Goal: Information Seeking & Learning: Learn about a topic

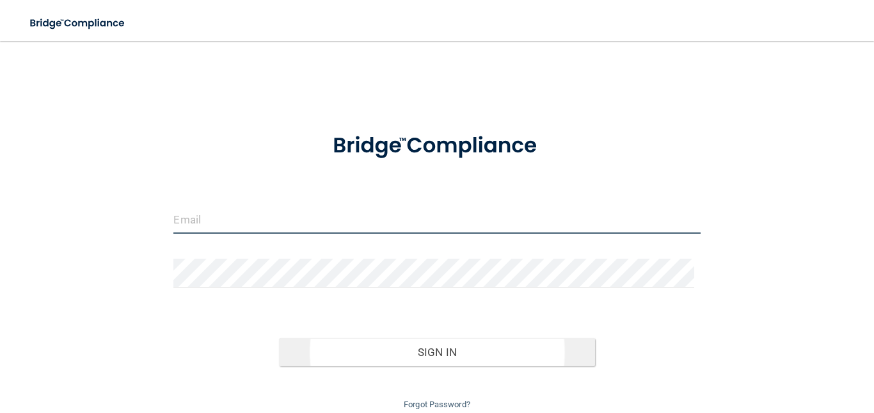
type input "[EMAIL_ADDRESS][DOMAIN_NAME]"
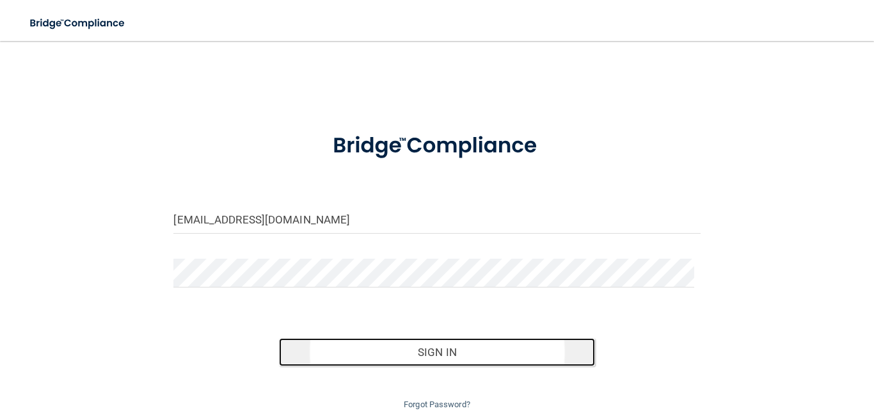
click at [431, 296] on button "Sign In" at bounding box center [437, 352] width 316 height 28
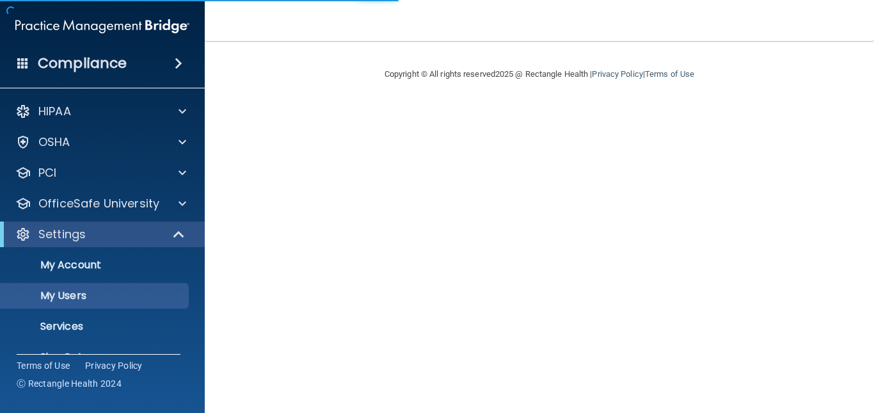
select select "20"
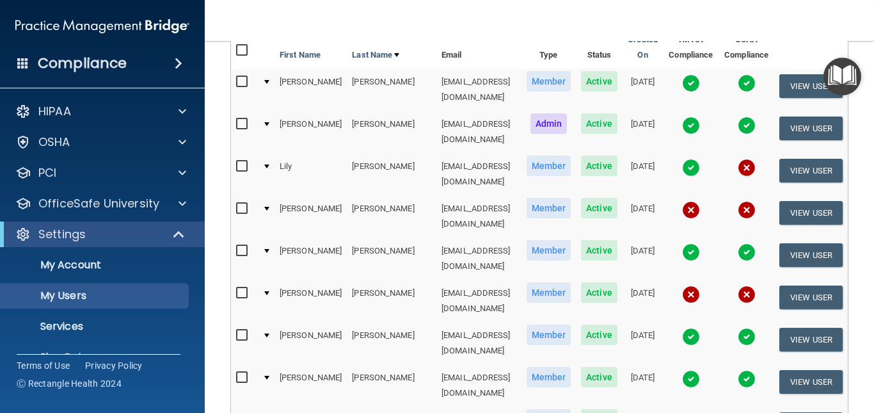
scroll to position [128, 0]
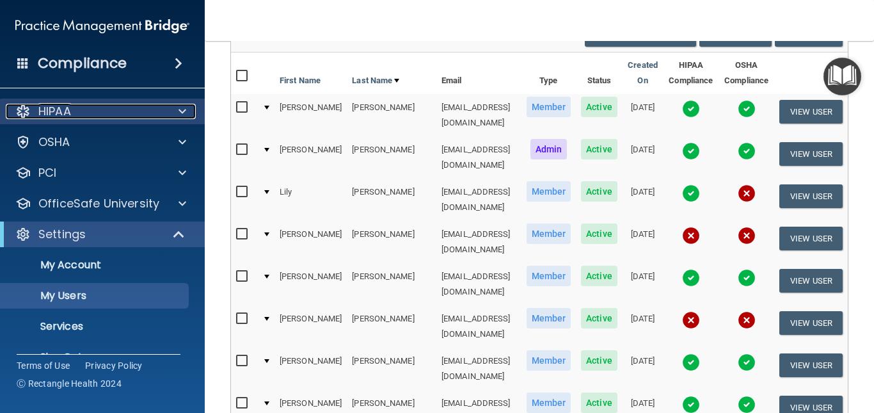
click at [113, 114] on div "HIPAA" at bounding box center [85, 111] width 159 height 15
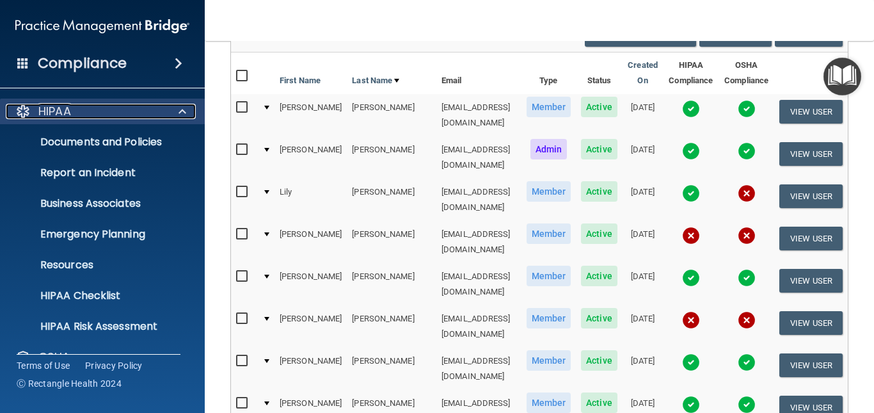
click at [113, 114] on div "HIPAA" at bounding box center [85, 111] width 159 height 15
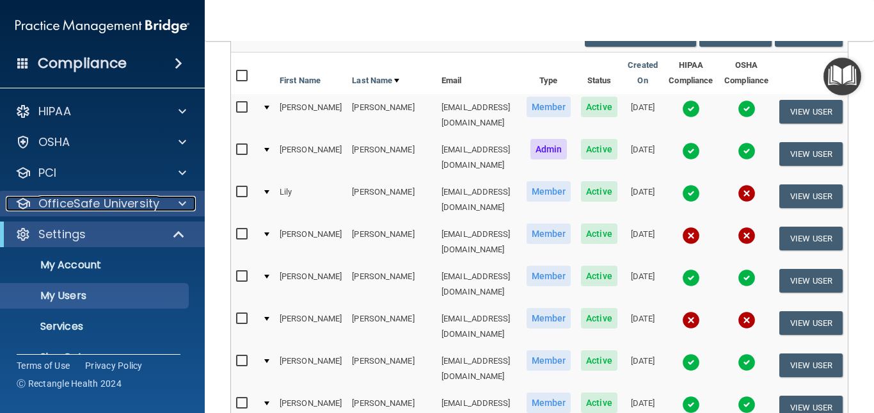
click at [102, 201] on p "OfficeSafe University" at bounding box center [98, 203] width 121 height 15
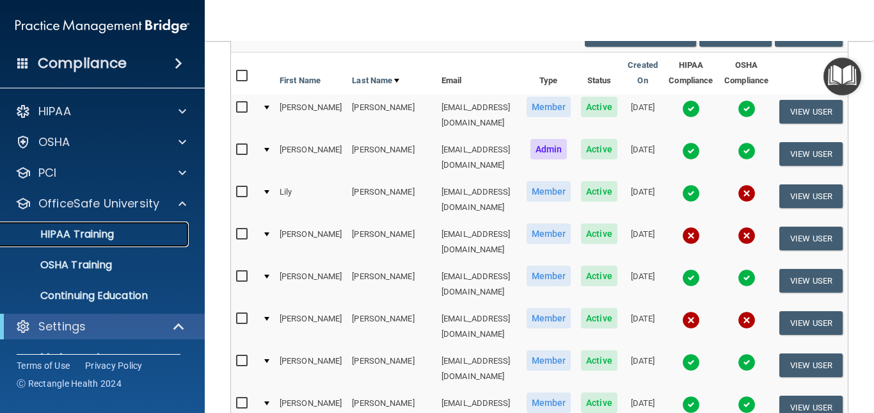
click at [89, 237] on p "HIPAA Training" at bounding box center [61, 234] width 106 height 13
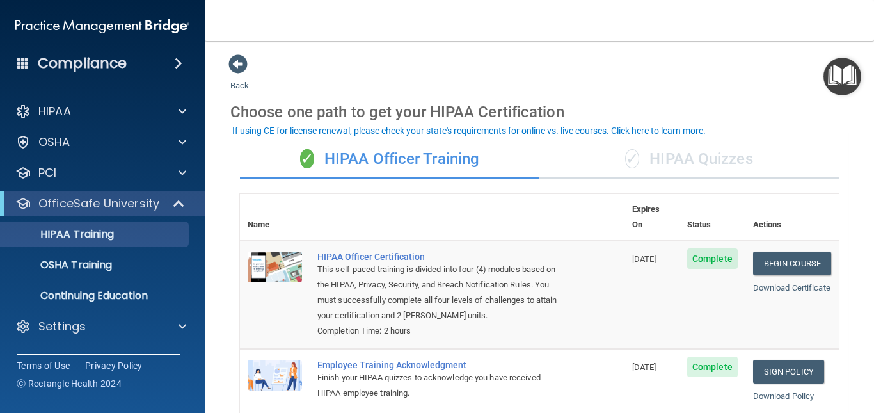
click at [730, 155] on div "✓ HIPAA Quizzes" at bounding box center [688, 159] width 299 height 38
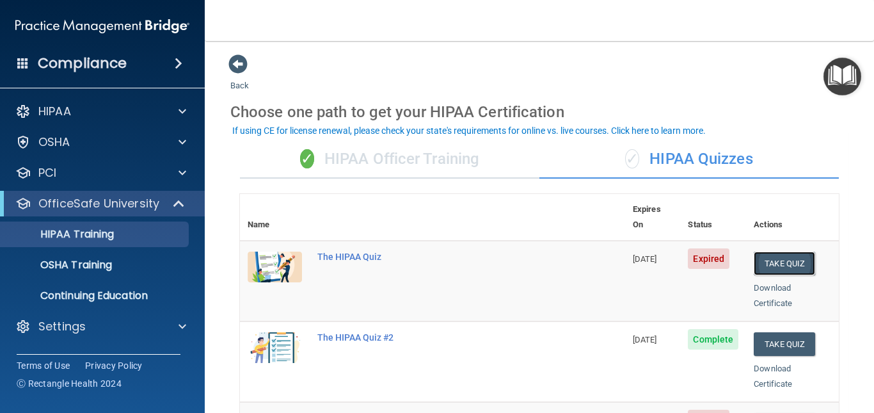
click at [771, 251] on button "Take Quiz" at bounding box center [783, 263] width 61 height 24
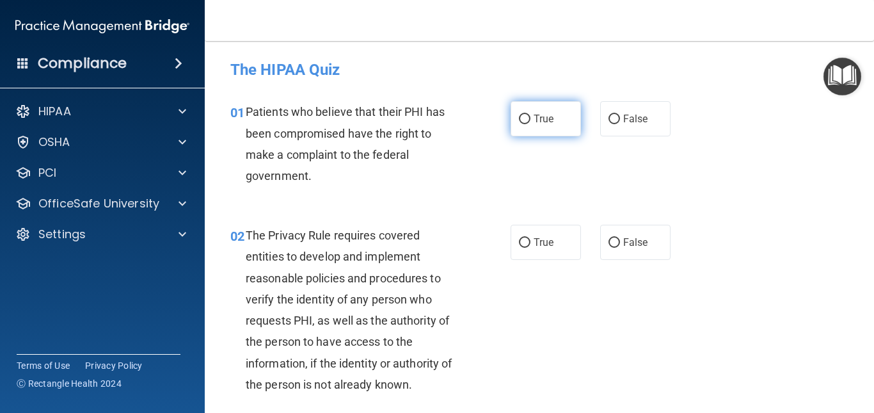
click at [520, 117] on input "True" at bounding box center [525, 119] width 12 height 10
radio input "true"
click at [608, 366] on div "02 The Privacy Rule requires covered entities to develop and implement reasonab…" at bounding box center [539, 313] width 637 height 209
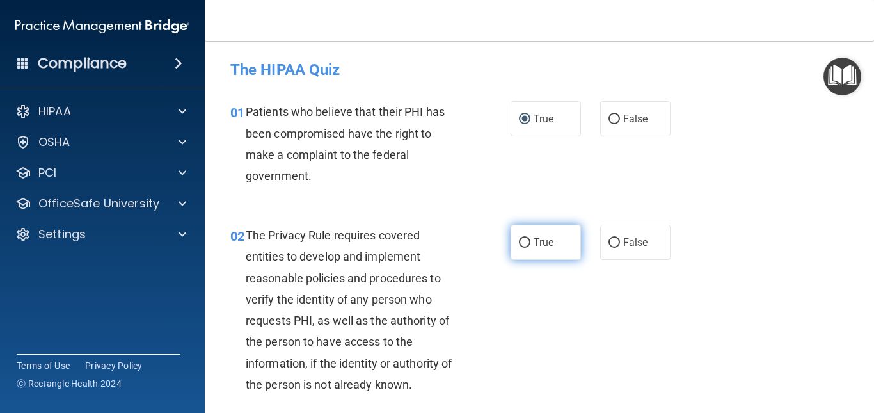
click at [519, 241] on input "True" at bounding box center [525, 243] width 12 height 10
radio input "true"
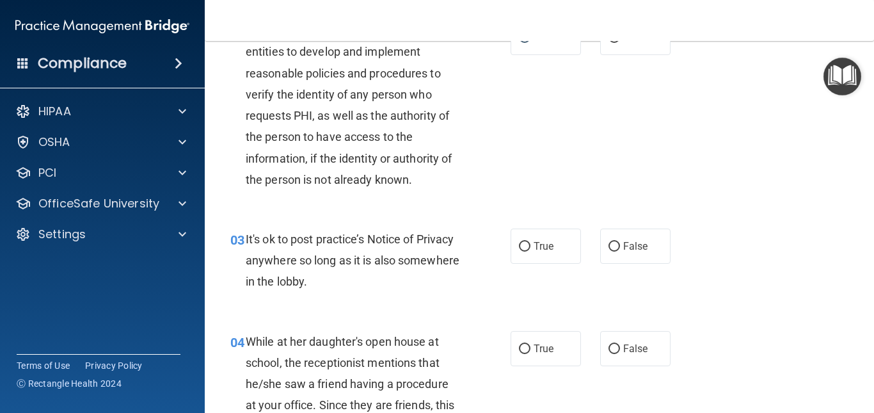
scroll to position [230, 0]
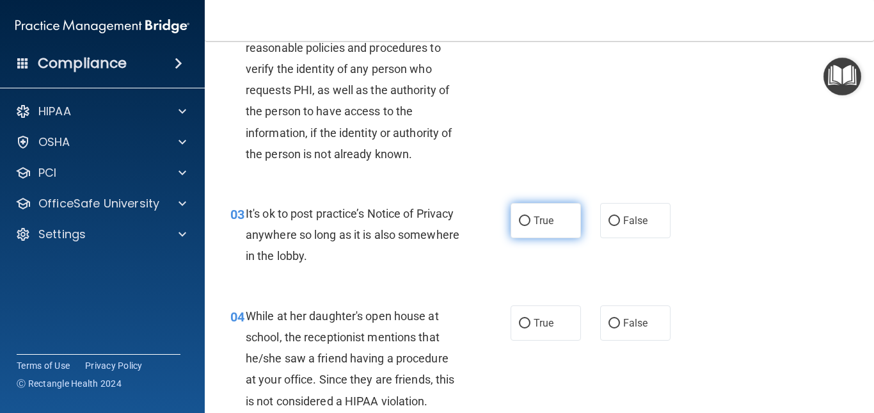
click at [521, 221] on input "True" at bounding box center [525, 221] width 12 height 10
radio input "true"
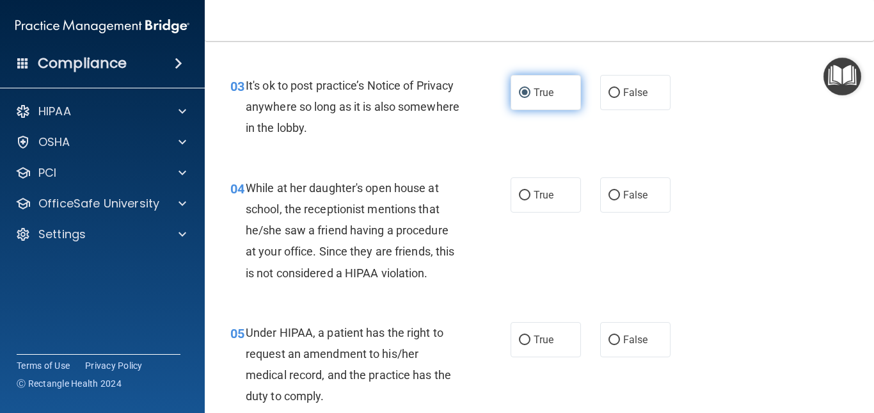
scroll to position [333, 0]
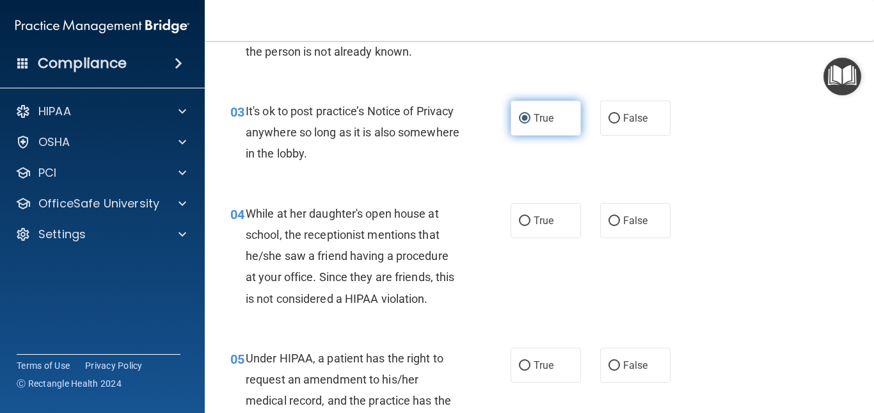
click at [521, 221] on input "True" at bounding box center [525, 221] width 12 height 10
radio input "true"
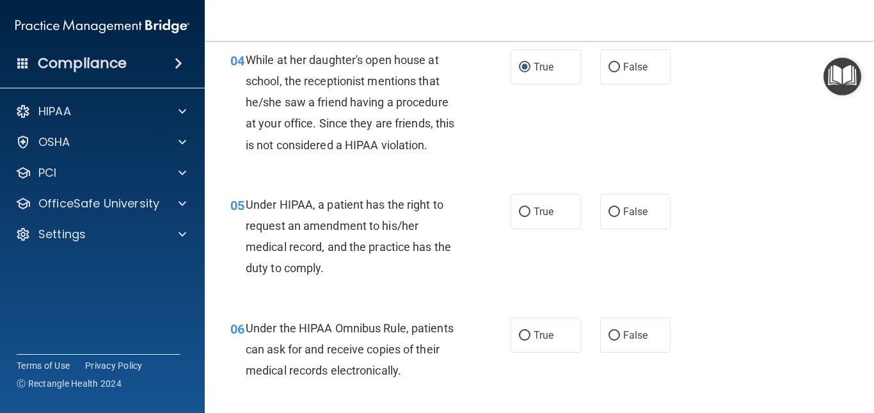
scroll to position [461, 0]
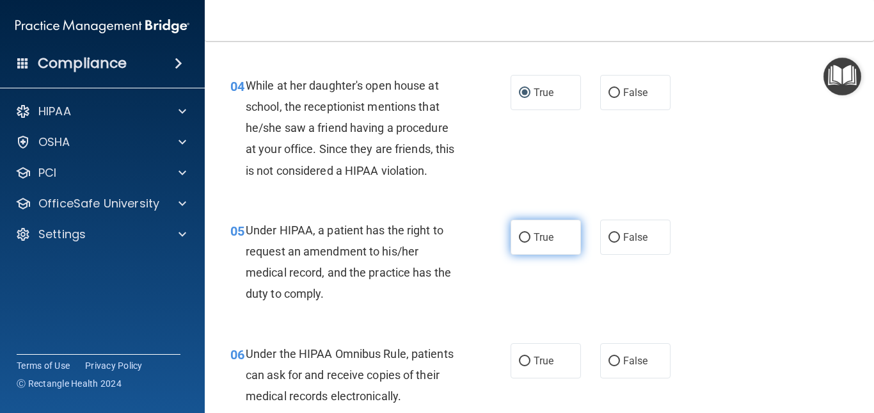
click at [519, 233] on input "True" at bounding box center [525, 238] width 12 height 10
radio input "true"
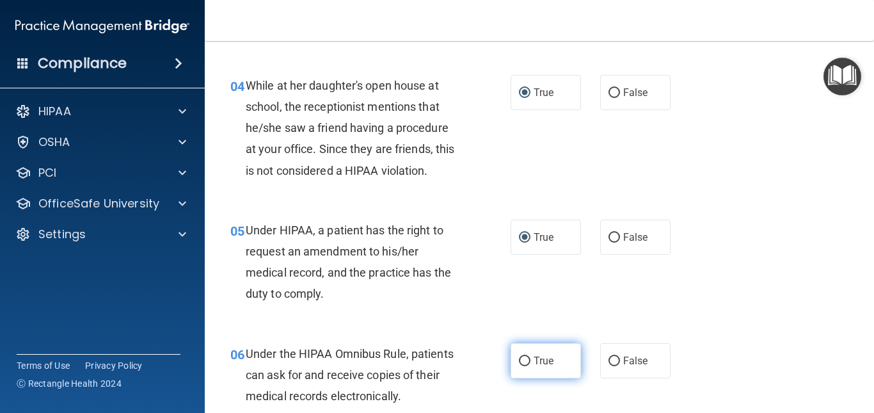
click at [522, 358] on input "True" at bounding box center [525, 361] width 12 height 10
radio input "true"
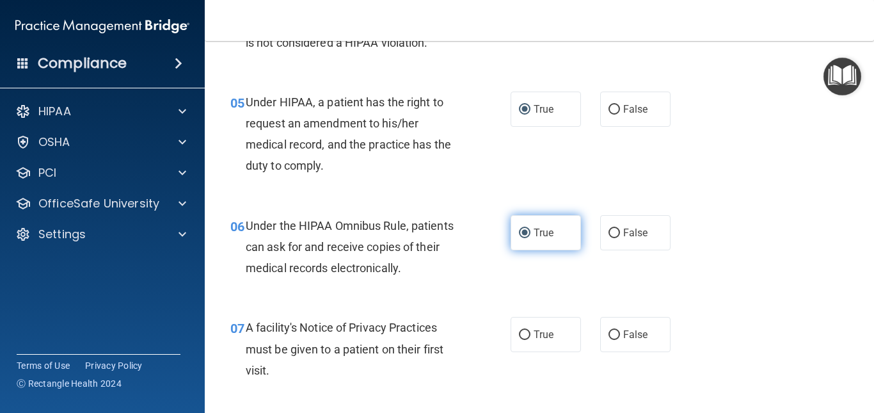
scroll to position [563, 0]
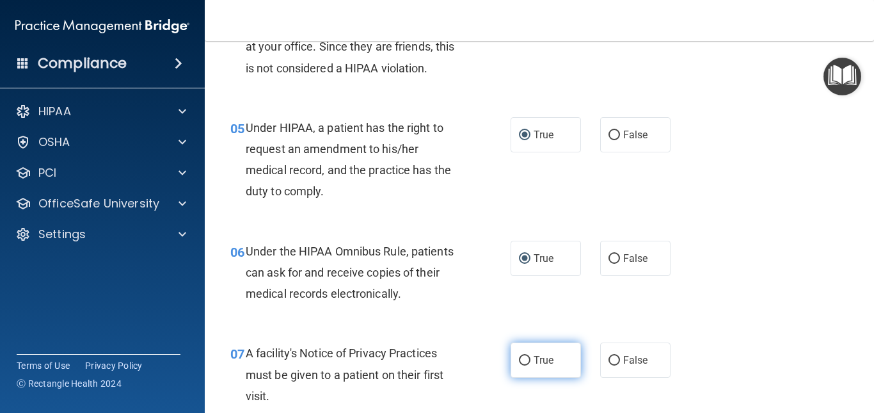
click at [522, 358] on input "True" at bounding box center [525, 361] width 12 height 10
radio input "true"
click at [525, 356] on input "True" at bounding box center [525, 361] width 12 height 10
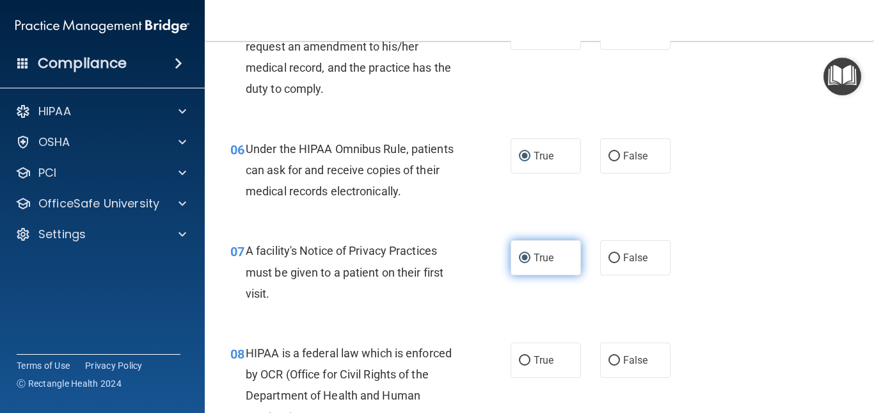
scroll to position [691, 0]
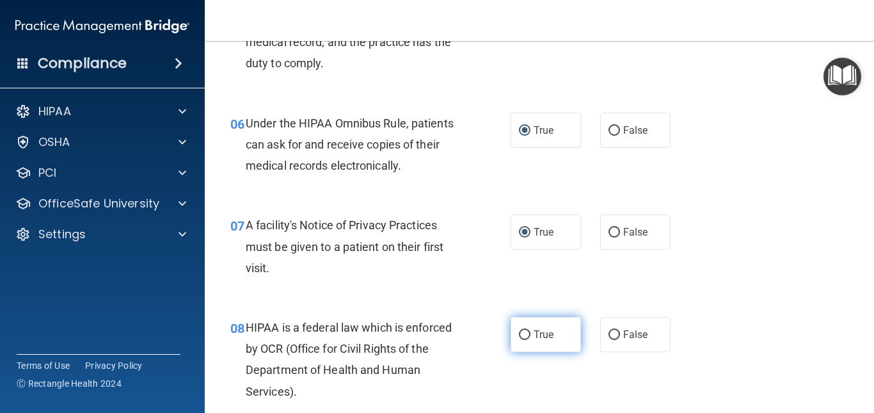
click at [521, 333] on input "True" at bounding box center [525, 335] width 12 height 10
radio input "true"
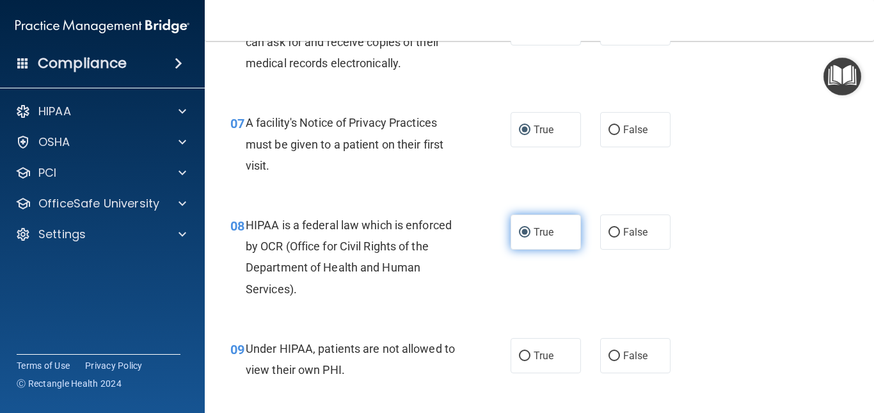
scroll to position [819, 0]
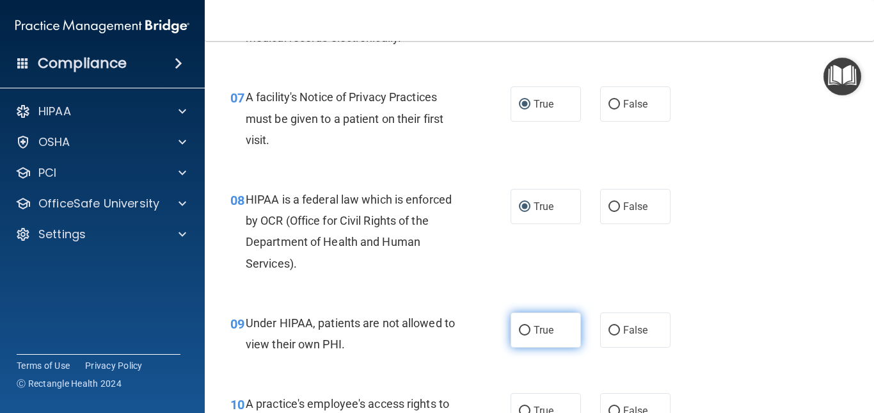
click at [521, 327] on input "True" at bounding box center [525, 331] width 12 height 10
radio input "true"
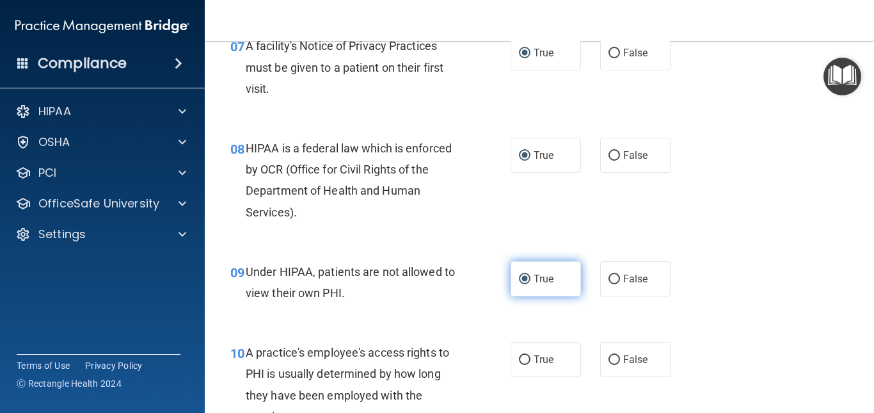
scroll to position [895, 0]
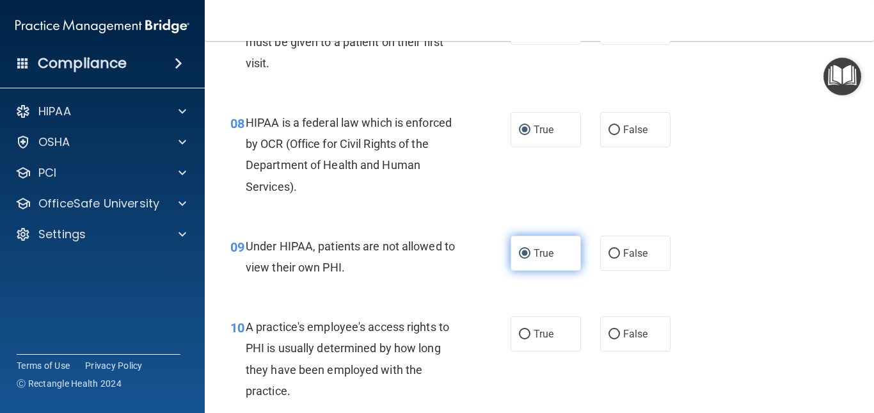
click at [521, 329] on input "True" at bounding box center [525, 334] width 12 height 10
radio input "true"
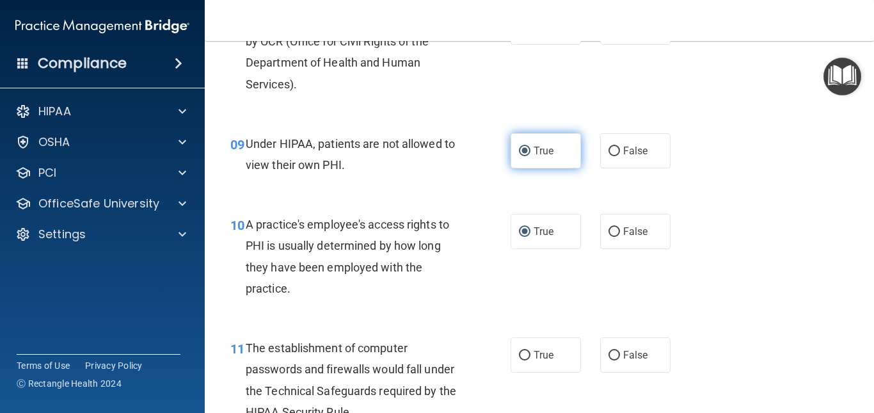
scroll to position [1023, 0]
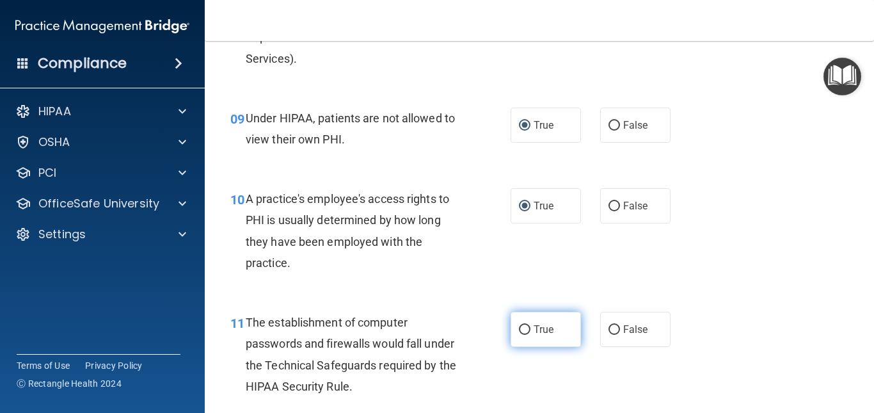
click at [521, 327] on input "True" at bounding box center [525, 330] width 12 height 10
radio input "true"
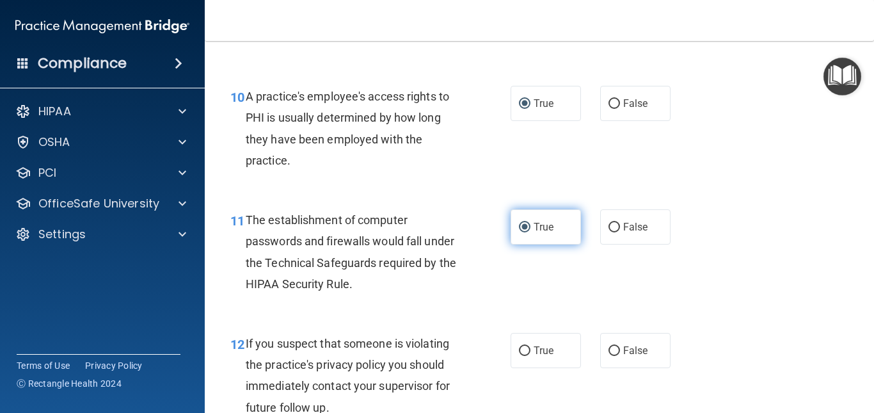
scroll to position [1151, 0]
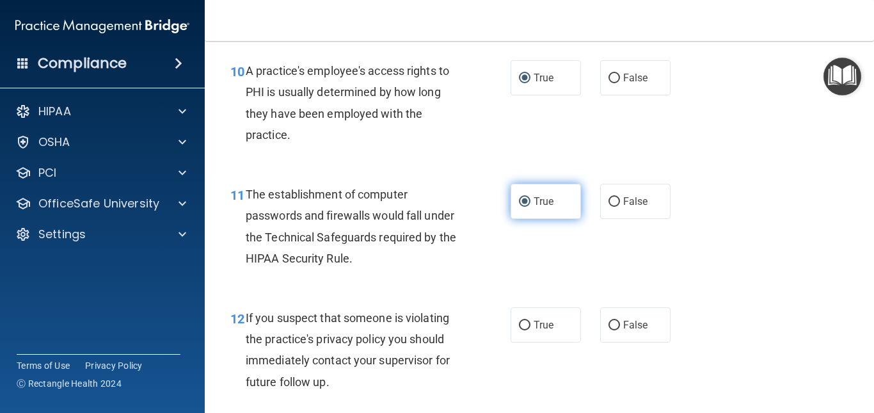
click at [521, 327] on input "True" at bounding box center [525, 325] width 12 height 10
radio input "true"
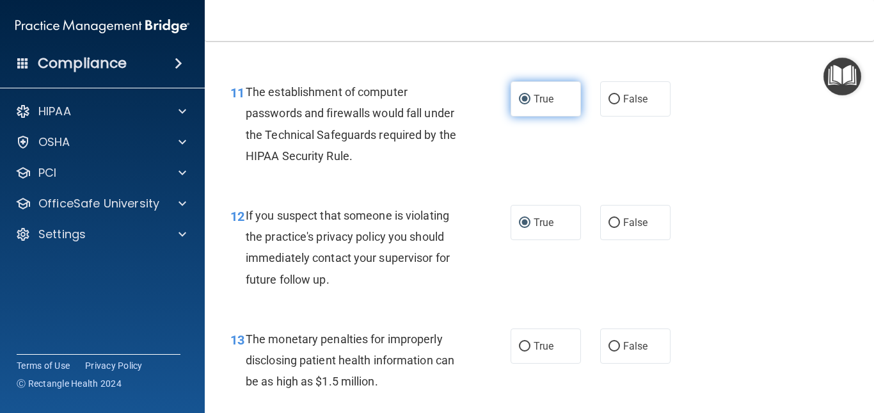
scroll to position [1279, 0]
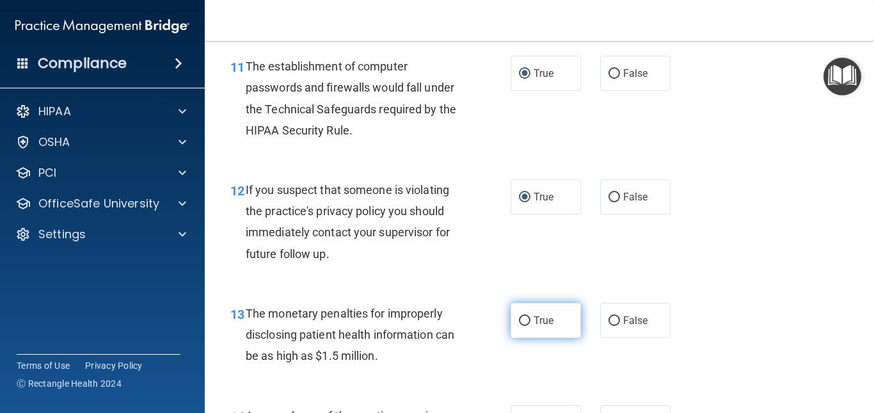
click at [520, 319] on input "True" at bounding box center [525, 321] width 12 height 10
radio input "true"
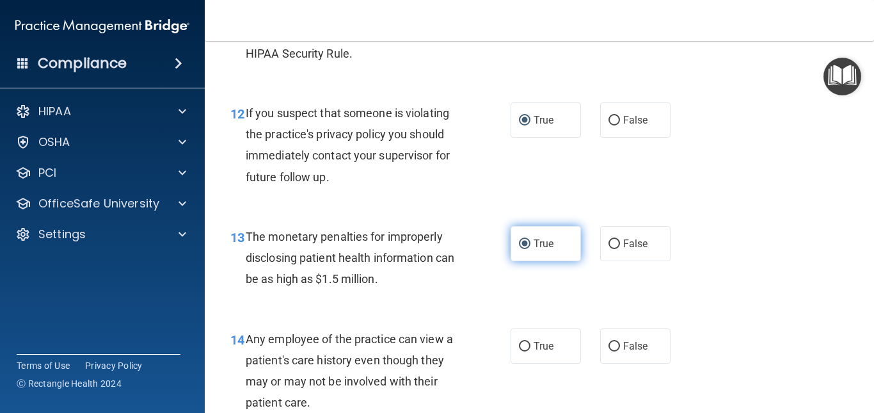
scroll to position [1382, 0]
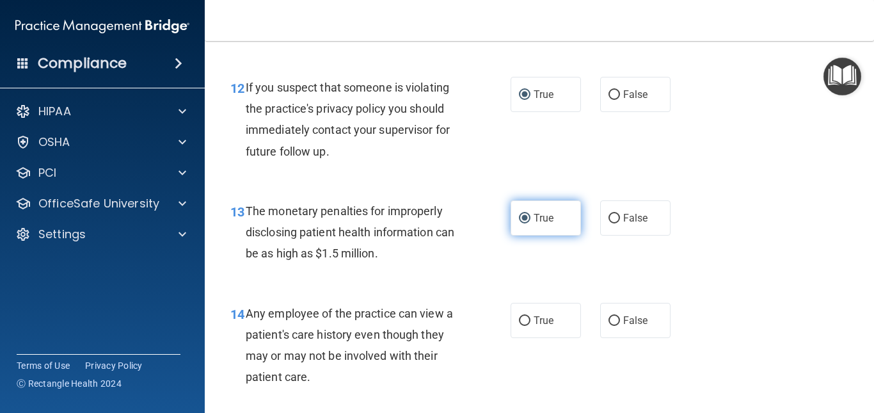
click at [520, 319] on input "True" at bounding box center [525, 321] width 12 height 10
radio input "true"
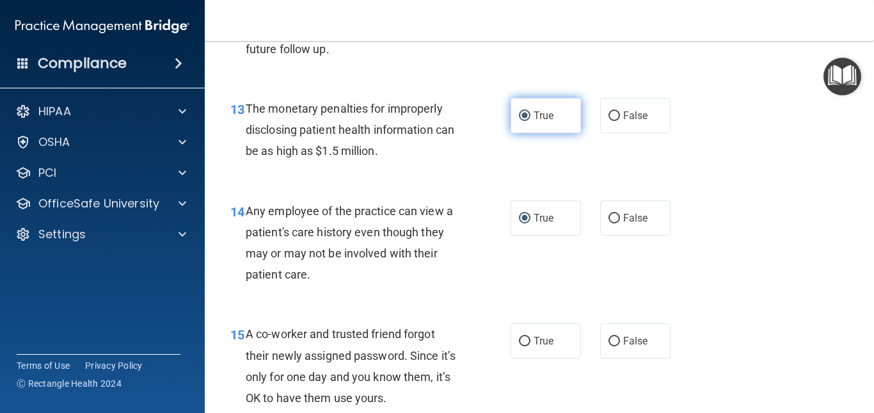
scroll to position [1509, 0]
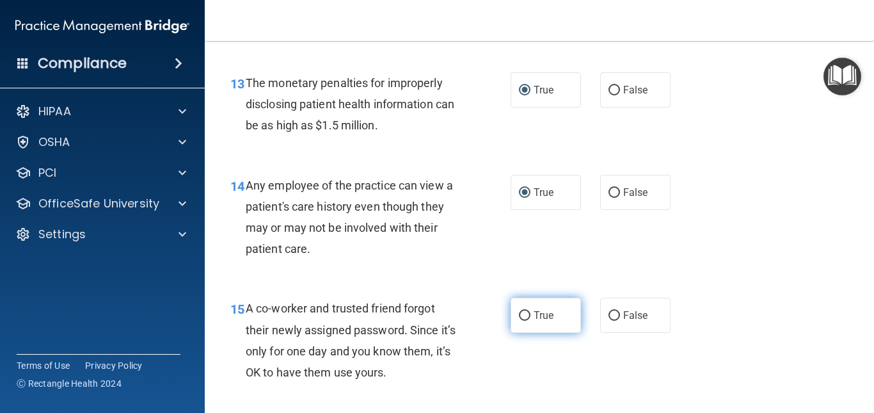
click at [520, 313] on input "True" at bounding box center [525, 316] width 12 height 10
radio input "true"
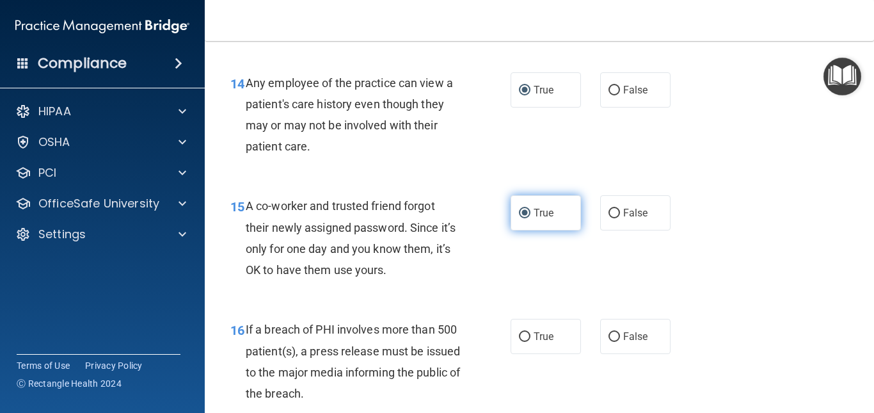
scroll to position [1637, 0]
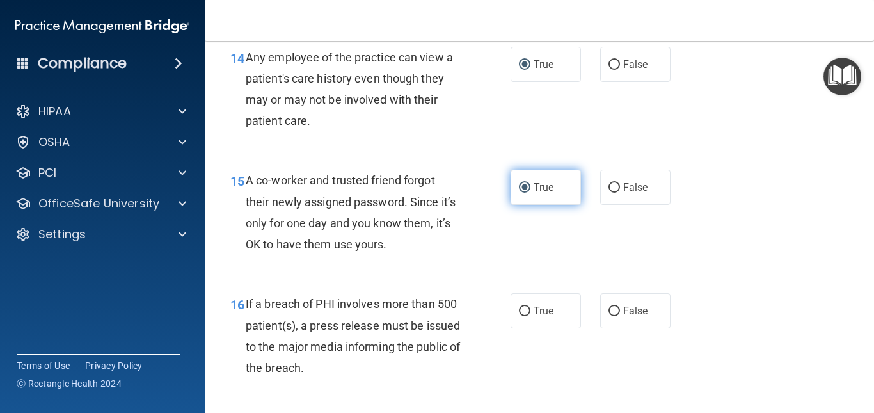
click at [520, 313] on input "True" at bounding box center [525, 311] width 12 height 10
radio input "true"
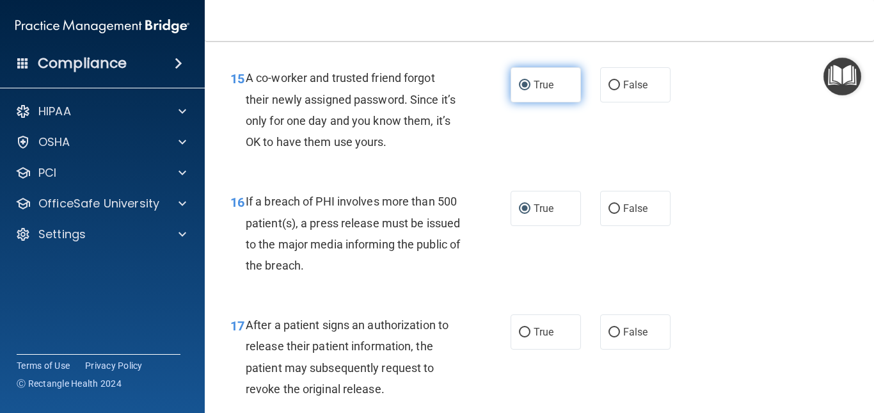
scroll to position [1765, 0]
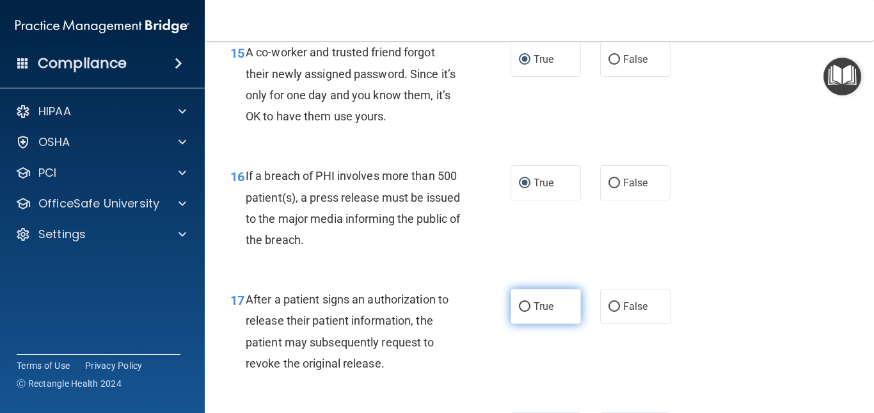
click at [520, 304] on input "True" at bounding box center [525, 307] width 12 height 10
radio input "true"
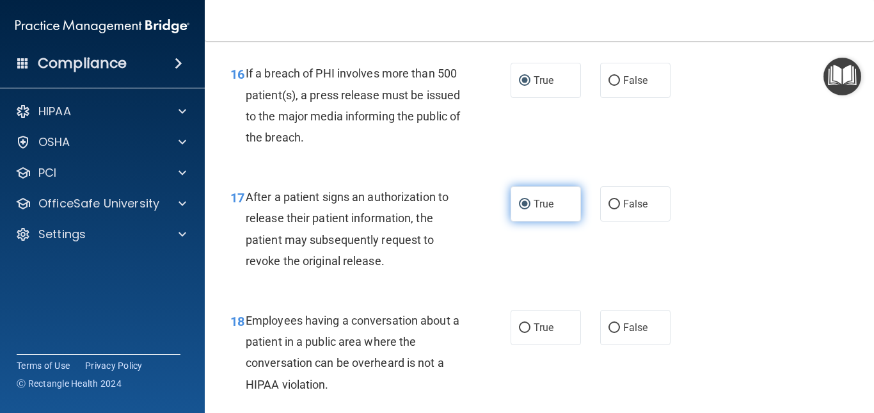
scroll to position [1893, 0]
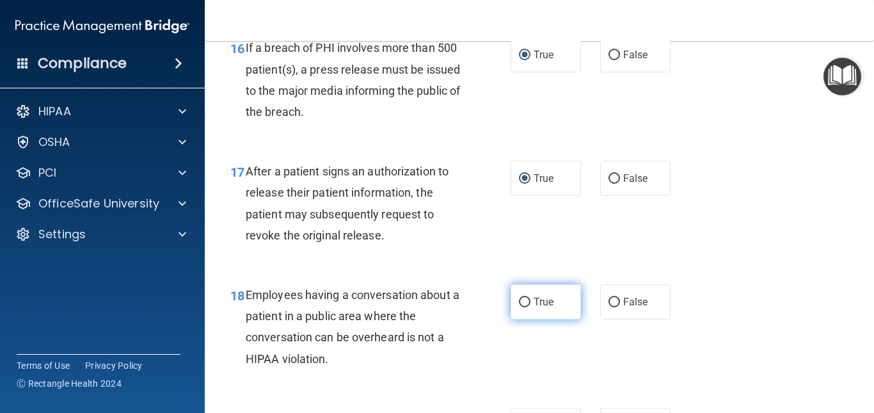
click at [520, 303] on input "True" at bounding box center [525, 302] width 12 height 10
radio input "true"
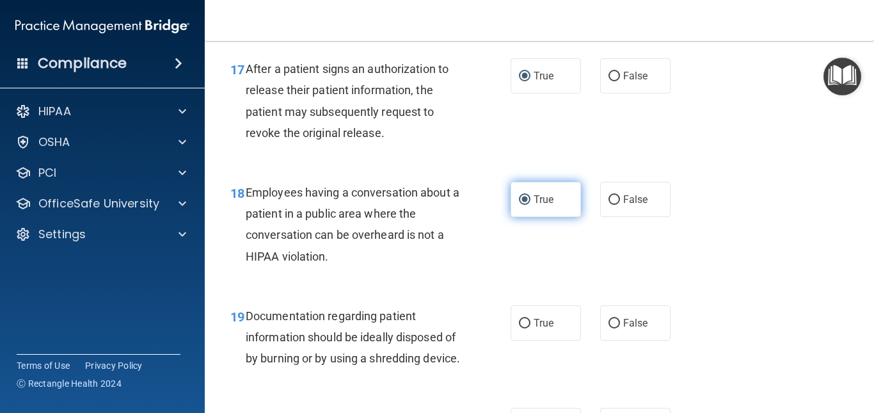
scroll to position [2021, 0]
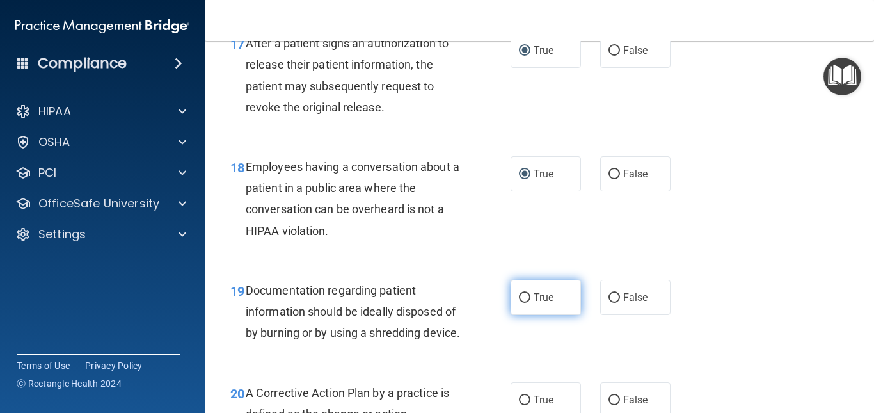
click at [520, 298] on input "True" at bounding box center [525, 298] width 12 height 10
radio input "true"
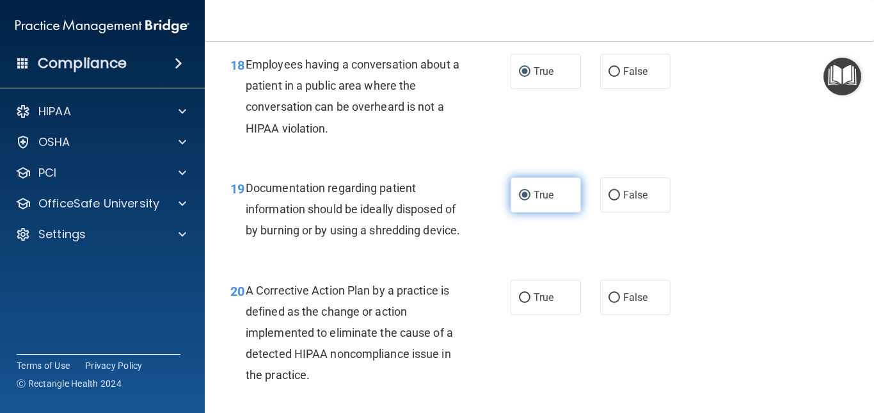
scroll to position [2149, 0]
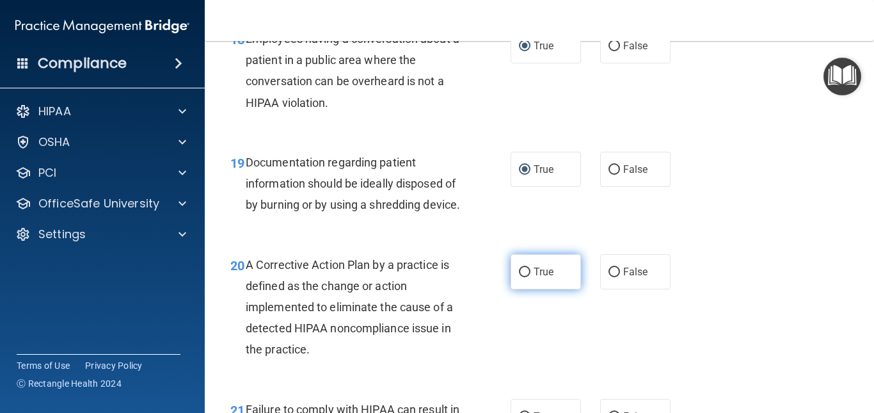
click at [520, 277] on input "True" at bounding box center [525, 272] width 12 height 10
radio input "true"
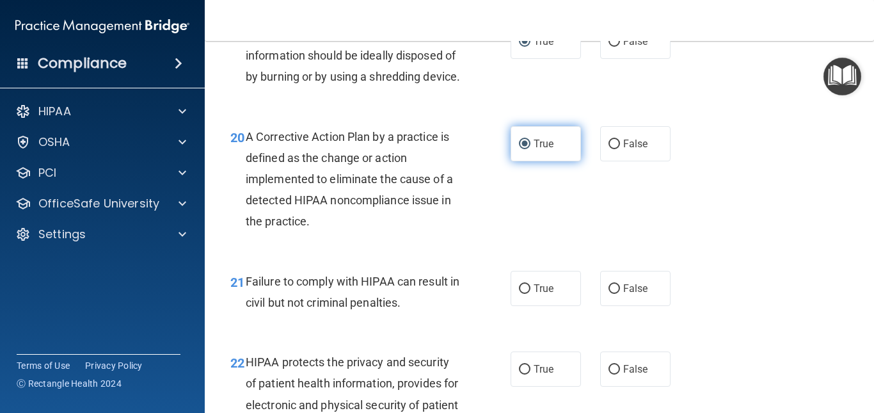
scroll to position [2303, 0]
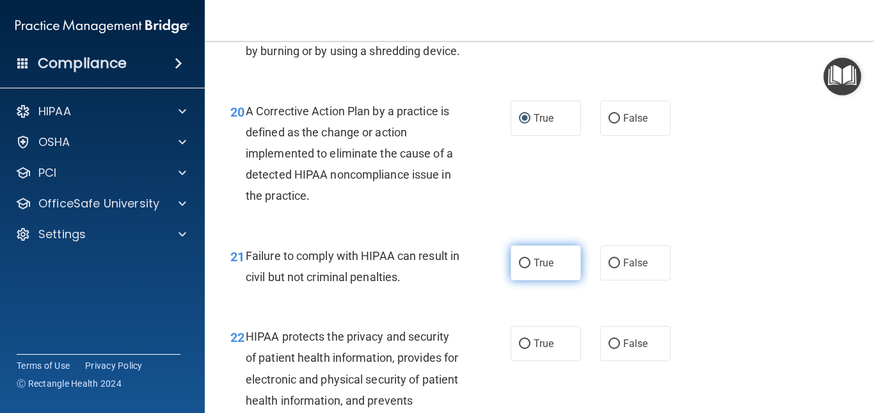
click at [520, 268] on input "True" at bounding box center [525, 263] width 12 height 10
radio input "true"
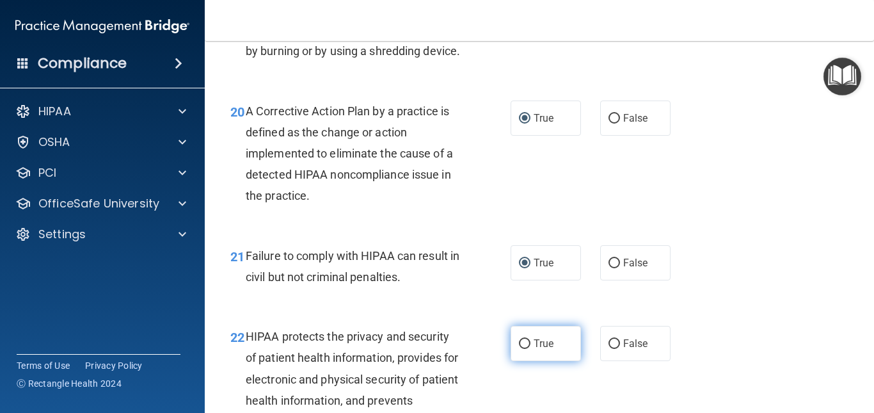
click at [519, 349] on input "True" at bounding box center [525, 344] width 12 height 10
radio input "true"
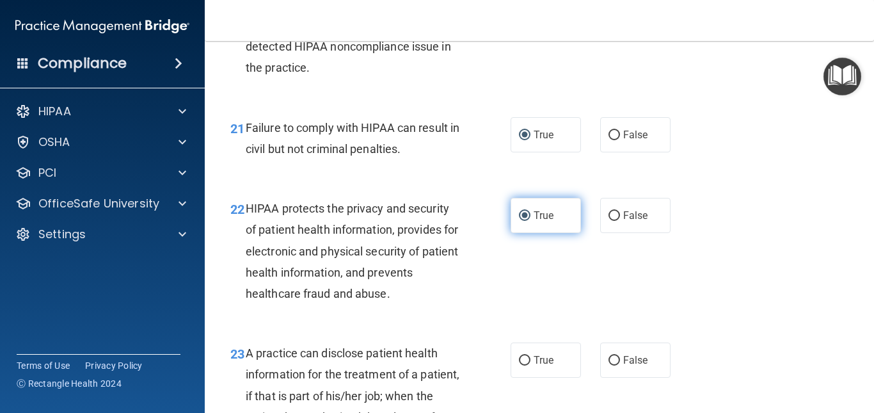
scroll to position [2456, 0]
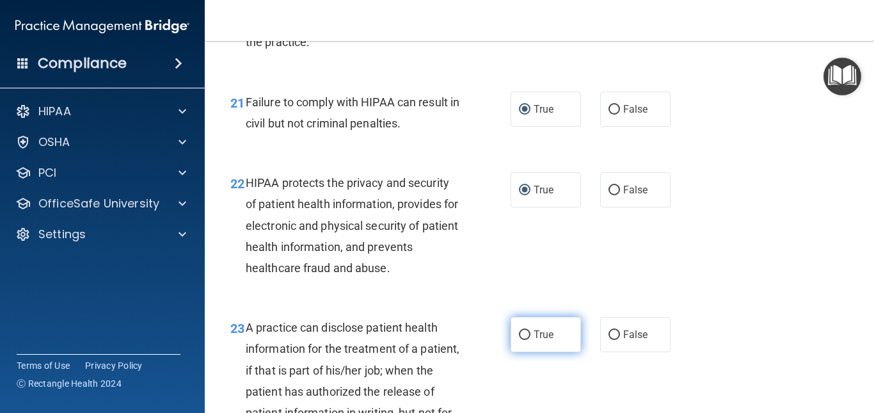
click at [519, 340] on input "True" at bounding box center [525, 335] width 12 height 10
radio input "true"
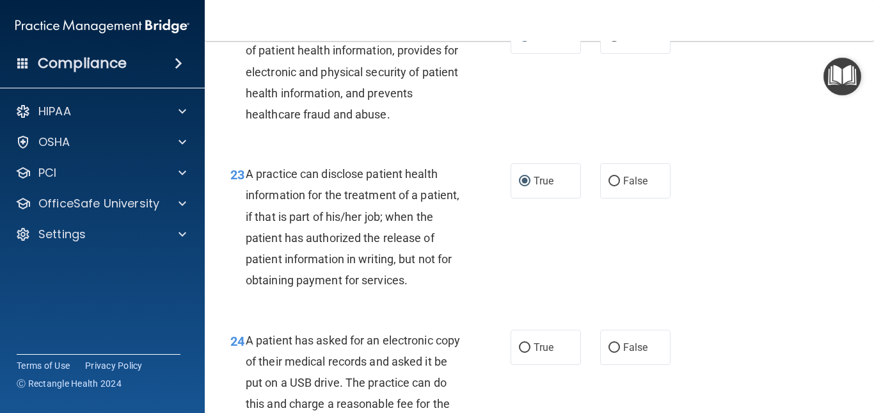
scroll to position [2635, 0]
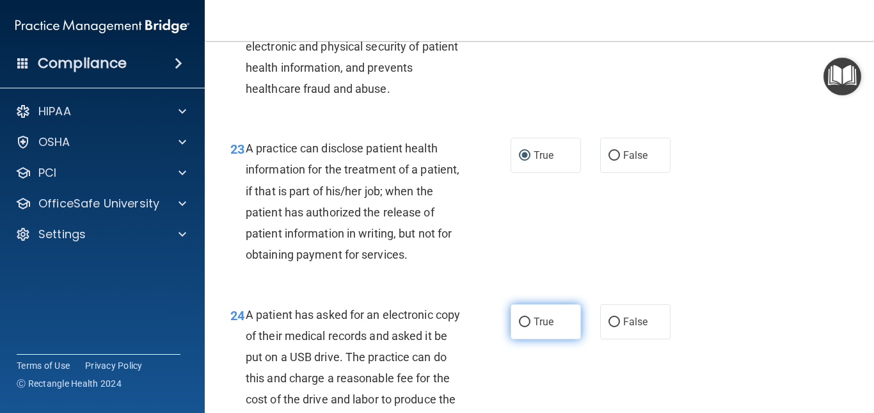
click at [523, 327] on input "True" at bounding box center [525, 322] width 12 height 10
radio input "true"
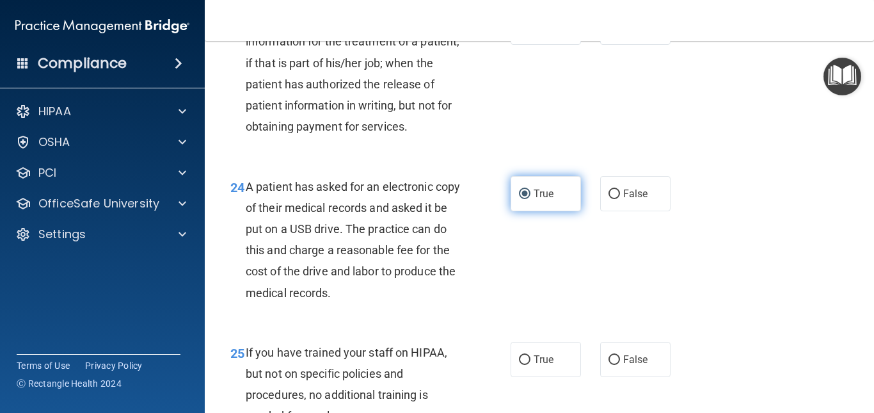
scroll to position [2789, 0]
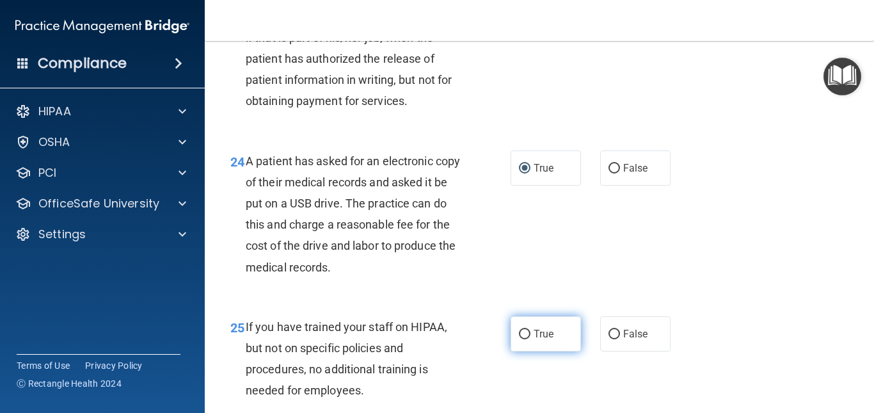
click at [520, 339] on input "True" at bounding box center [525, 334] width 12 height 10
radio input "true"
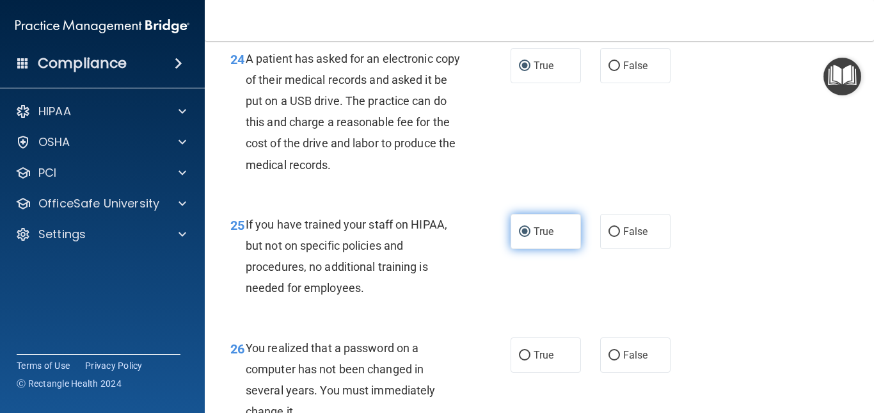
scroll to position [2917, 0]
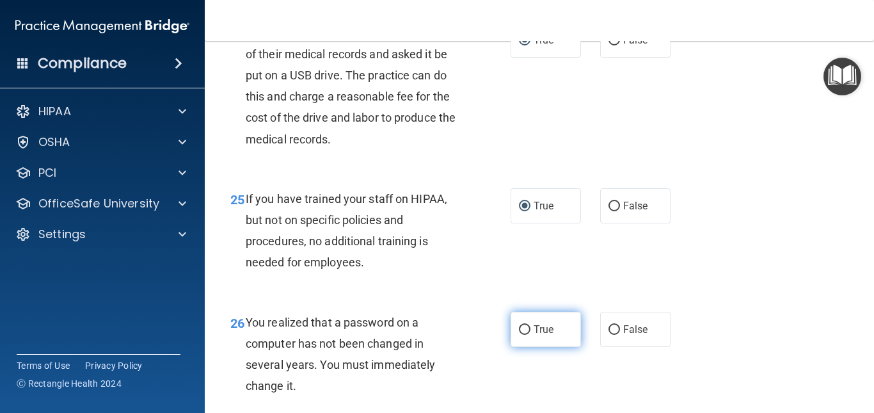
click at [520, 335] on input "True" at bounding box center [525, 330] width 12 height 10
radio input "true"
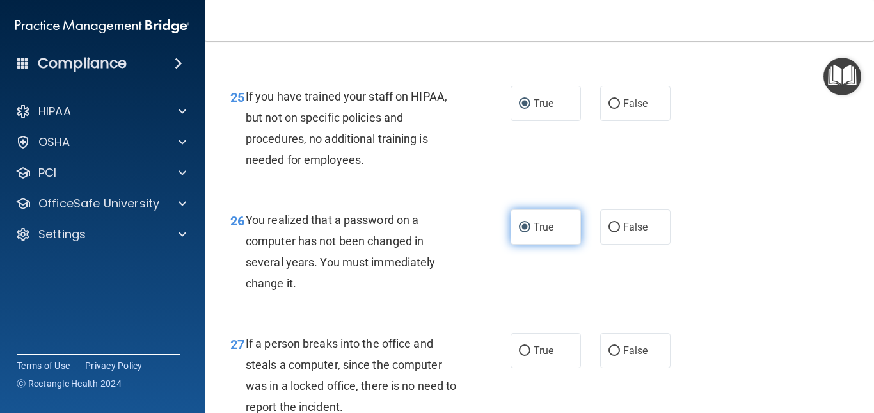
scroll to position [3045, 0]
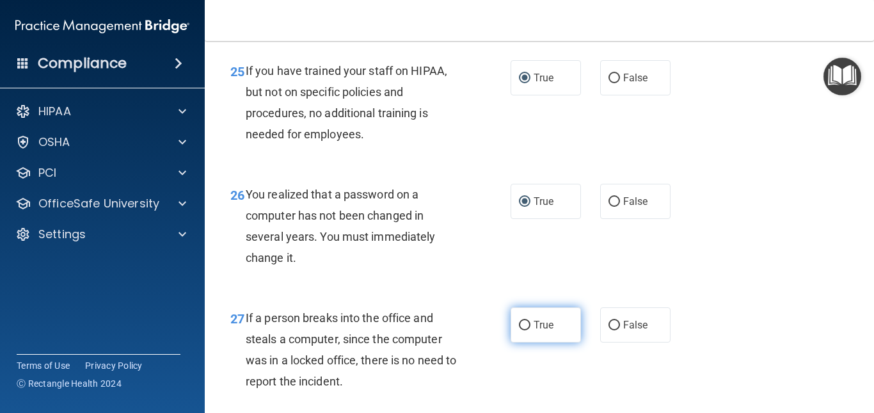
click at [520, 330] on input "True" at bounding box center [525, 325] width 12 height 10
radio input "true"
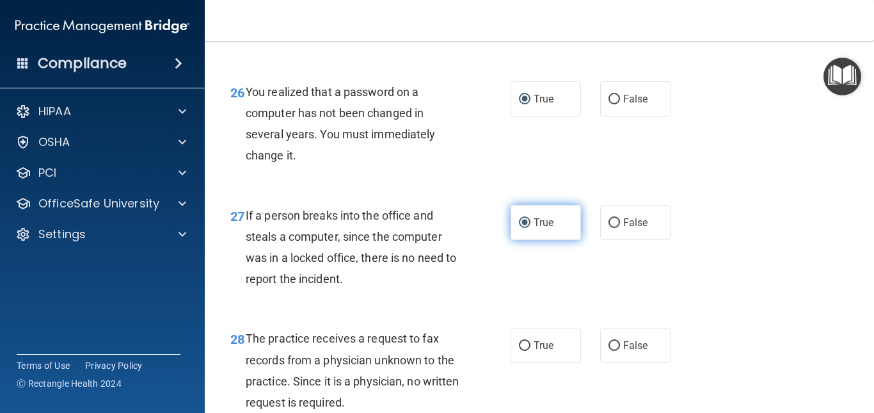
scroll to position [3172, 0]
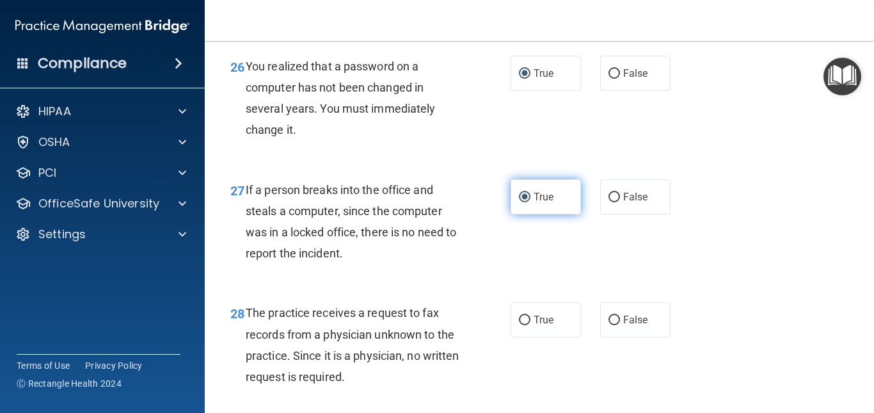
click at [520, 325] on input "True" at bounding box center [525, 320] width 12 height 10
radio input "true"
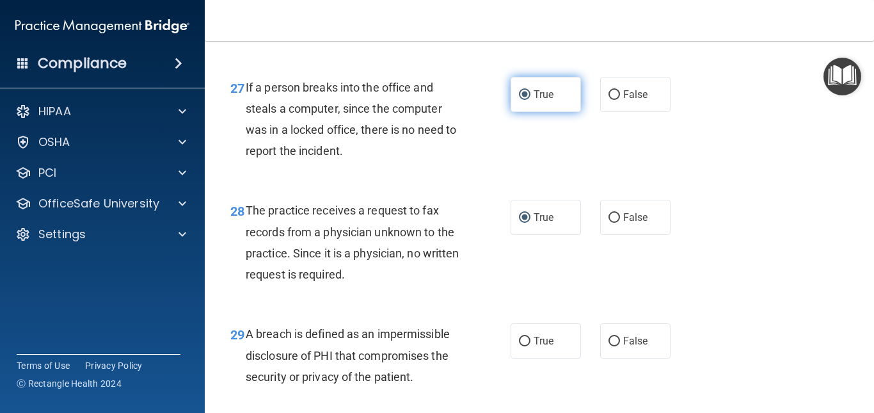
scroll to position [3300, 0]
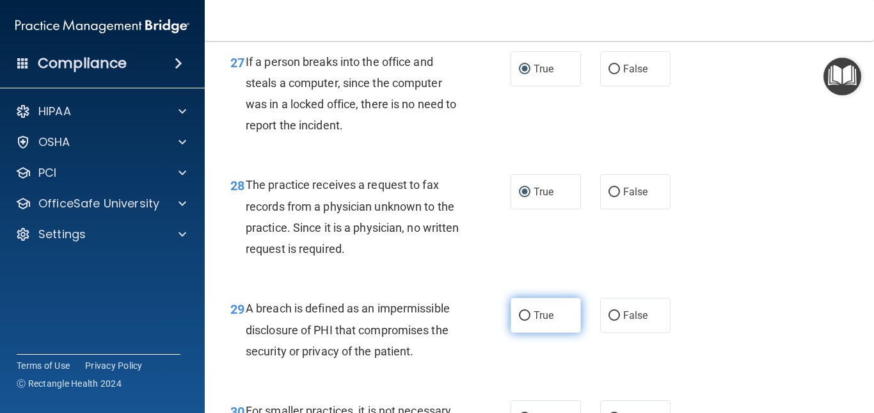
click at [520, 320] on input "True" at bounding box center [525, 316] width 12 height 10
radio input "true"
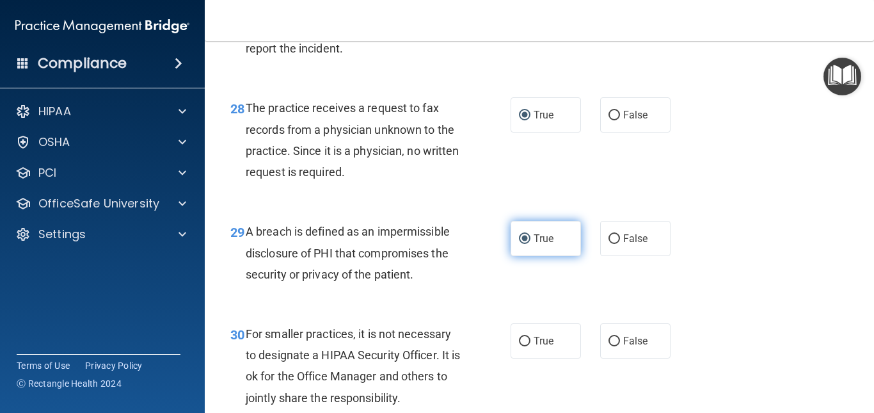
scroll to position [3403, 0]
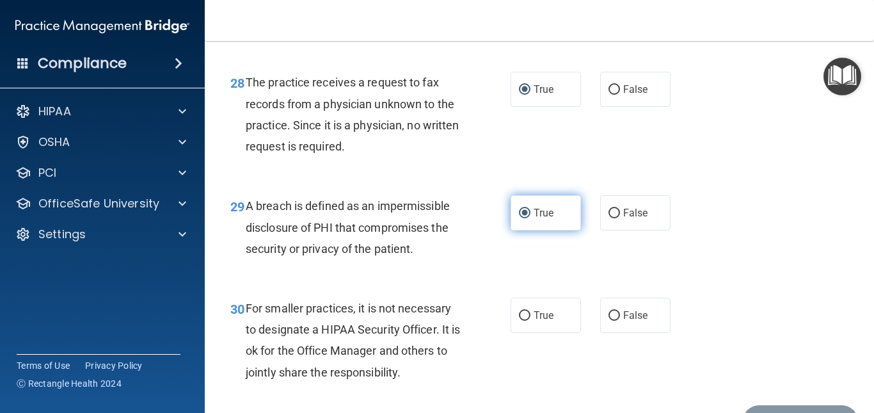
click at [520, 320] on input "True" at bounding box center [525, 316] width 12 height 10
radio input "true"
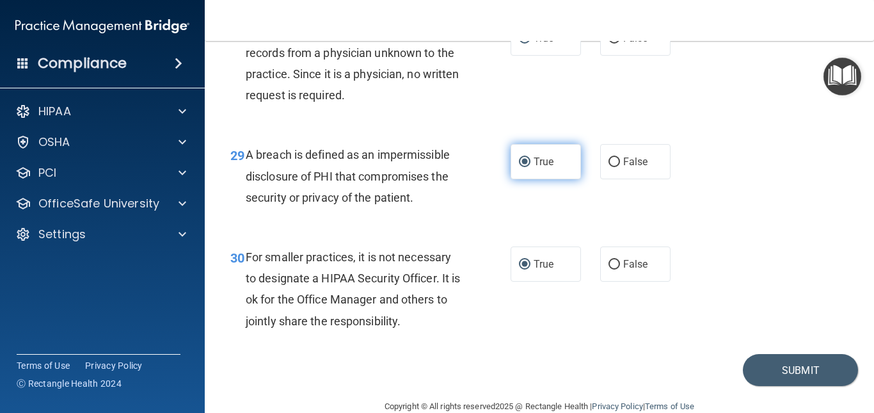
scroll to position [3479, 0]
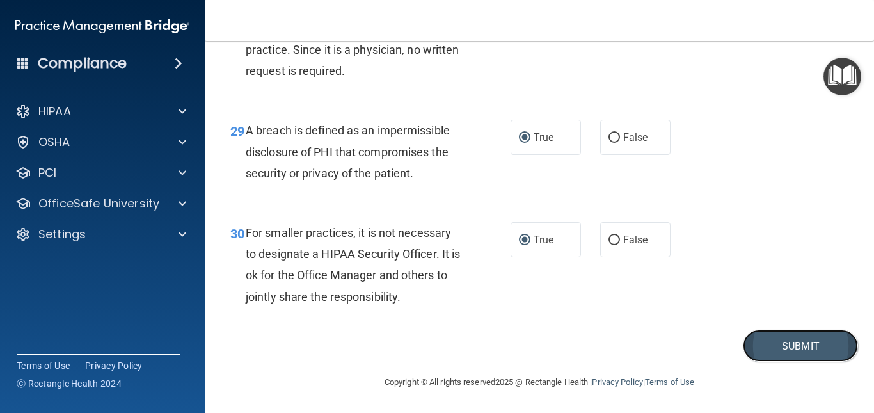
click at [792, 362] on button "Submit" at bounding box center [800, 345] width 115 height 33
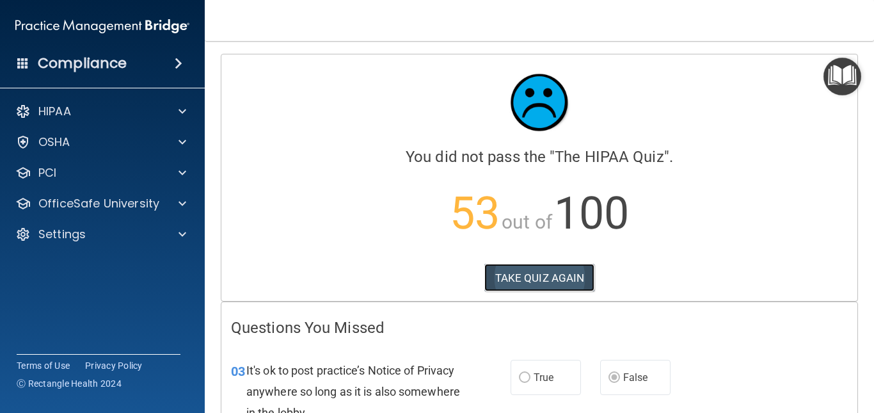
click at [536, 278] on button "TAKE QUIZ AGAIN" at bounding box center [539, 278] width 111 height 28
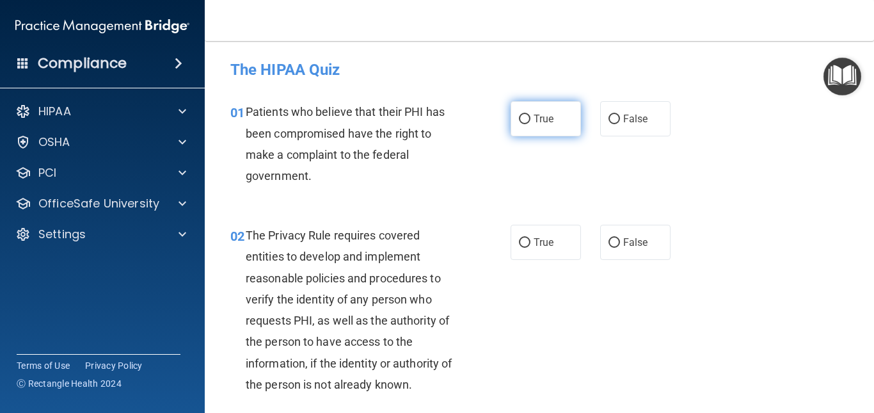
click at [519, 117] on input "True" at bounding box center [525, 119] width 12 height 10
radio input "true"
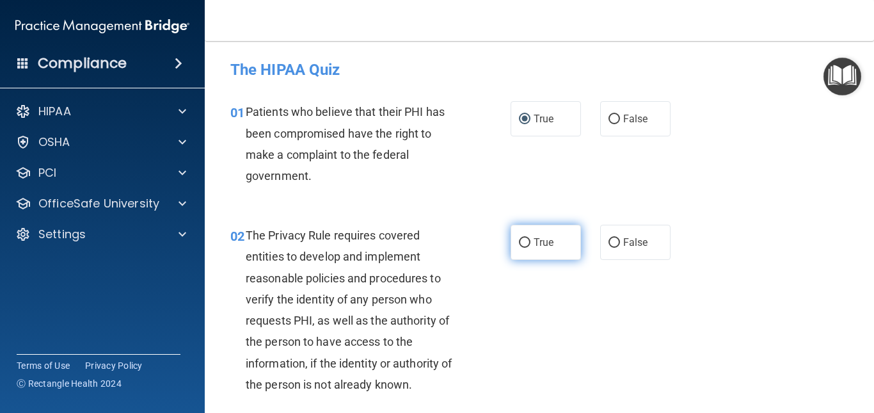
click at [519, 238] on input "True" at bounding box center [525, 243] width 12 height 10
radio input "true"
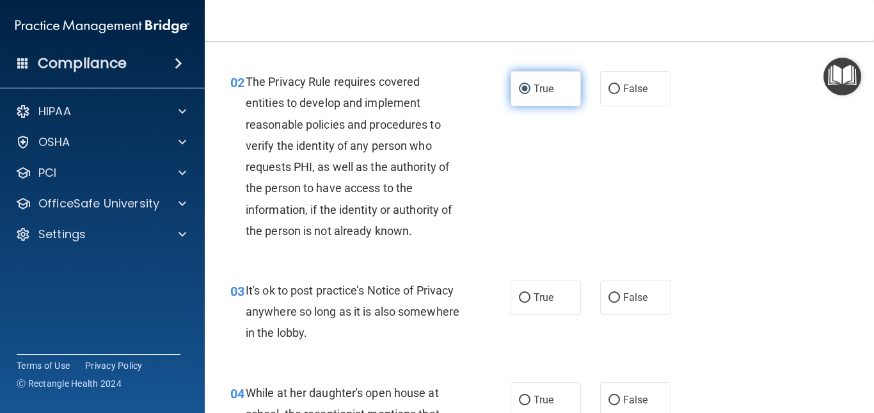
scroll to position [179, 0]
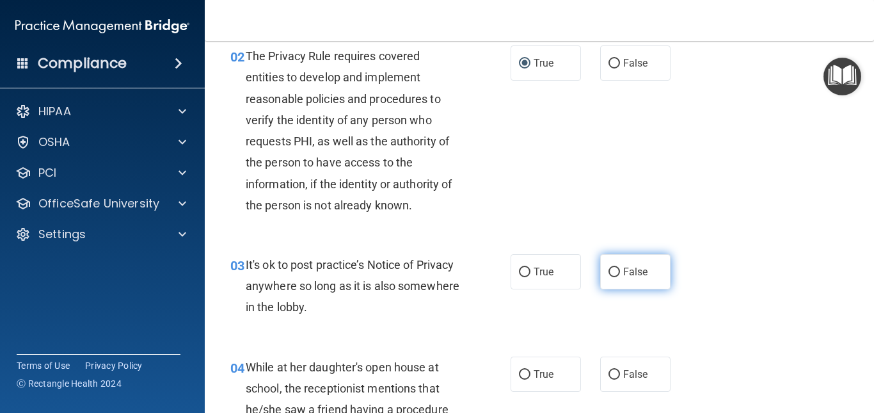
click at [608, 268] on input "False" at bounding box center [614, 272] width 12 height 10
radio input "true"
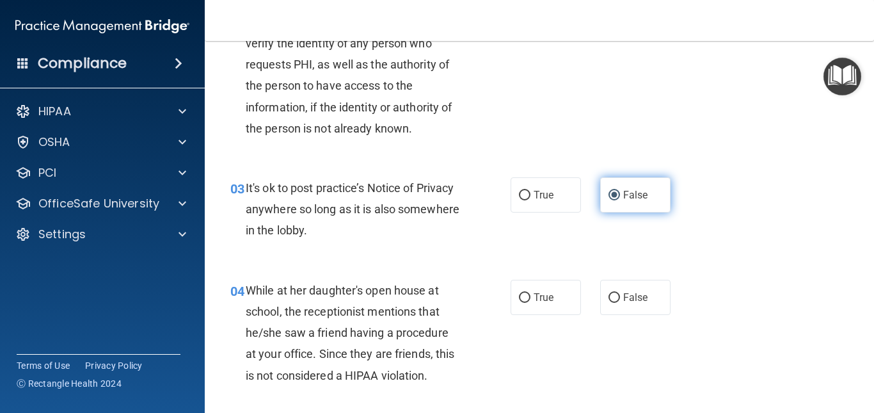
scroll to position [281, 0]
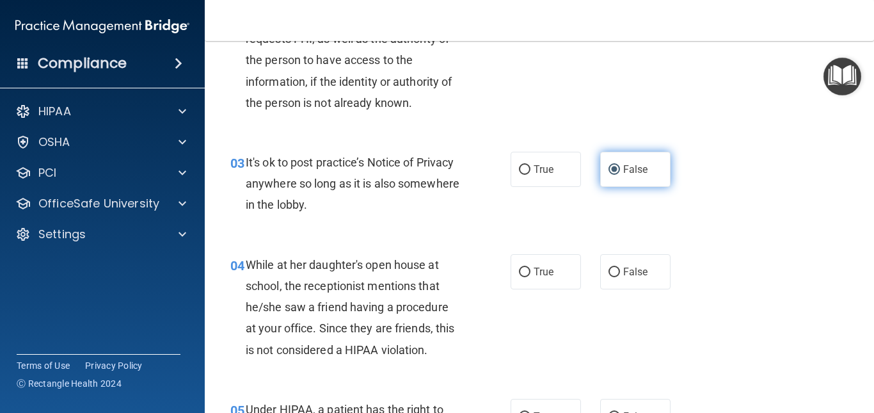
click at [608, 268] on input "False" at bounding box center [614, 272] width 12 height 10
radio input "true"
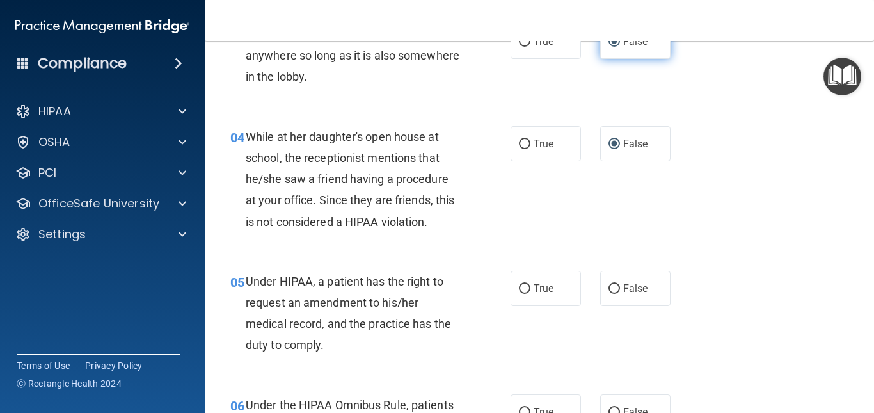
scroll to position [435, 0]
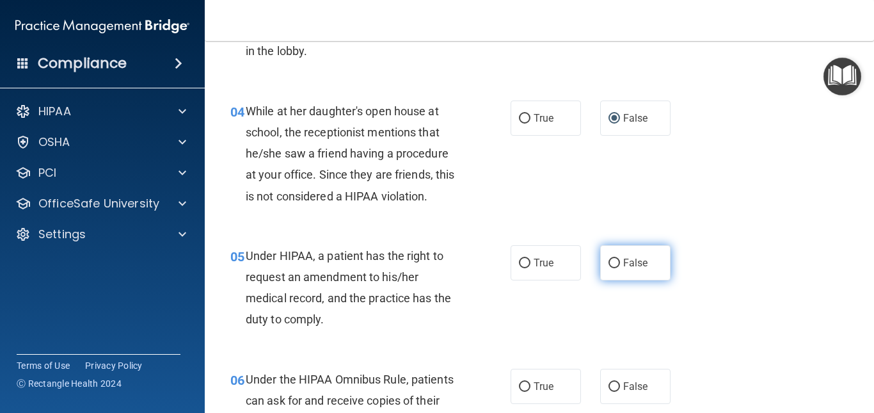
click at [608, 262] on input "False" at bounding box center [614, 263] width 12 height 10
radio input "true"
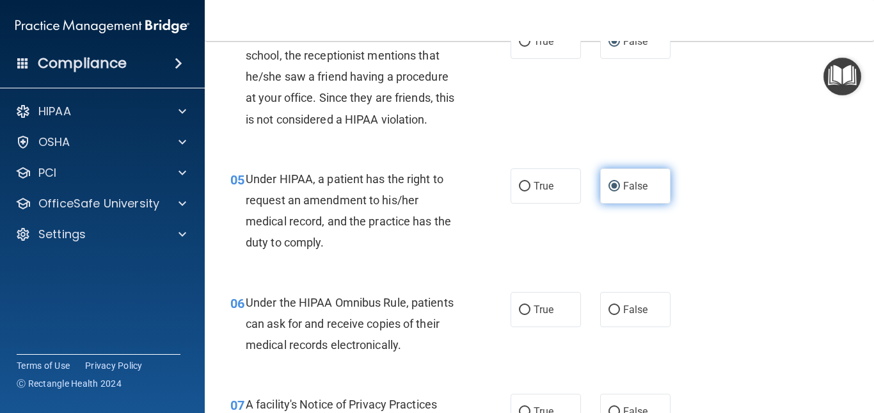
scroll to position [537, 0]
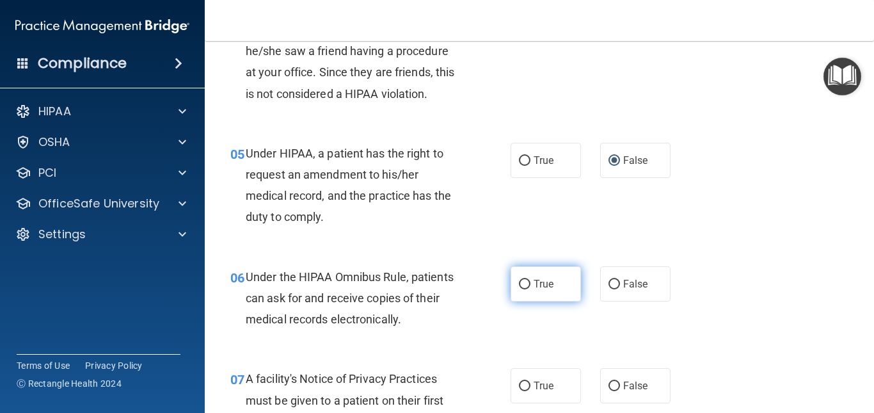
click at [519, 284] on input "True" at bounding box center [525, 285] width 12 height 10
radio input "true"
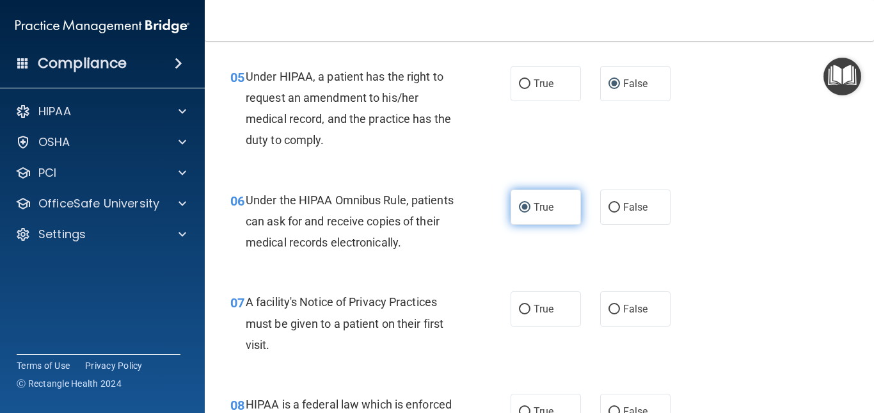
scroll to position [640, 0]
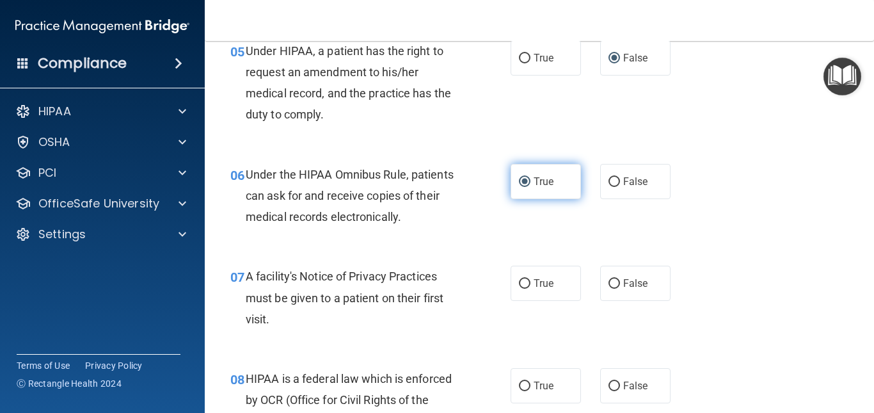
click at [519, 284] on input "True" at bounding box center [525, 284] width 12 height 10
radio input "true"
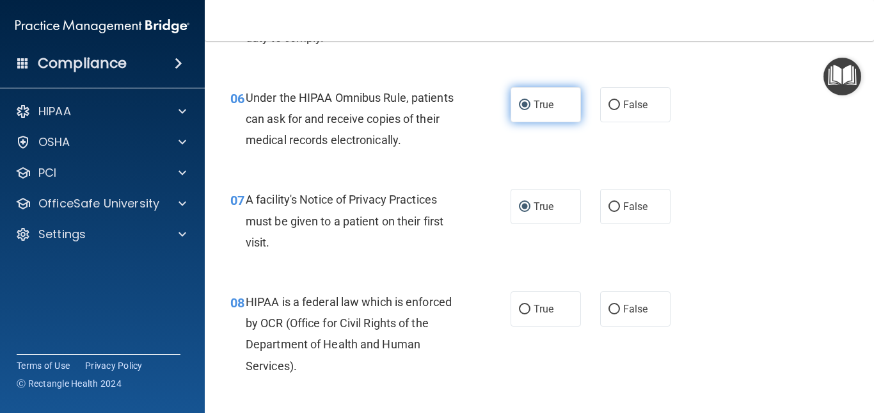
scroll to position [742, 0]
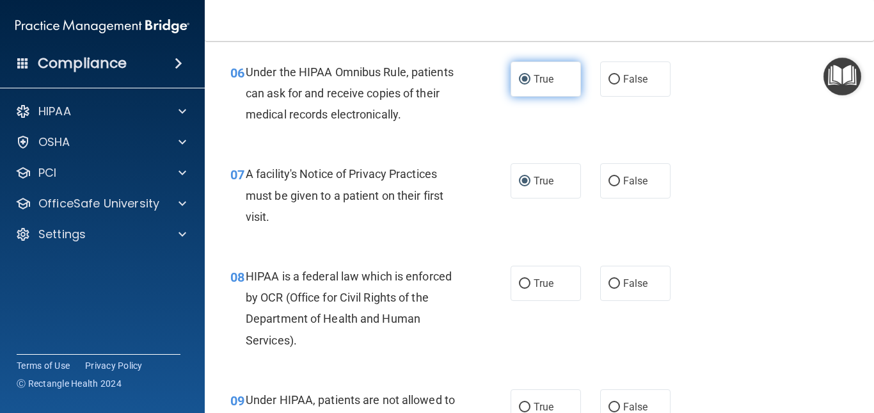
click at [519, 284] on input "True" at bounding box center [525, 284] width 12 height 10
radio input "true"
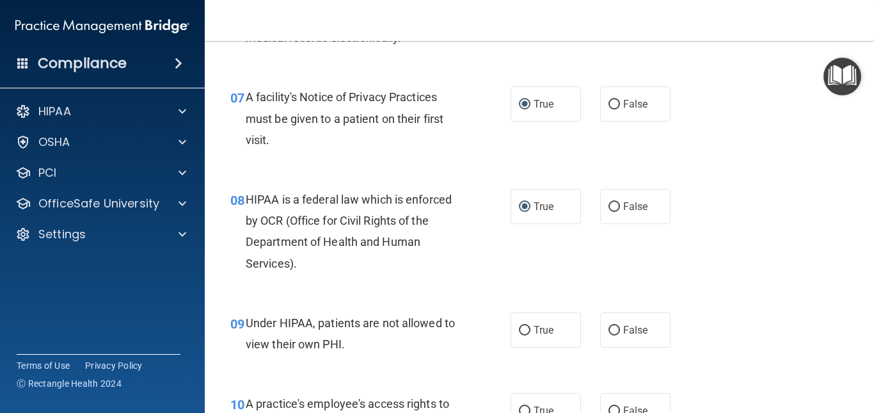
scroll to position [844, 0]
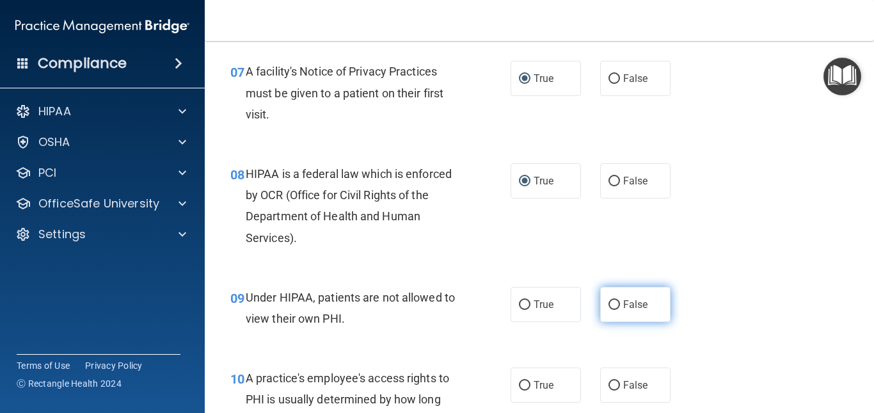
click at [608, 304] on input "False" at bounding box center [614, 305] width 12 height 10
radio input "true"
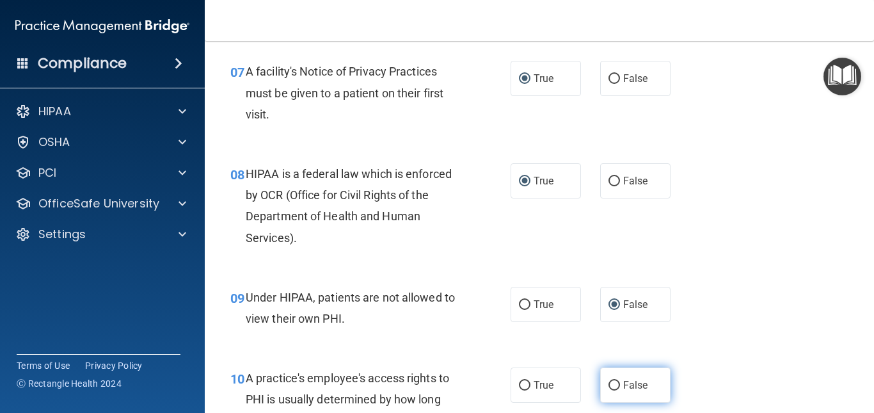
click at [608, 381] on input "False" at bounding box center [614, 386] width 12 height 10
radio input "true"
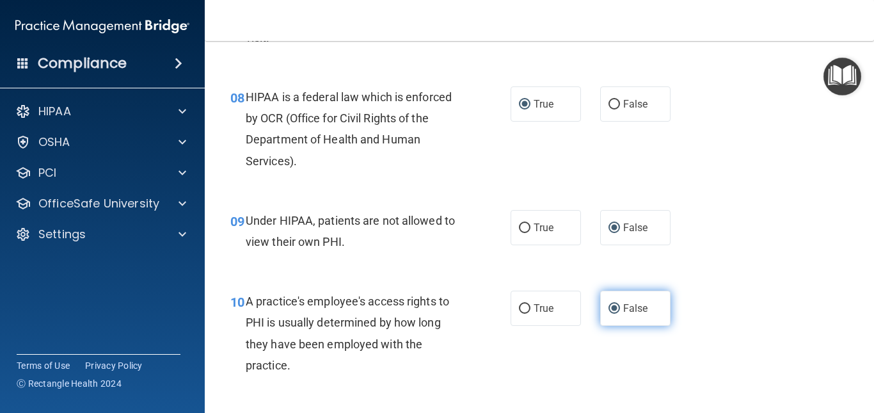
scroll to position [972, 0]
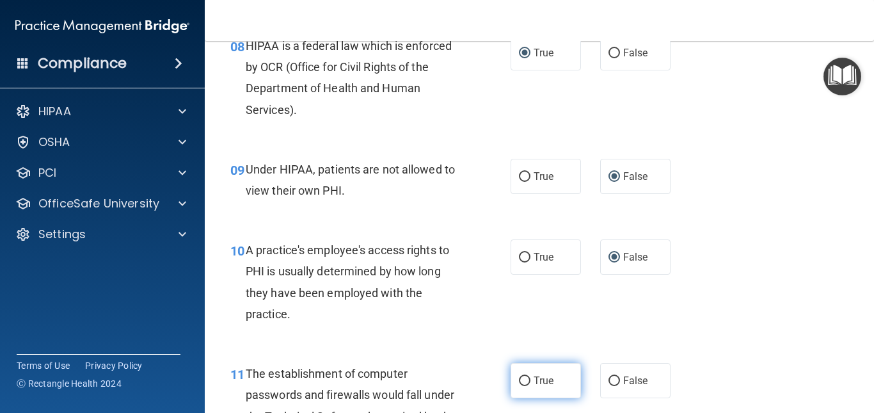
click at [519, 376] on input "True" at bounding box center [525, 381] width 12 height 10
radio input "true"
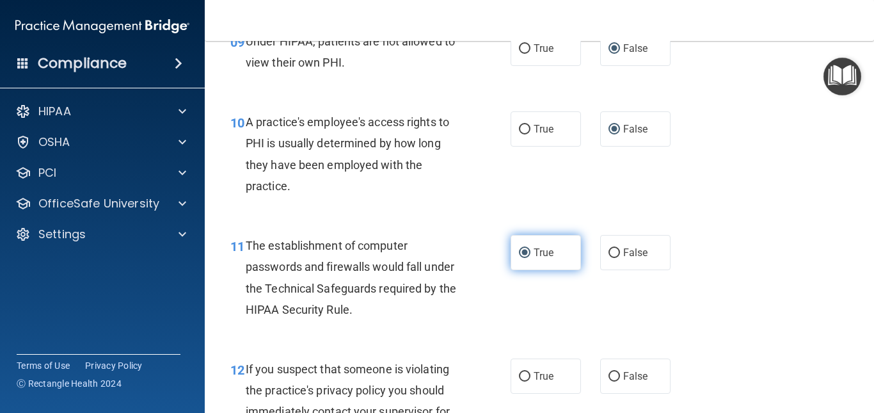
scroll to position [1126, 0]
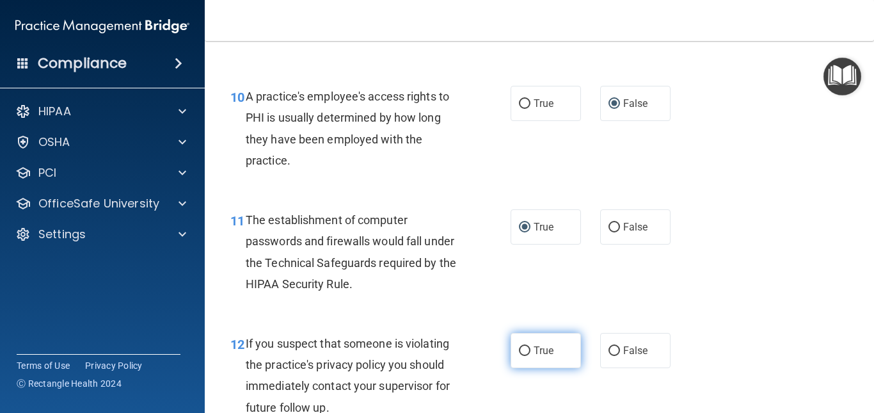
click at [519, 351] on input "True" at bounding box center [525, 351] width 12 height 10
radio input "true"
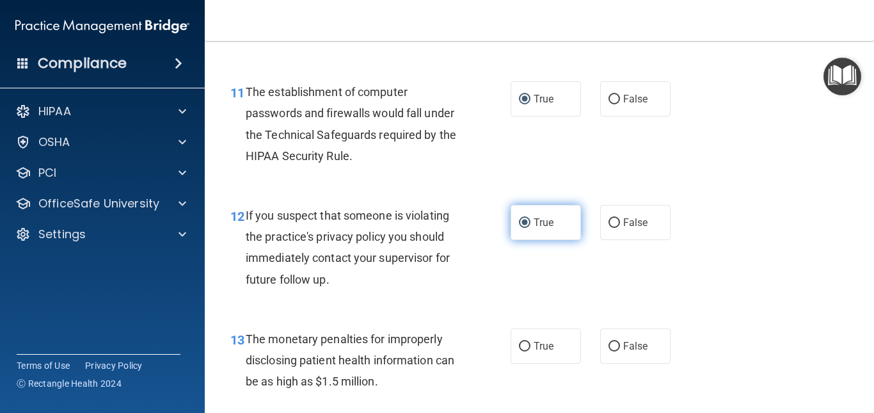
scroll to position [1279, 0]
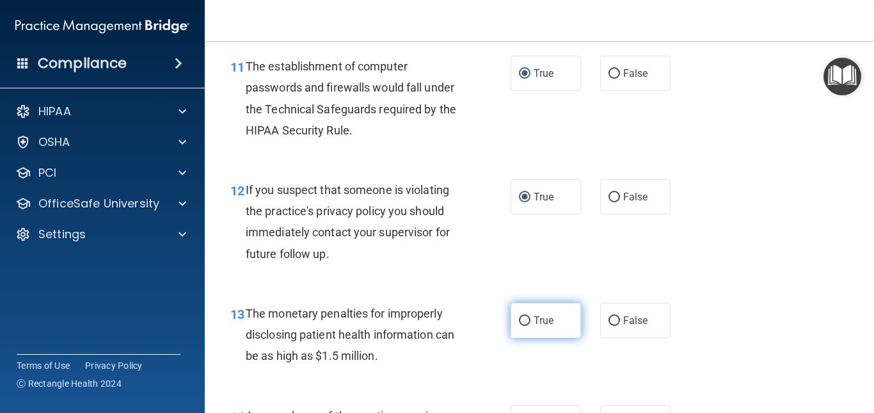
click at [523, 319] on input "True" at bounding box center [525, 321] width 12 height 10
radio input "true"
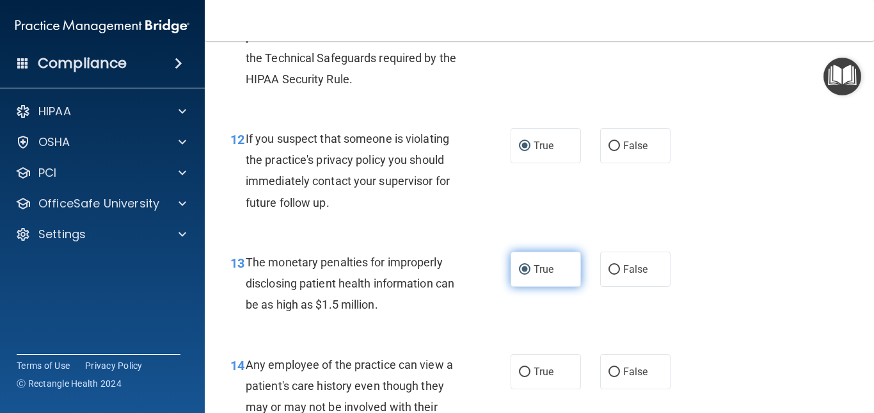
scroll to position [1356, 0]
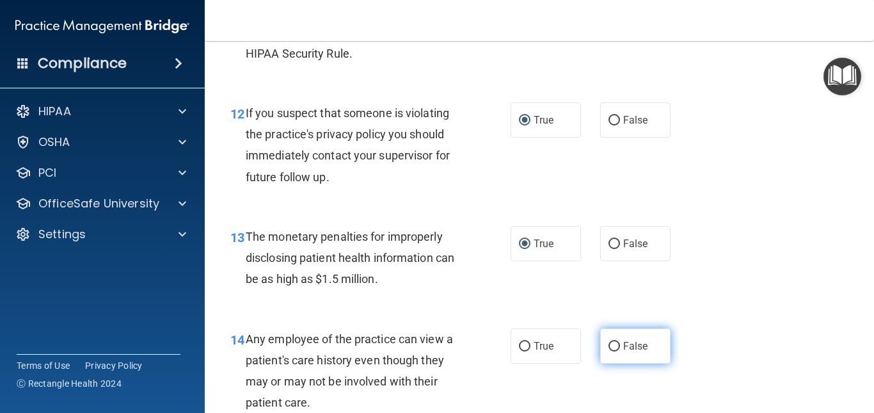
click at [608, 344] on input "False" at bounding box center [614, 347] width 12 height 10
radio input "true"
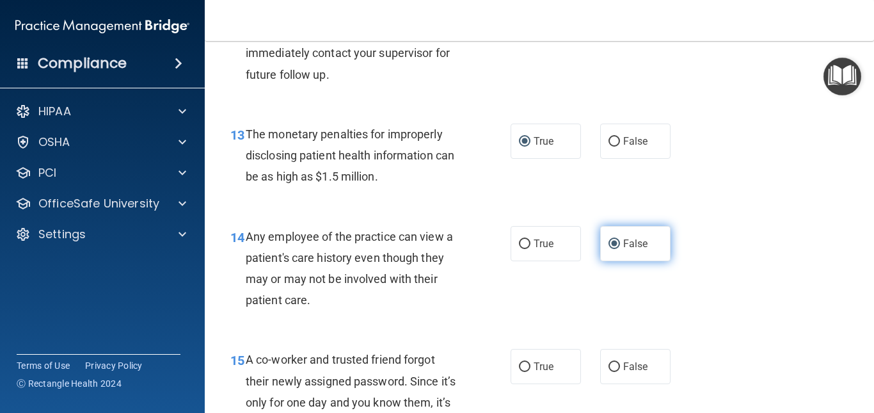
scroll to position [1484, 0]
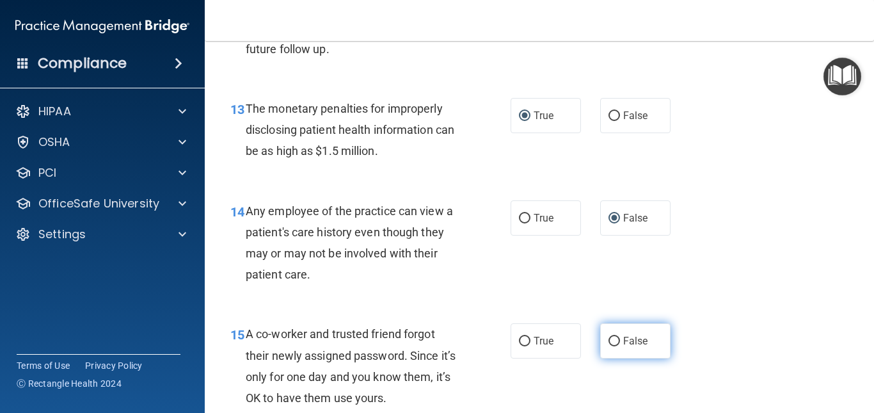
click at [608, 340] on input "False" at bounding box center [614, 341] width 12 height 10
radio input "true"
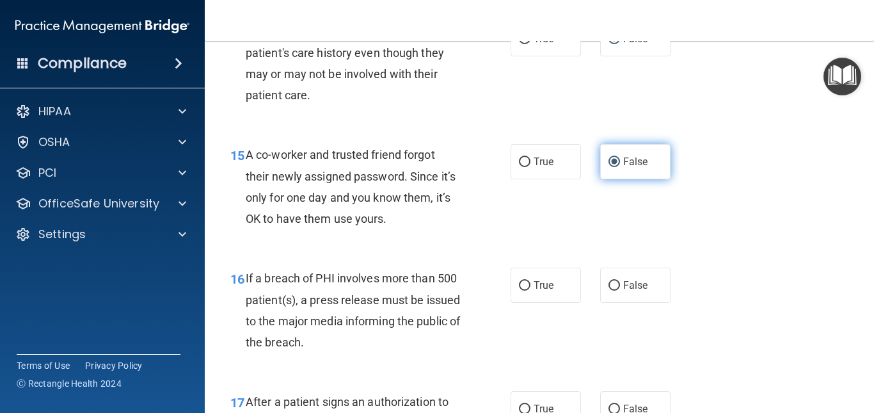
scroll to position [1689, 0]
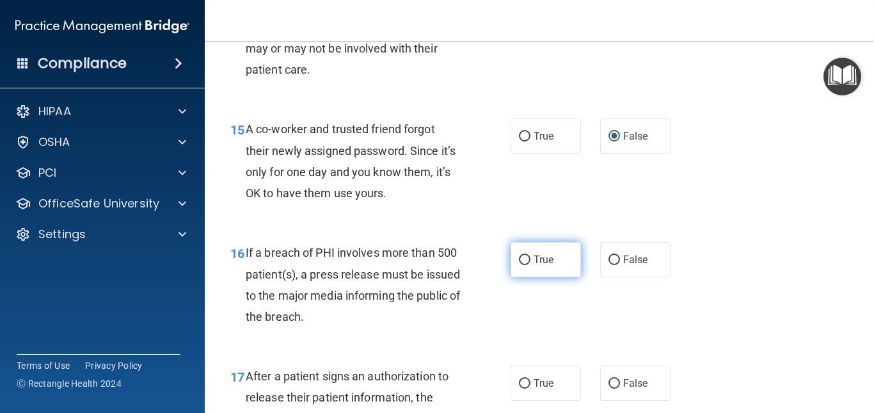
click at [519, 257] on input "True" at bounding box center [525, 260] width 12 height 10
radio input "true"
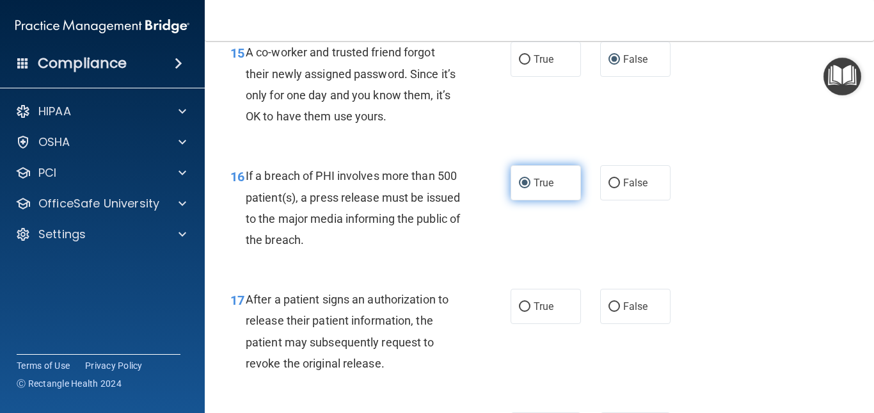
scroll to position [1816, 0]
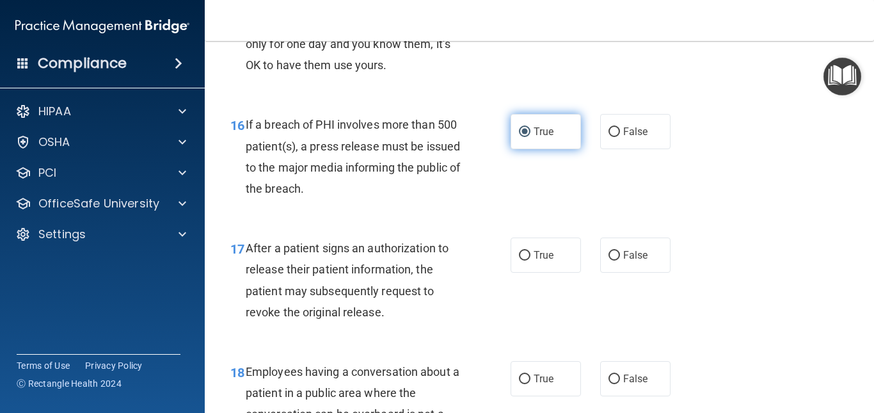
click at [519, 257] on input "True" at bounding box center [525, 256] width 12 height 10
radio input "true"
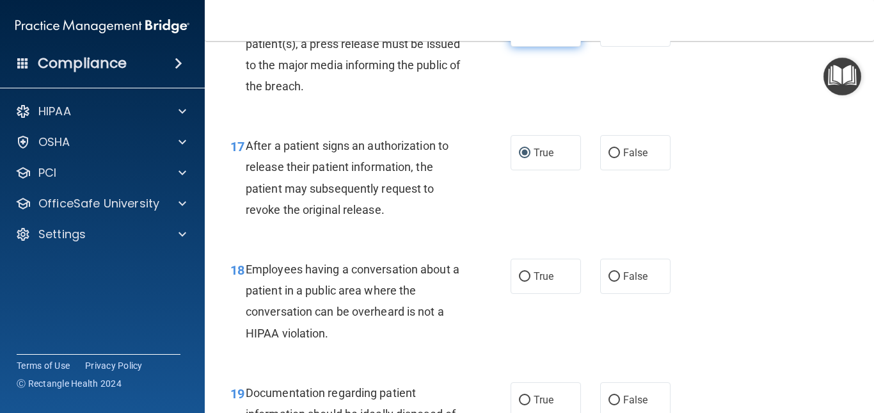
scroll to position [1944, 0]
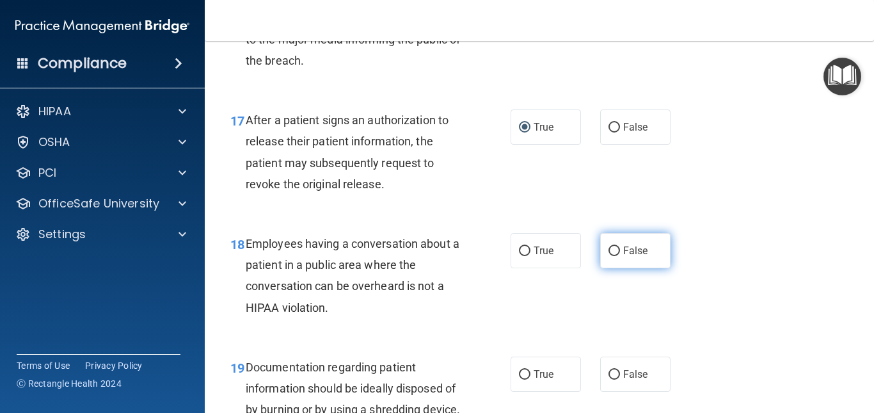
click at [608, 251] on input "False" at bounding box center [614, 251] width 12 height 10
radio input "true"
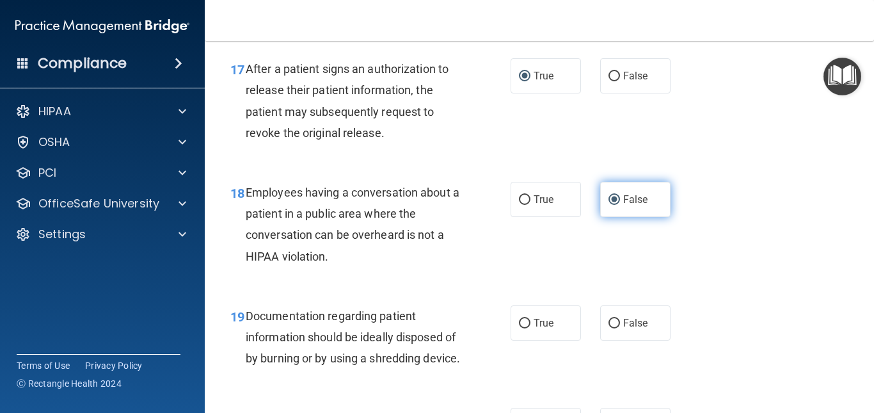
scroll to position [2021, 0]
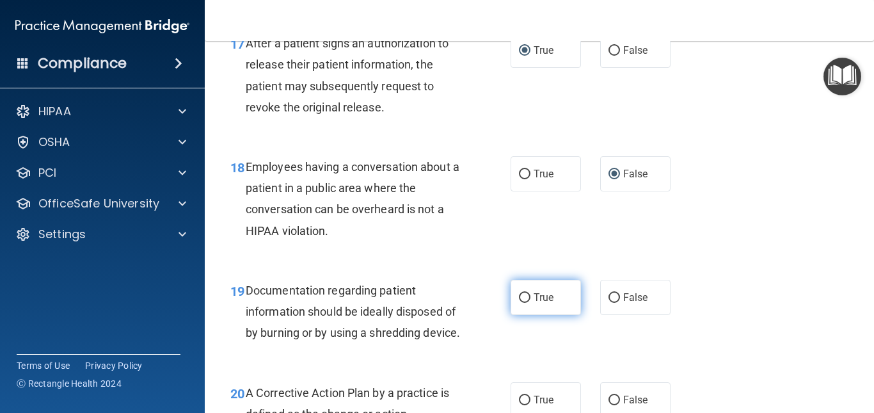
click at [519, 294] on input "True" at bounding box center [525, 298] width 12 height 10
radio input "true"
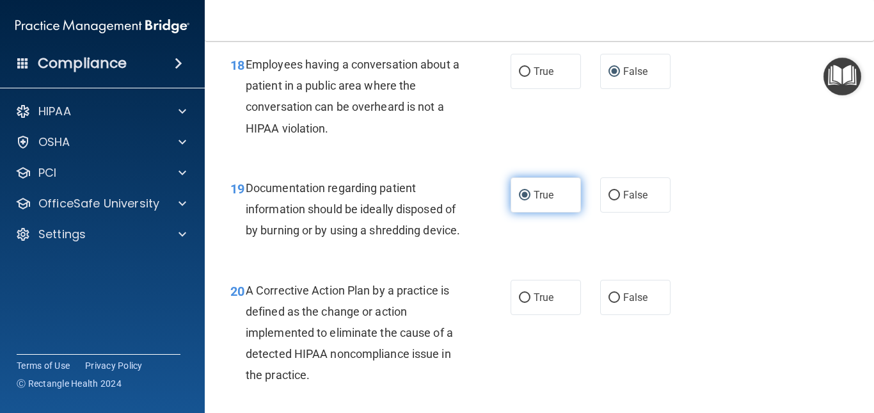
scroll to position [2149, 0]
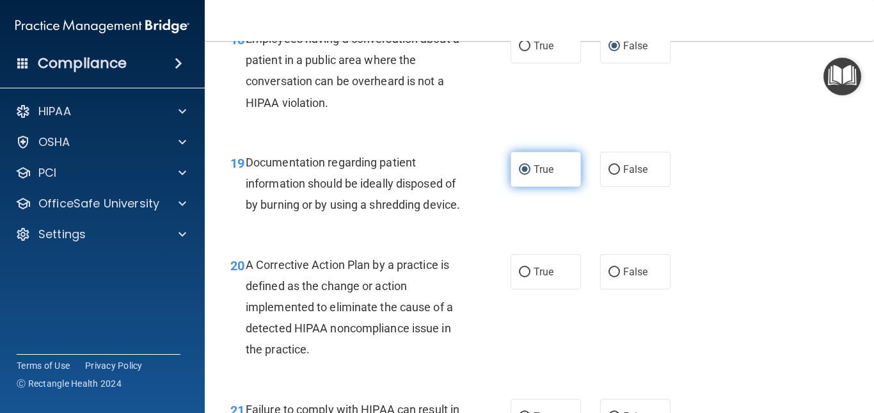
click at [519, 277] on input "True" at bounding box center [525, 272] width 12 height 10
radio input "true"
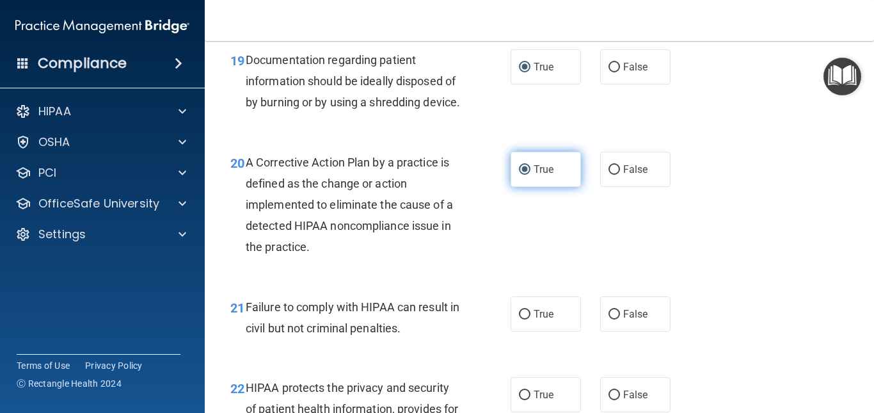
scroll to position [2277, 0]
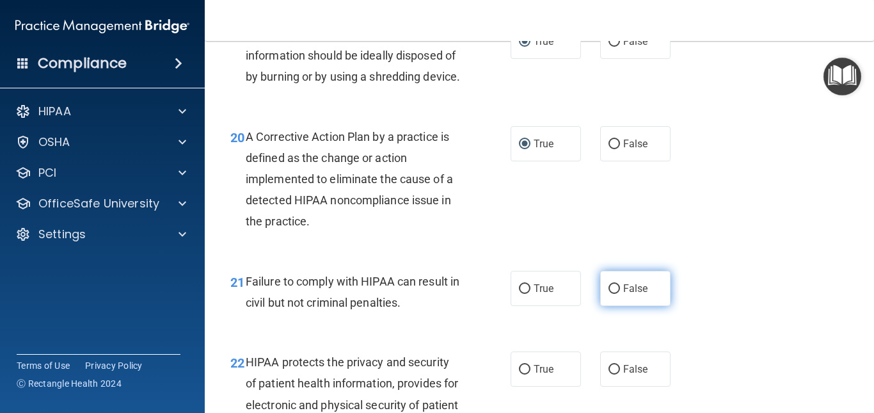
click at [609, 294] on input "False" at bounding box center [614, 289] width 12 height 10
radio input "true"
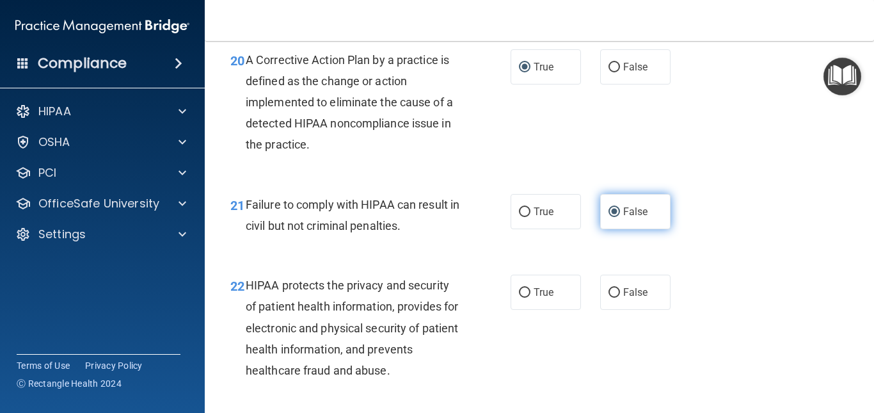
scroll to position [2379, 0]
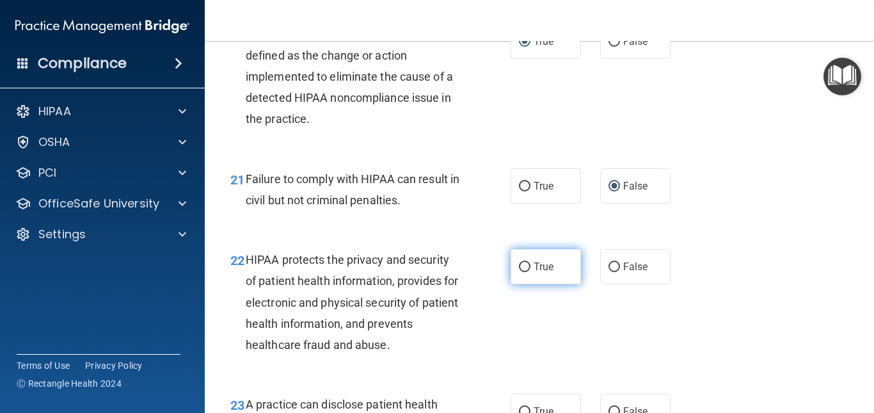
click at [519, 272] on input "True" at bounding box center [525, 267] width 12 height 10
radio input "true"
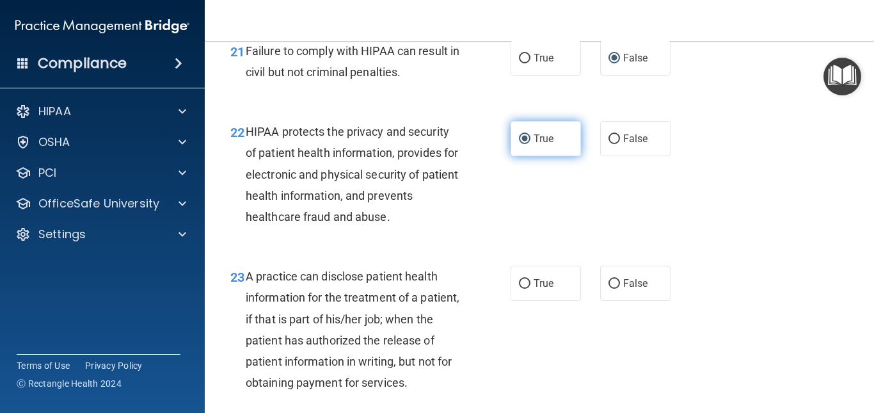
scroll to position [2533, 0]
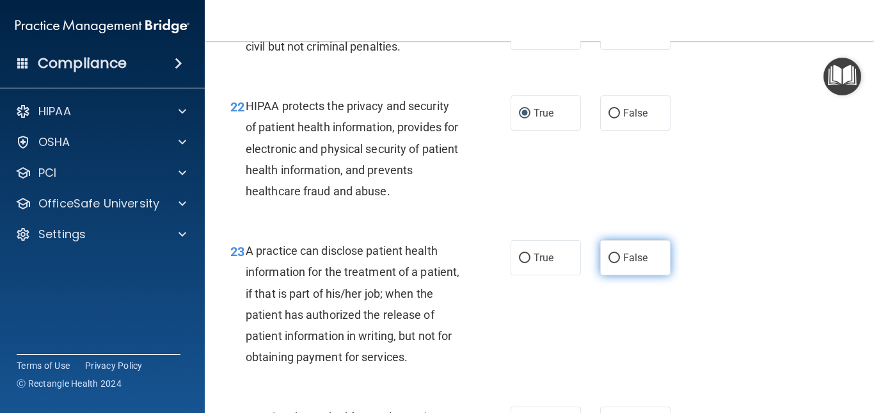
click at [608, 263] on input "False" at bounding box center [614, 258] width 12 height 10
radio input "true"
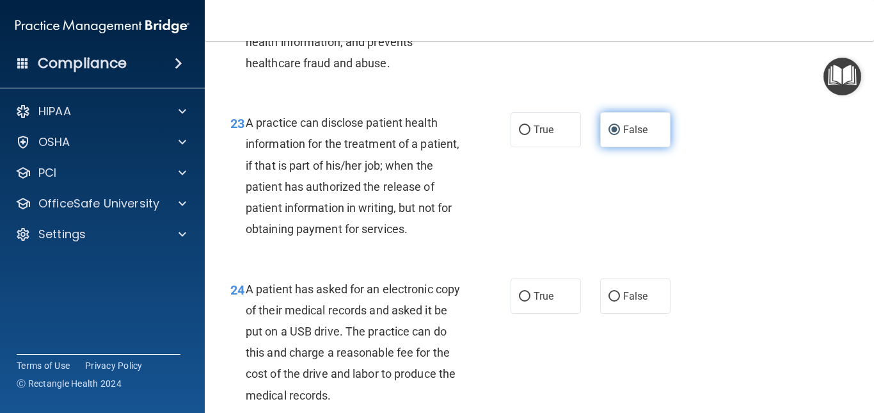
scroll to position [2686, 0]
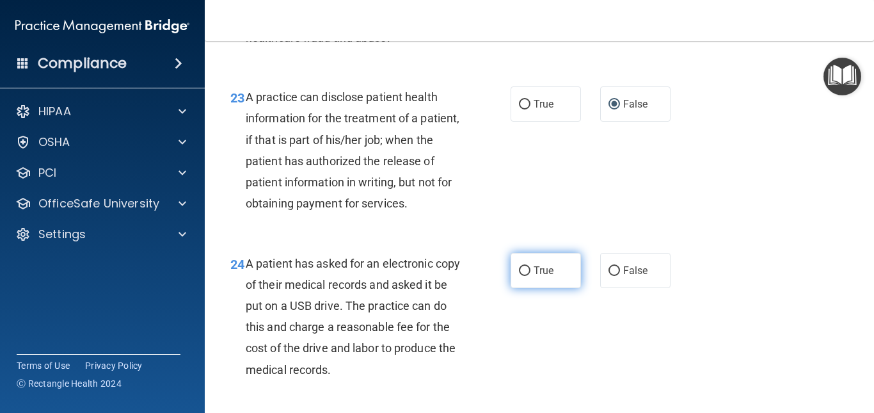
click at [519, 276] on input "True" at bounding box center [525, 271] width 12 height 10
radio input "true"
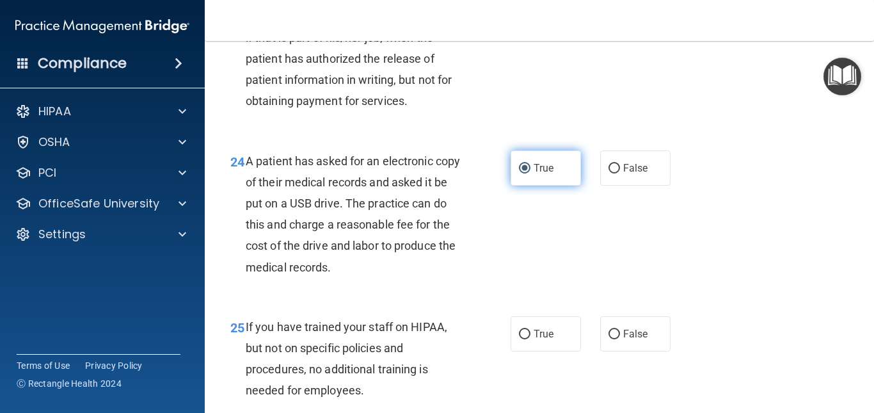
scroll to position [2814, 0]
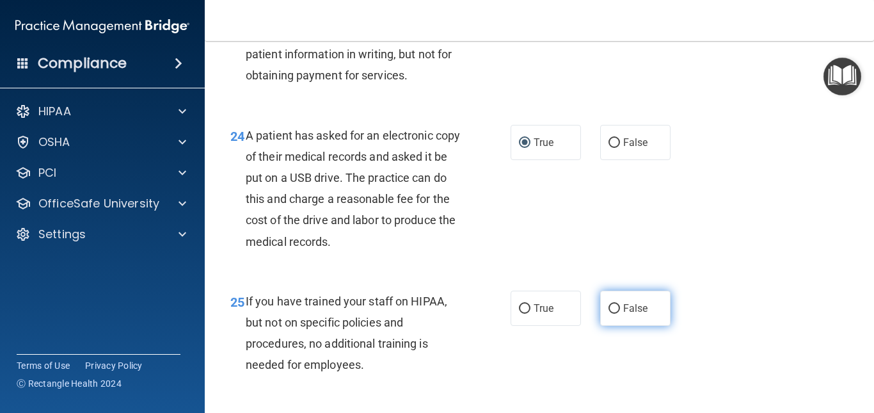
click at [608, 313] on input "False" at bounding box center [614, 309] width 12 height 10
radio input "true"
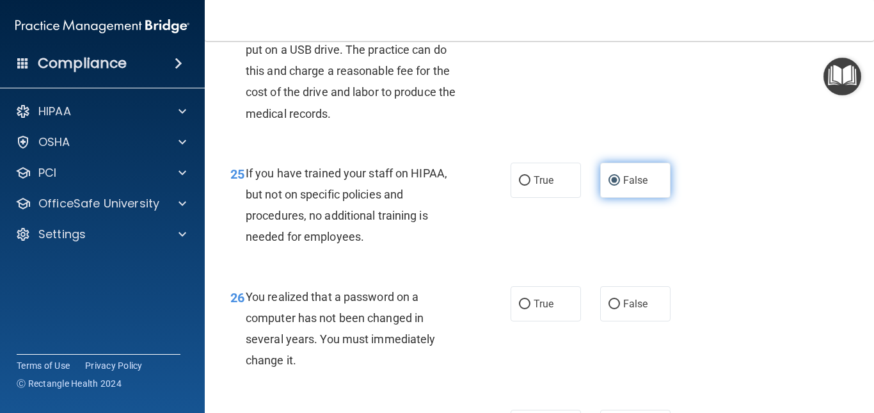
scroll to position [2968, 0]
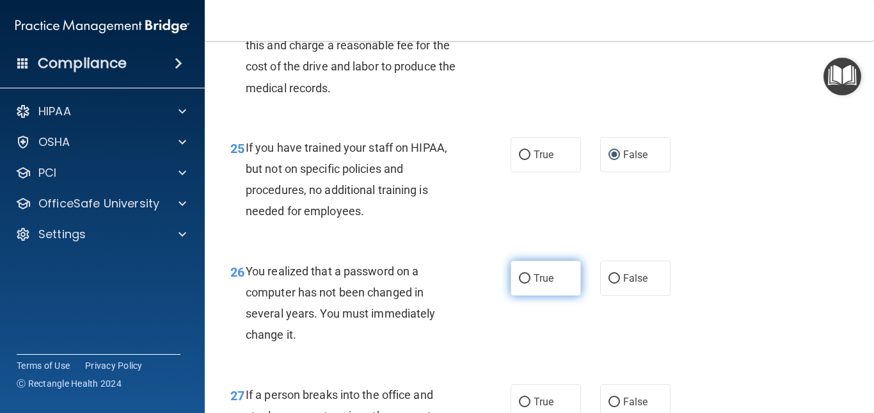
click at [519, 283] on input "True" at bounding box center [525, 279] width 12 height 10
radio input "true"
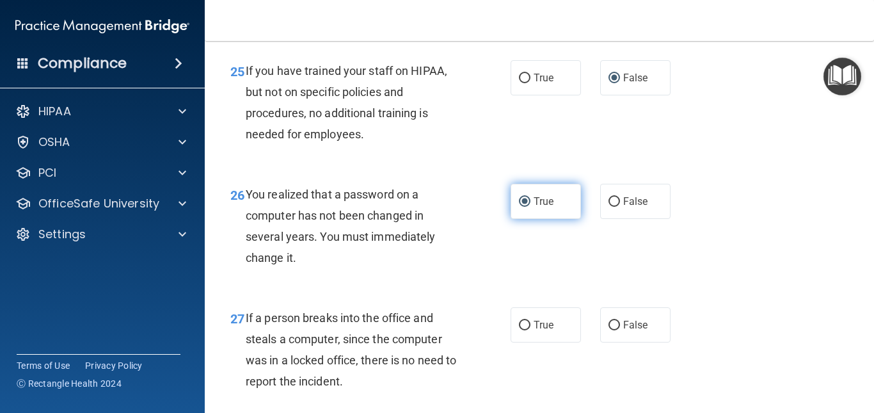
scroll to position [3070, 0]
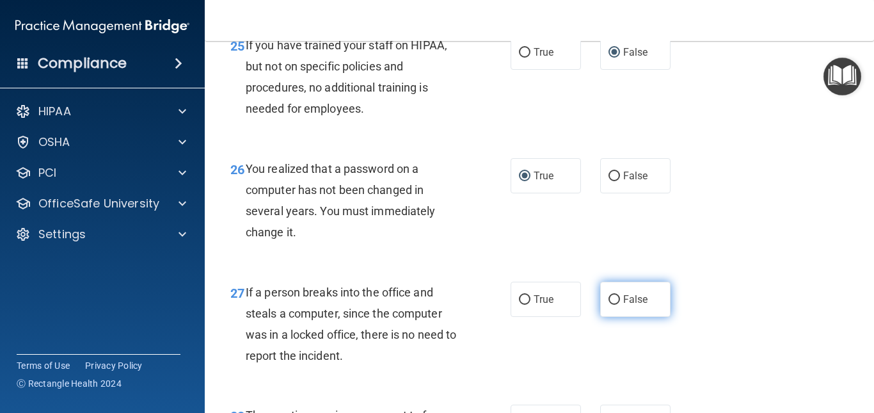
click at [608, 304] on input "False" at bounding box center [614, 300] width 12 height 10
radio input "true"
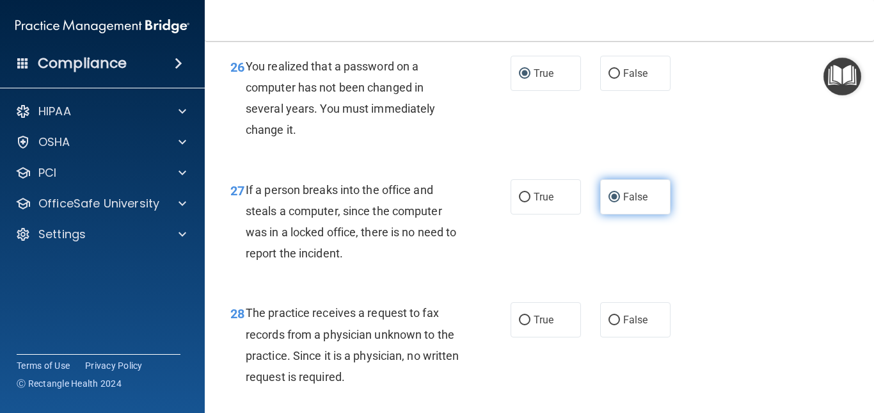
scroll to position [3198, 0]
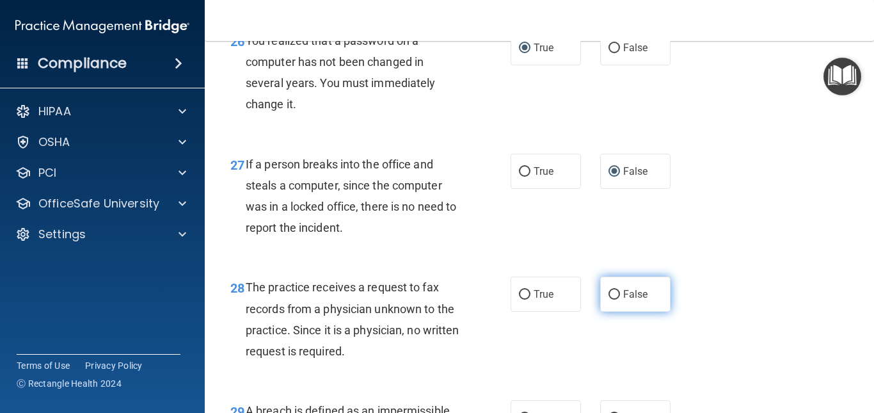
click at [608, 299] on input "False" at bounding box center [614, 295] width 12 height 10
radio input "true"
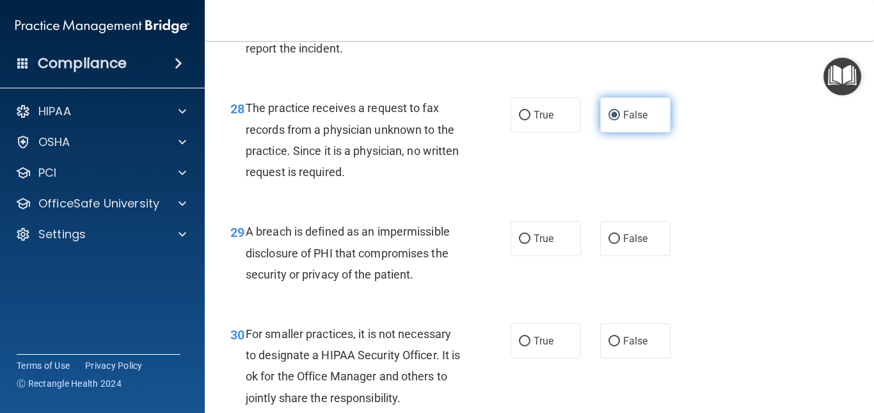
scroll to position [3403, 0]
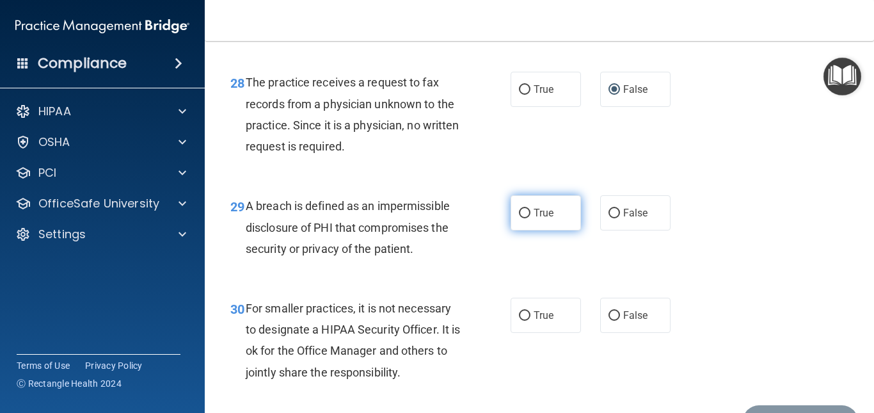
click at [520, 218] on input "True" at bounding box center [525, 214] width 12 height 10
radio input "true"
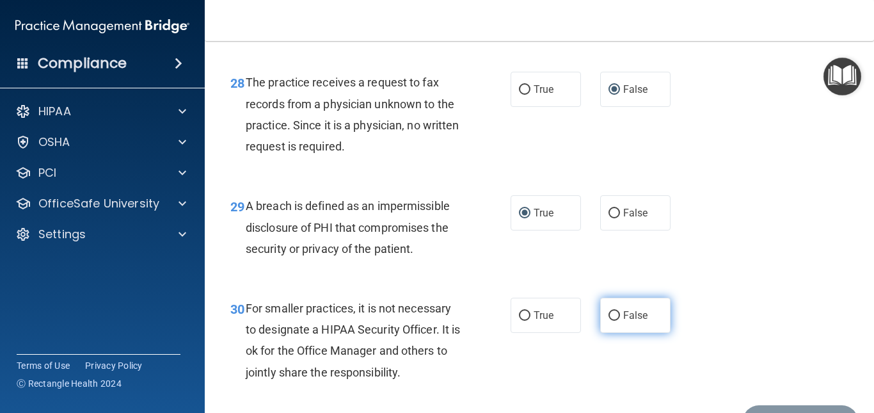
click at [608, 320] on input "False" at bounding box center [614, 316] width 12 height 10
radio input "true"
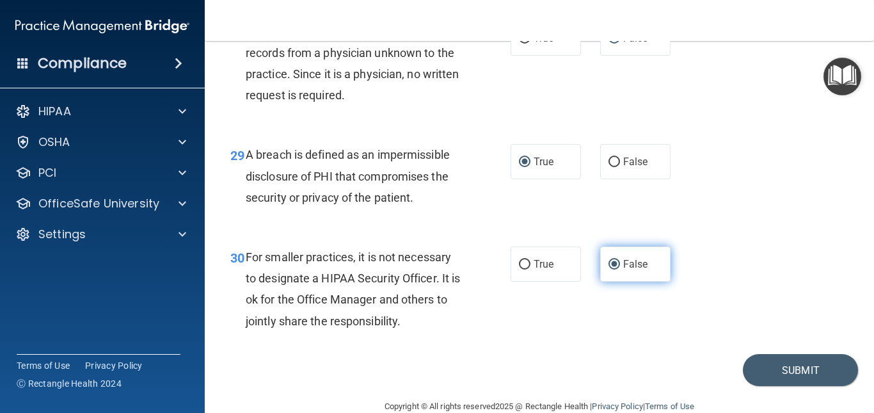
scroll to position [3500, 0]
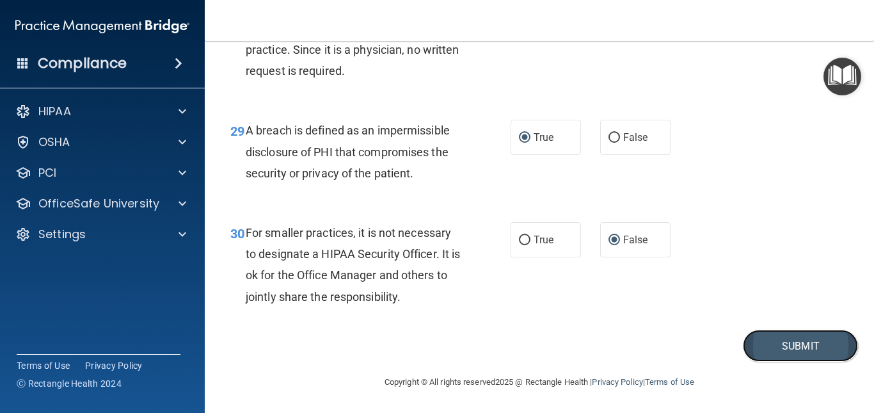
click at [782, 343] on button "Submit" at bounding box center [800, 345] width 115 height 33
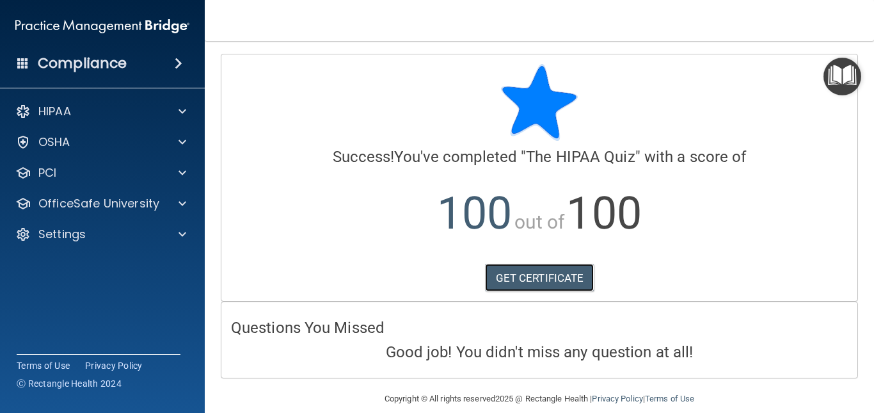
click at [512, 274] on link "GET CERTIFICATE" at bounding box center [539, 278] width 109 height 28
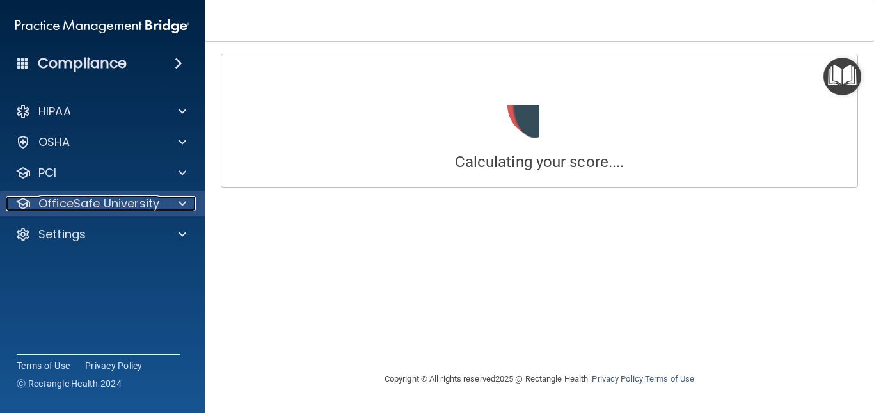
click at [184, 200] on span at bounding box center [182, 203] width 8 height 15
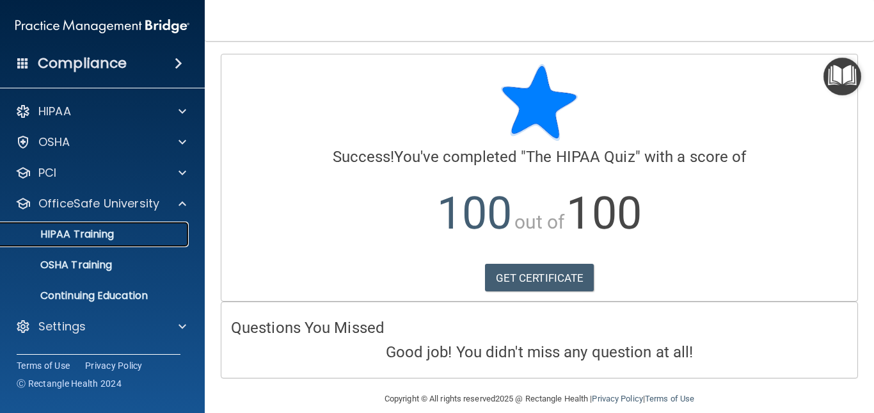
click at [120, 235] on div "HIPAA Training" at bounding box center [95, 234] width 175 height 13
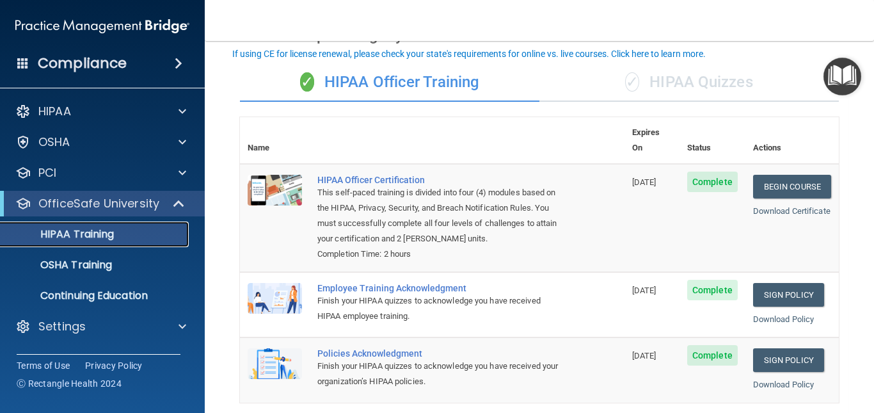
scroll to position [51, 0]
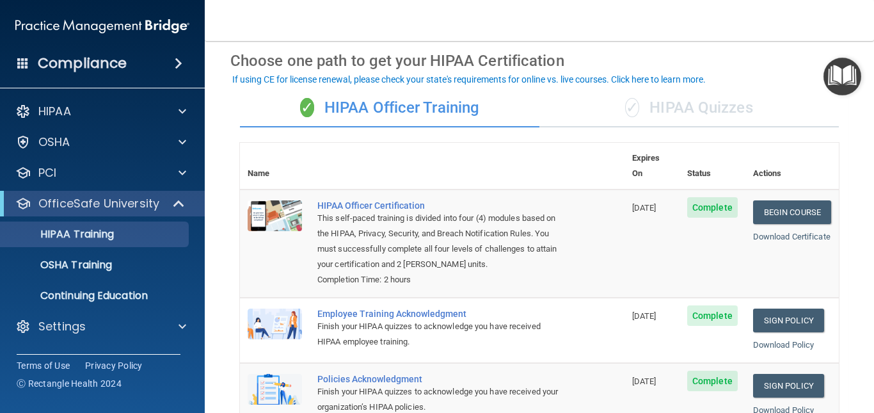
click at [704, 104] on div "✓ HIPAA Quizzes" at bounding box center [688, 108] width 299 height 38
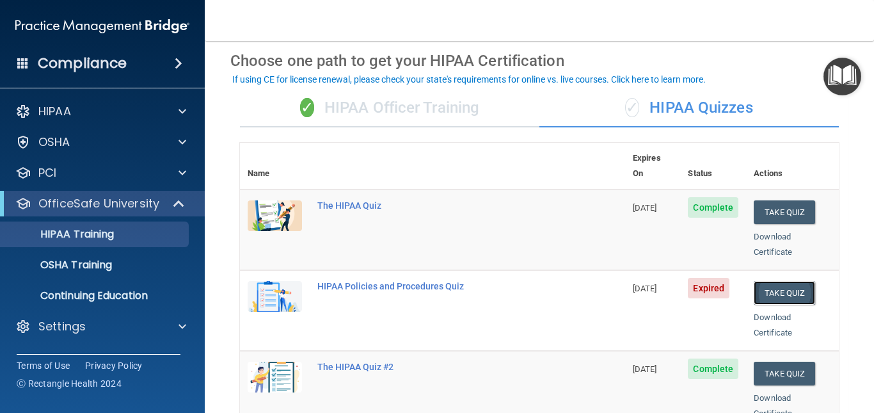
click at [775, 281] on button "Take Quiz" at bounding box center [783, 293] width 61 height 24
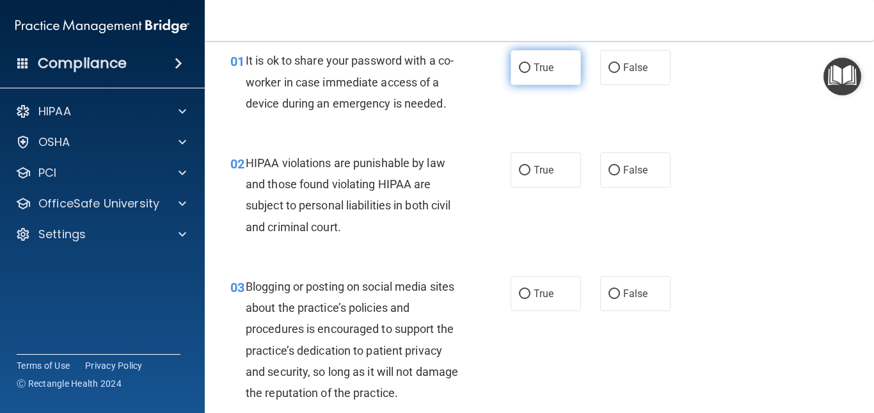
click at [519, 70] on input "True" at bounding box center [525, 68] width 12 height 10
radio input "true"
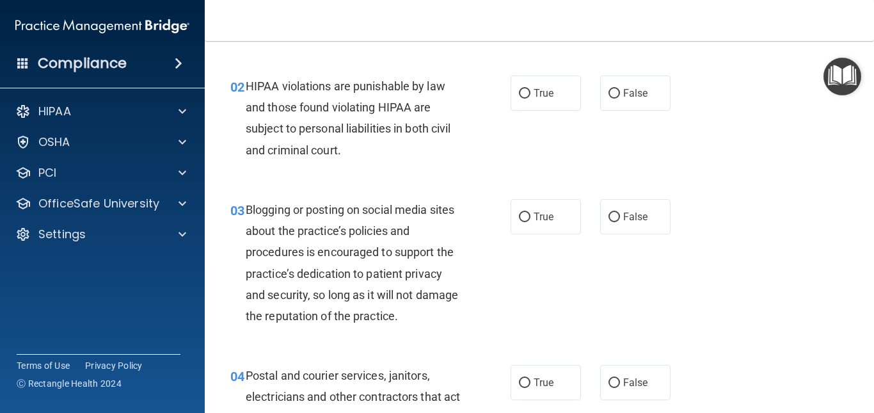
scroll to position [154, 0]
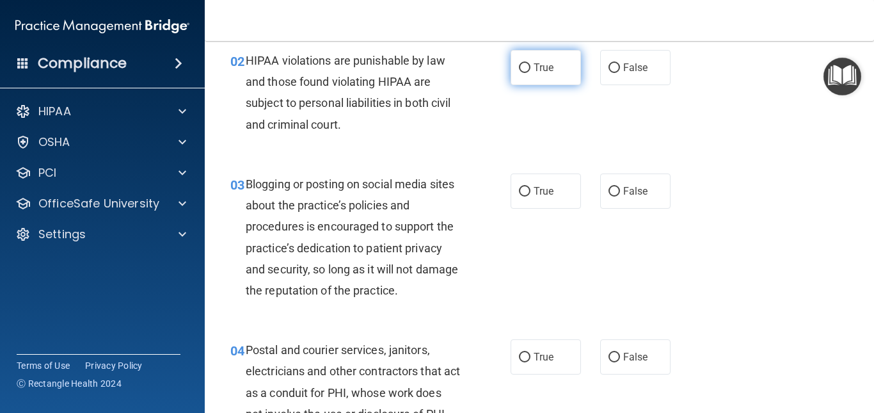
click at [519, 70] on input "True" at bounding box center [525, 68] width 12 height 10
radio input "true"
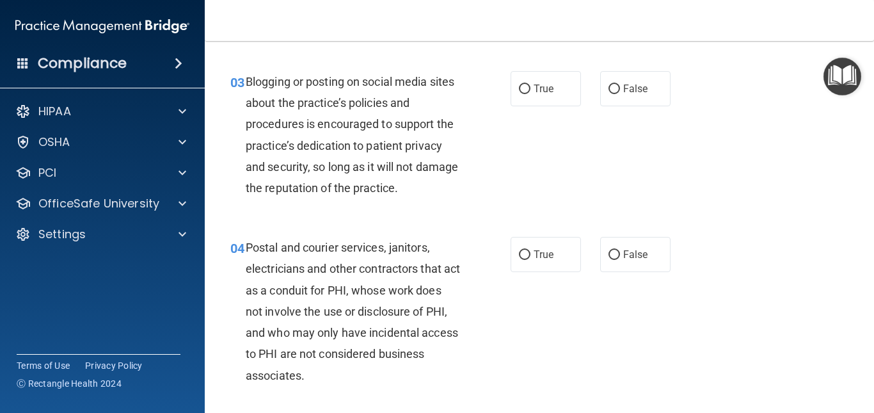
scroll to position [281, 0]
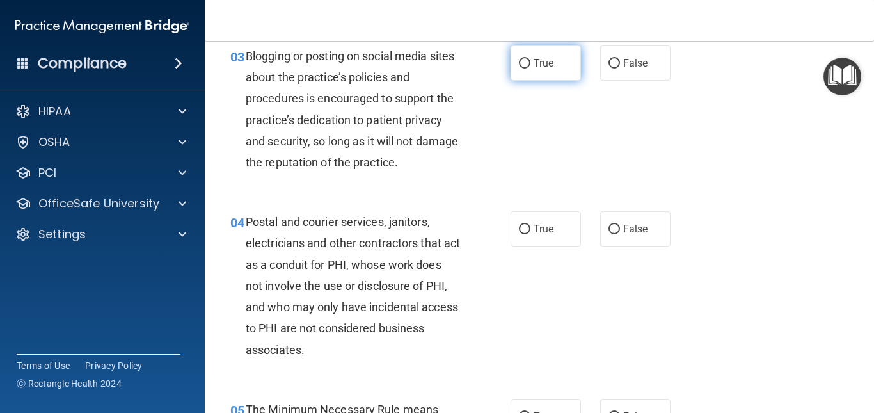
click at [521, 64] on input "True" at bounding box center [525, 64] width 12 height 10
radio input "true"
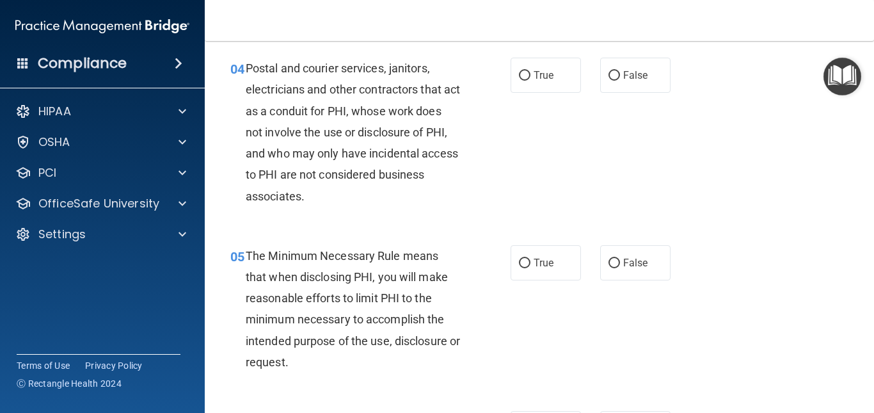
scroll to position [461, 0]
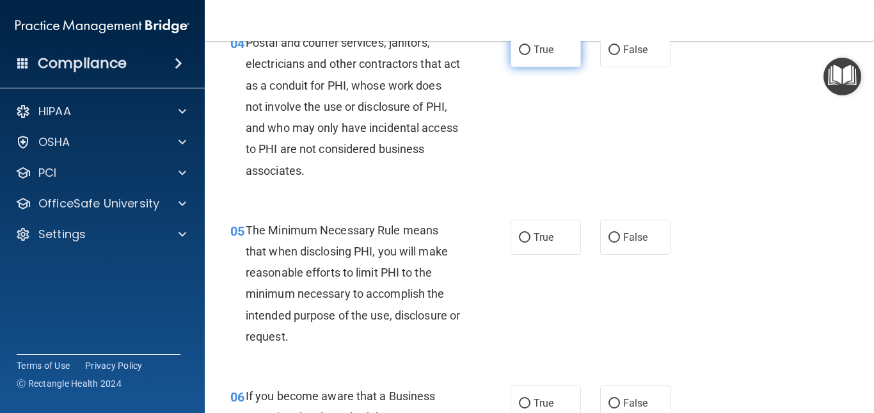
click at [521, 46] on input "True" at bounding box center [525, 50] width 12 height 10
radio input "true"
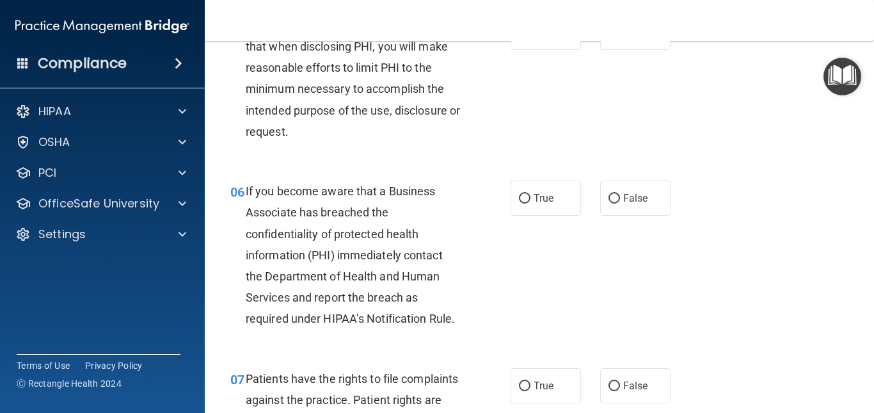
scroll to position [640, 0]
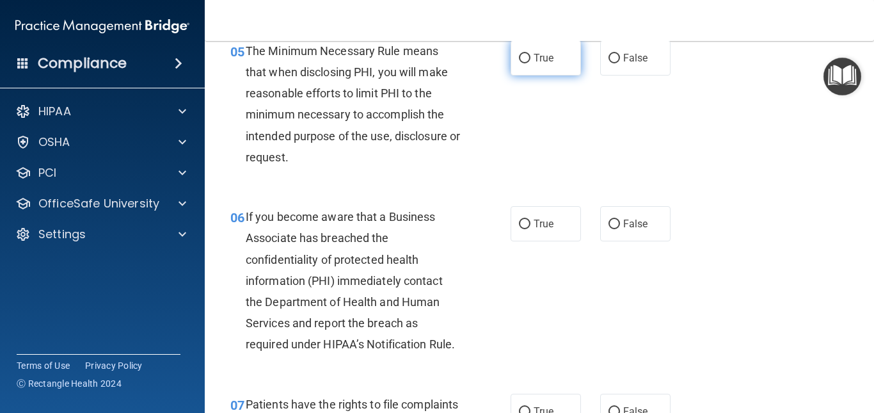
click at [522, 58] on input "True" at bounding box center [525, 59] width 12 height 10
radio input "true"
click at [519, 219] on input "True" at bounding box center [525, 224] width 12 height 10
radio input "true"
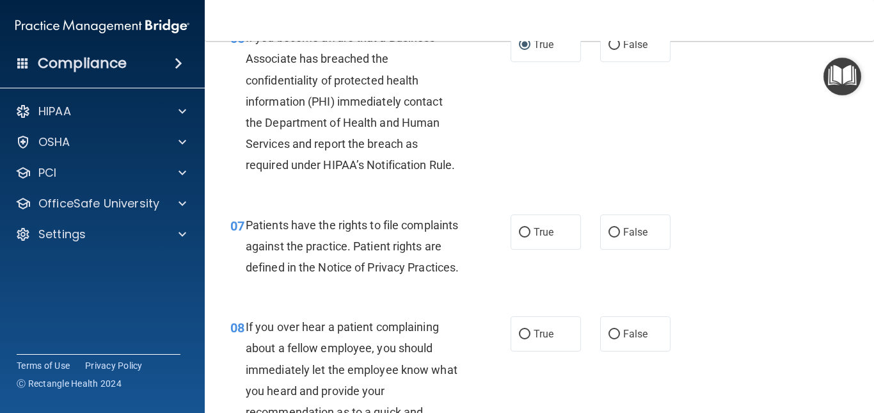
scroll to position [844, 0]
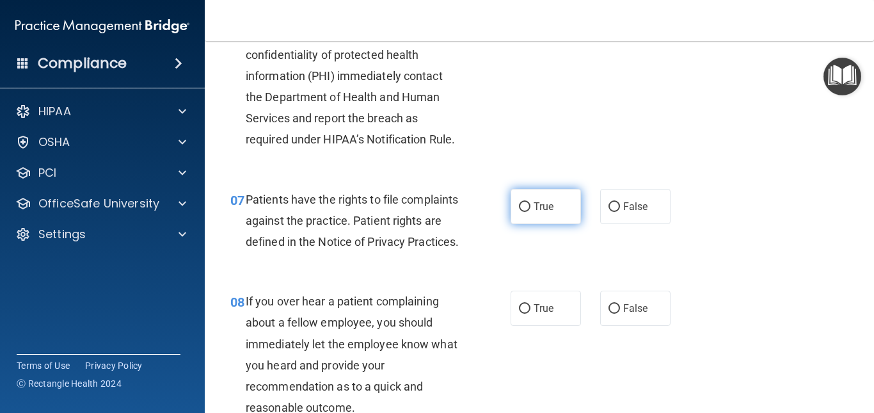
click at [521, 203] on input "True" at bounding box center [525, 207] width 12 height 10
radio input "true"
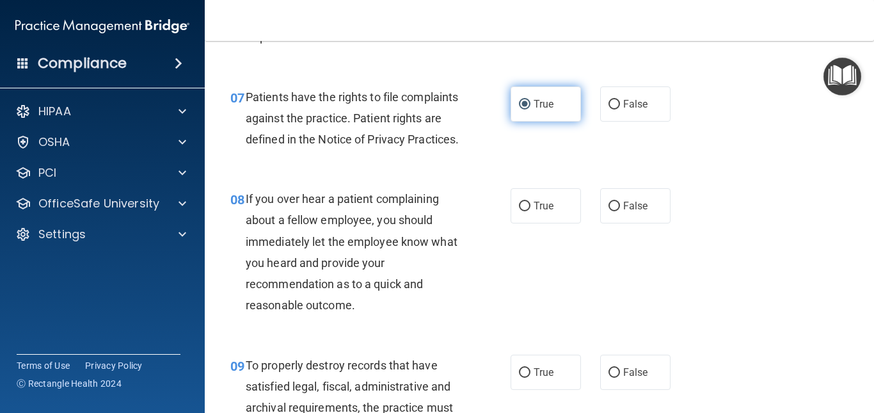
scroll to position [972, 0]
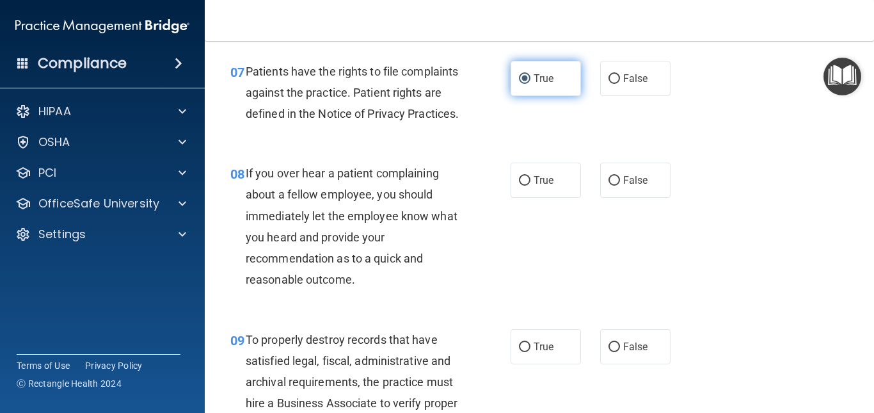
click at [521, 185] on input "True" at bounding box center [525, 181] width 12 height 10
radio input "true"
click at [521, 185] on input "True" at bounding box center [525, 181] width 12 height 10
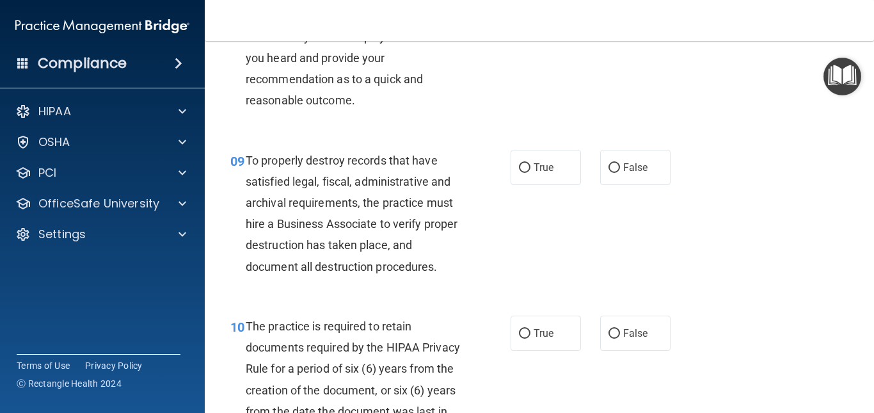
scroll to position [1126, 0]
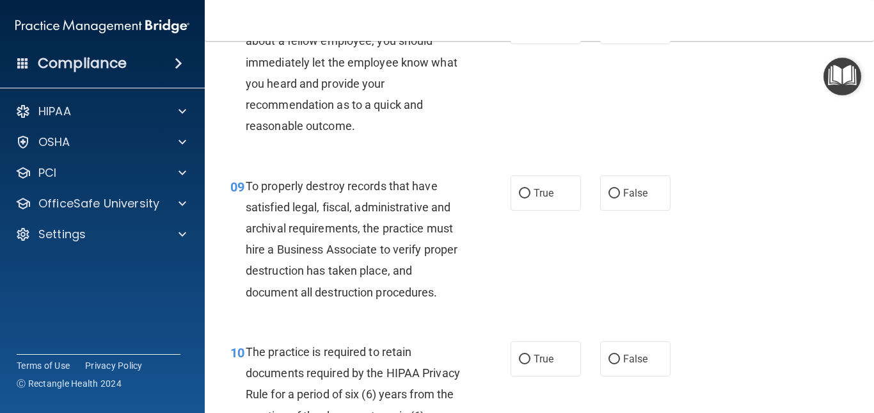
click at [521, 203] on label "True" at bounding box center [545, 192] width 70 height 35
click at [521, 198] on input "True" at bounding box center [525, 194] width 12 height 10
radio input "true"
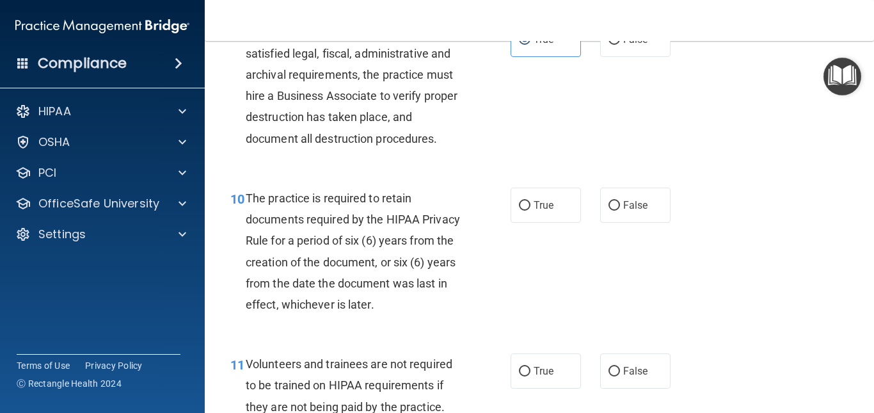
scroll to position [1305, 0]
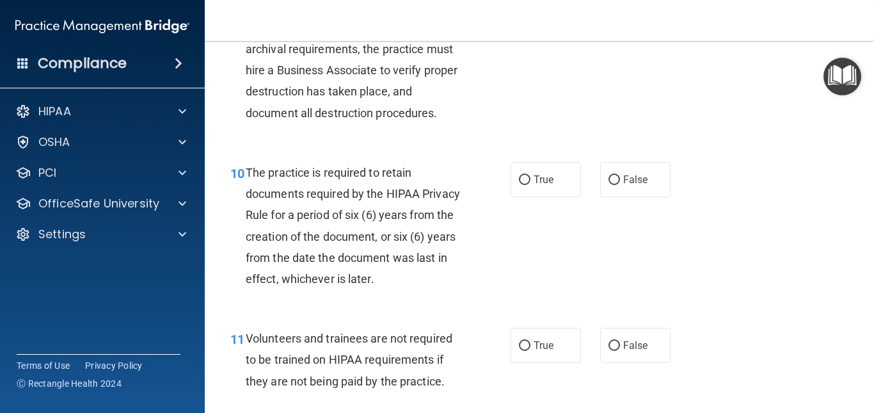
click at [521, 185] on input "True" at bounding box center [525, 180] width 12 height 10
radio input "true"
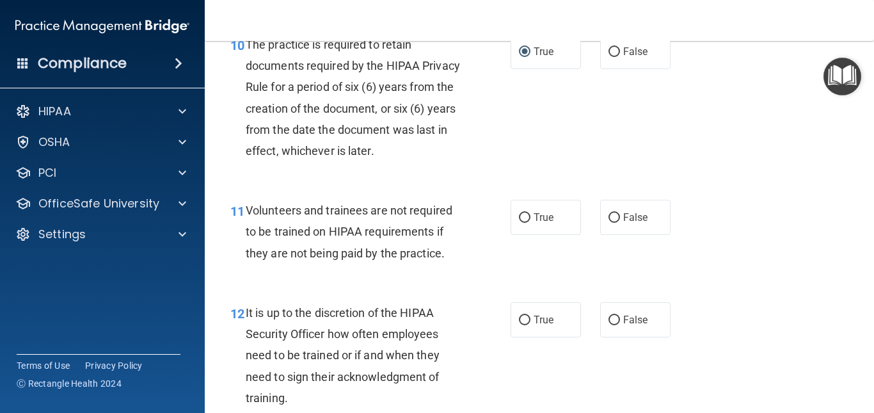
scroll to position [1458, 0]
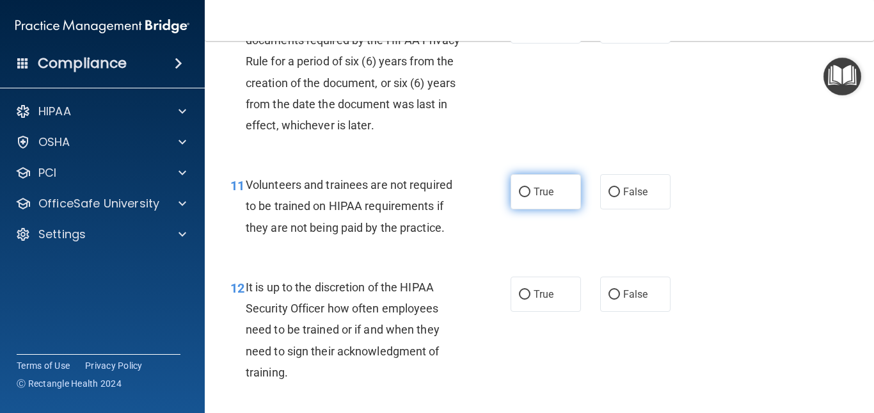
click at [521, 204] on label "True" at bounding box center [545, 191] width 70 height 35
click at [521, 197] on input "True" at bounding box center [525, 192] width 12 height 10
radio input "true"
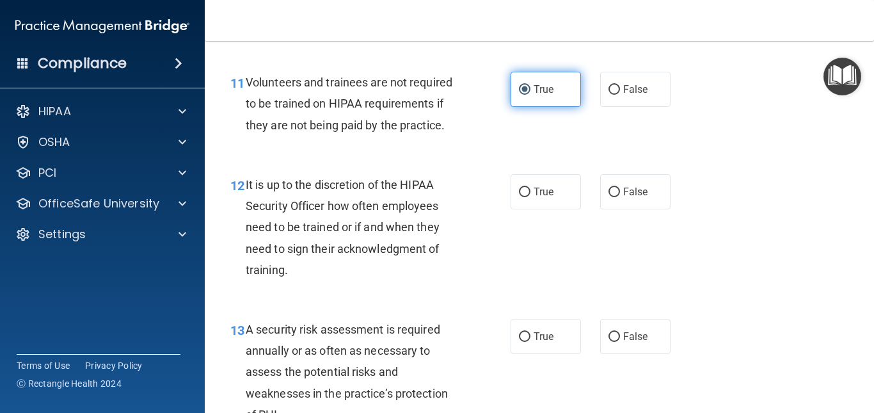
scroll to position [1586, 0]
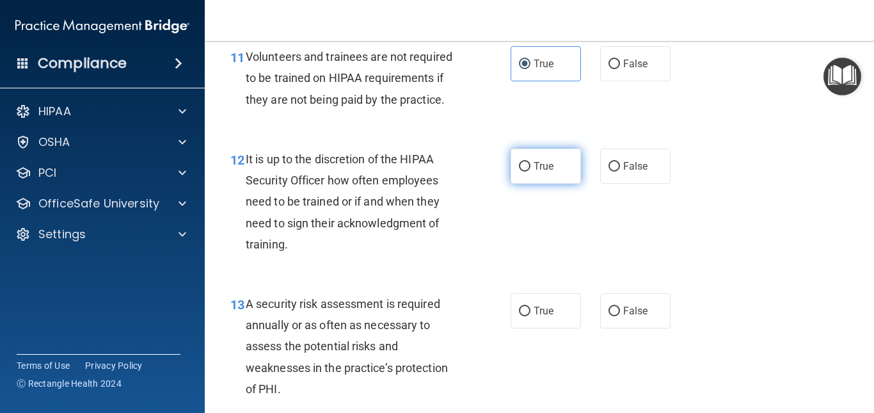
click at [519, 171] on input "True" at bounding box center [525, 167] width 12 height 10
radio input "true"
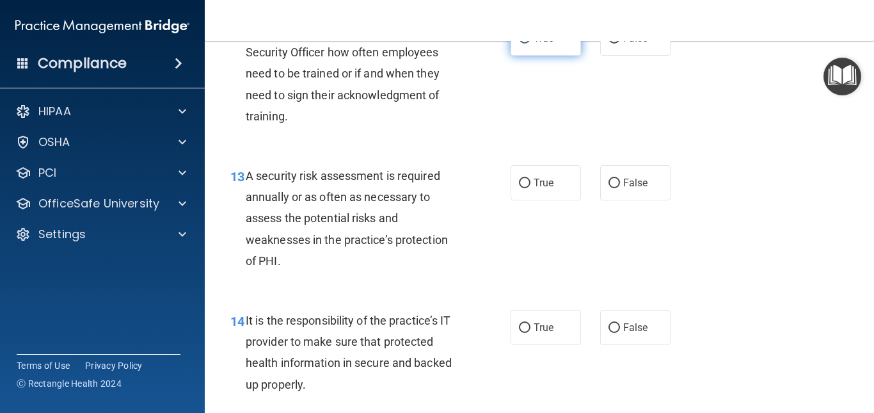
scroll to position [1740, 0]
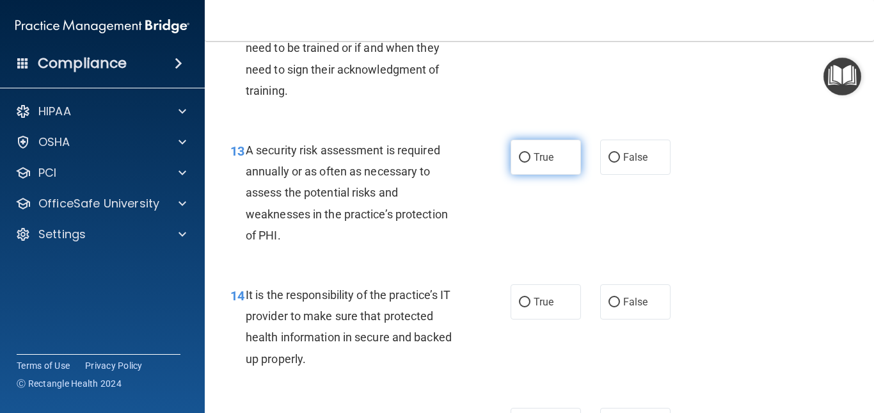
click at [519, 162] on input "True" at bounding box center [525, 158] width 12 height 10
radio input "true"
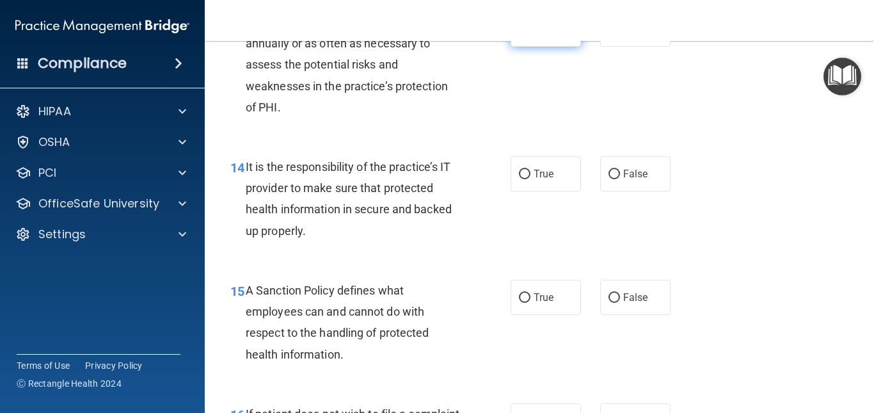
scroll to position [1893, 0]
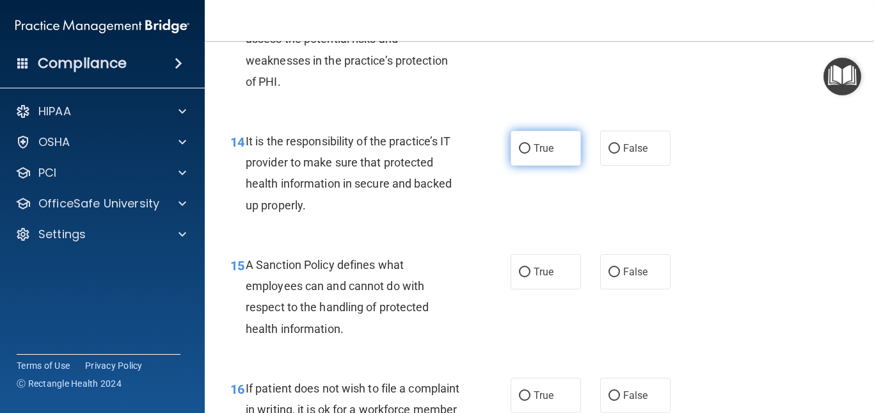
click at [519, 154] on input "True" at bounding box center [525, 149] width 12 height 10
radio input "true"
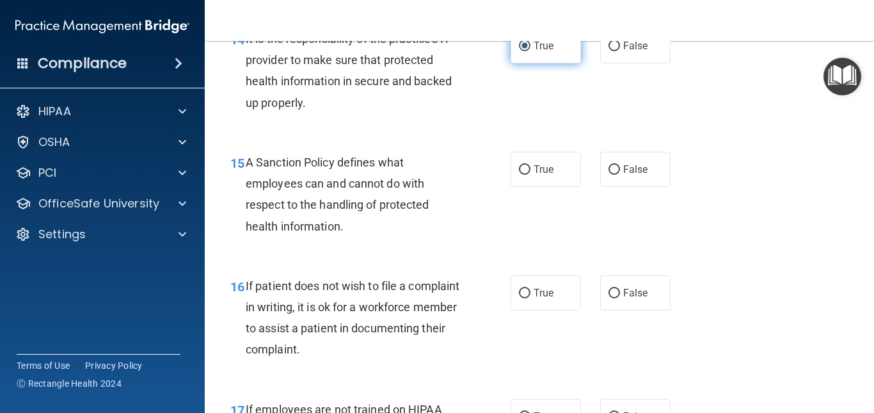
scroll to position [2021, 0]
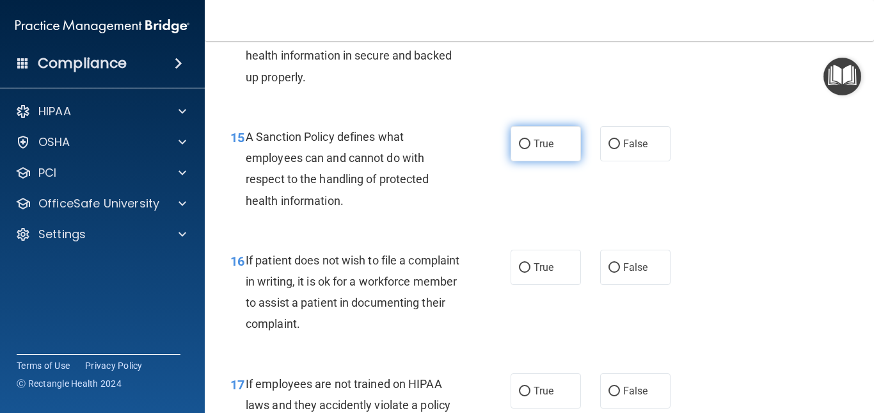
click at [519, 149] on input "True" at bounding box center [525, 144] width 12 height 10
radio input "true"
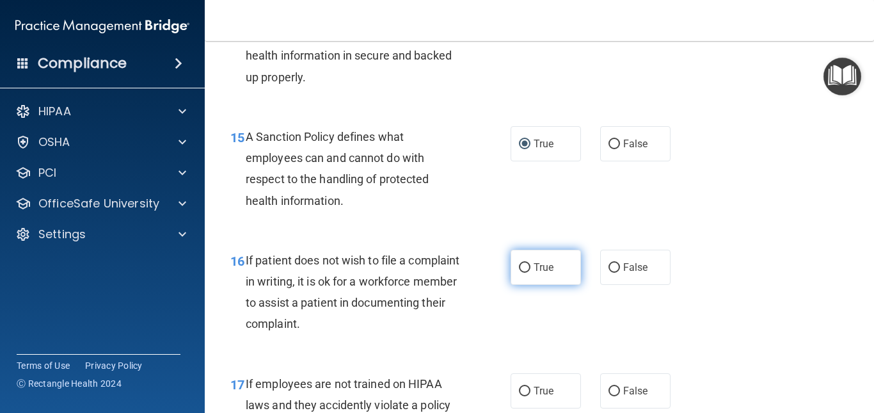
click at [519, 272] on input "True" at bounding box center [525, 268] width 12 height 10
radio input "true"
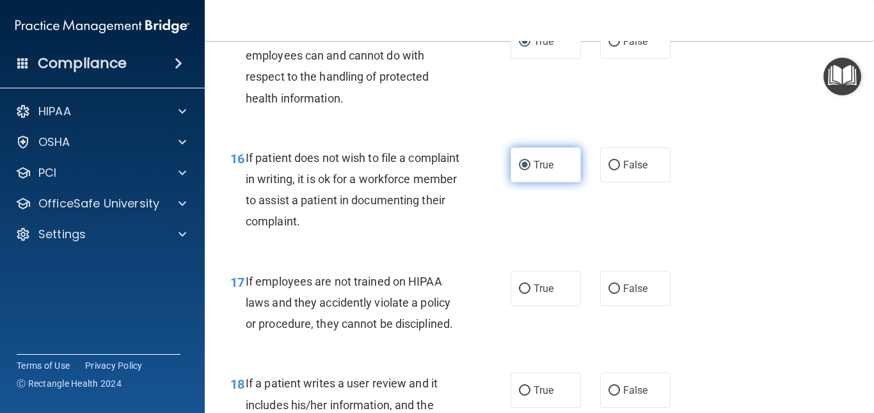
scroll to position [2149, 0]
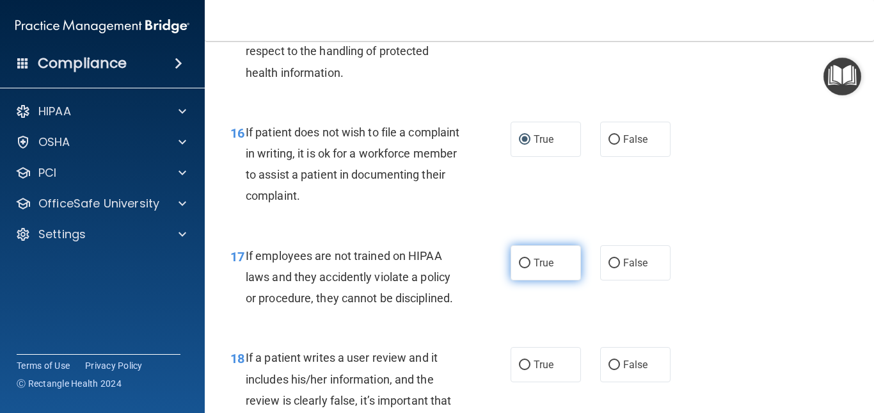
click at [519, 268] on input "True" at bounding box center [525, 263] width 12 height 10
radio input "true"
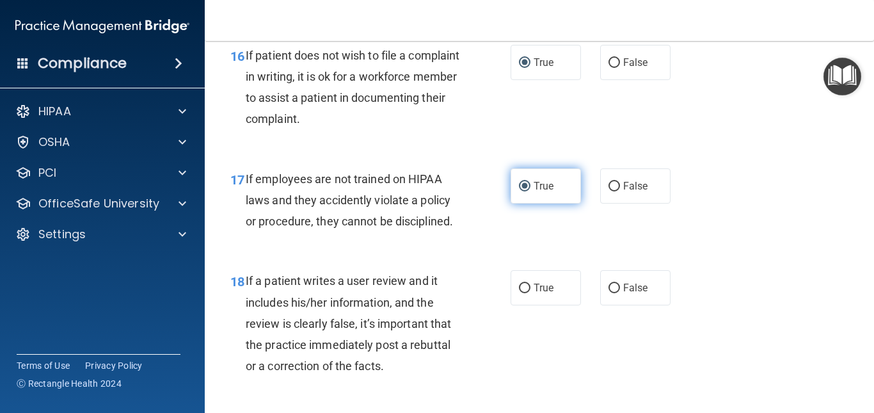
scroll to position [2251, 0]
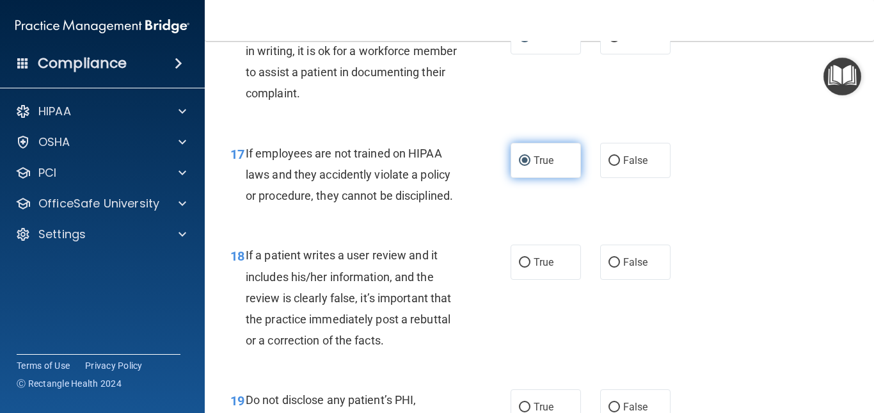
click at [519, 267] on input "True" at bounding box center [525, 263] width 12 height 10
radio input "true"
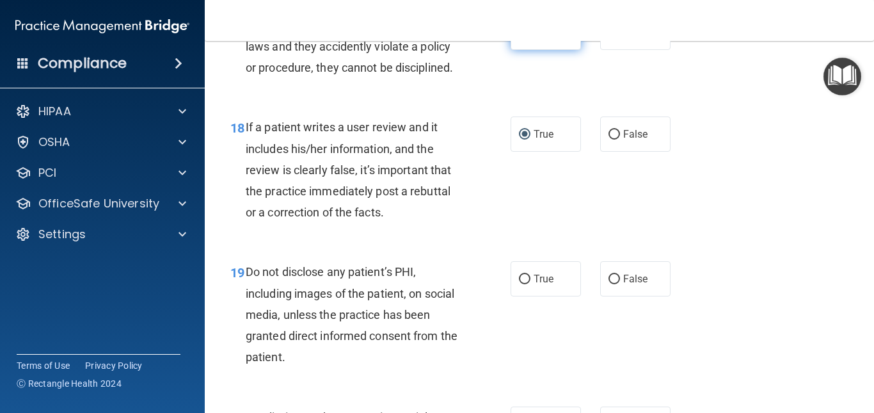
scroll to position [2405, 0]
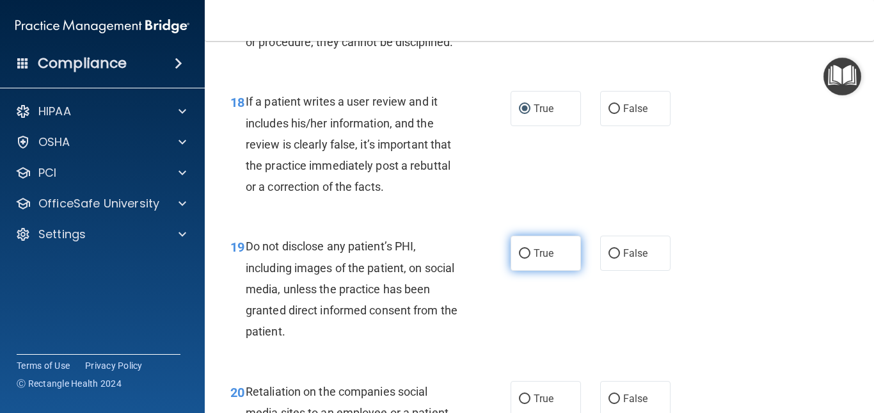
click at [519, 258] on input "True" at bounding box center [525, 254] width 12 height 10
radio input "true"
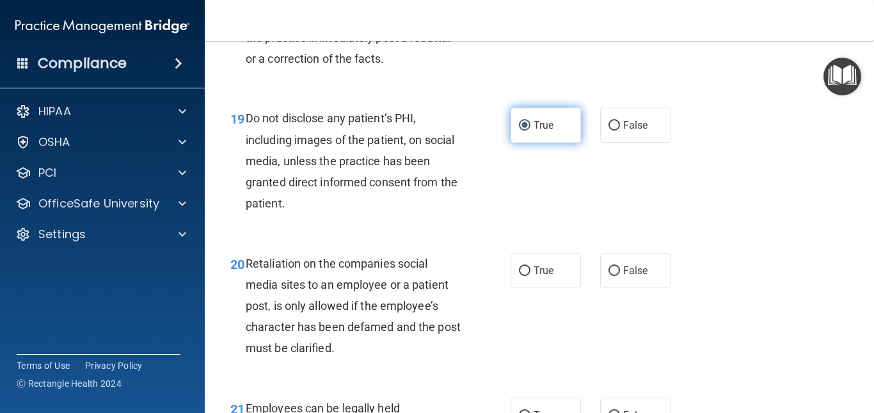
scroll to position [2558, 0]
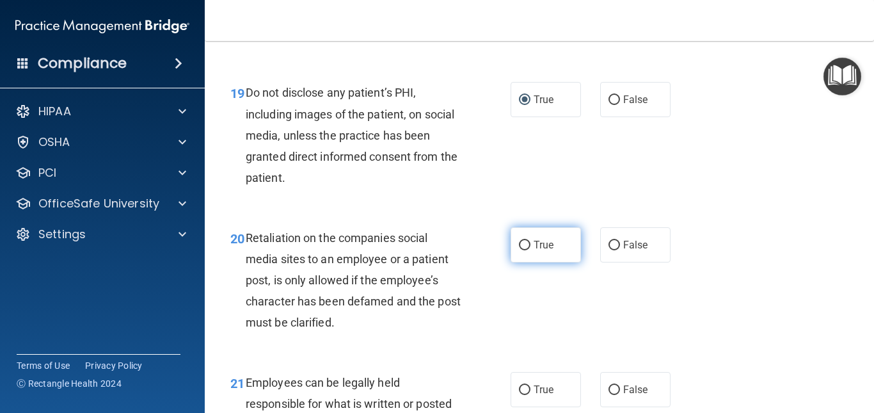
click at [519, 250] on input "True" at bounding box center [525, 245] width 12 height 10
radio input "true"
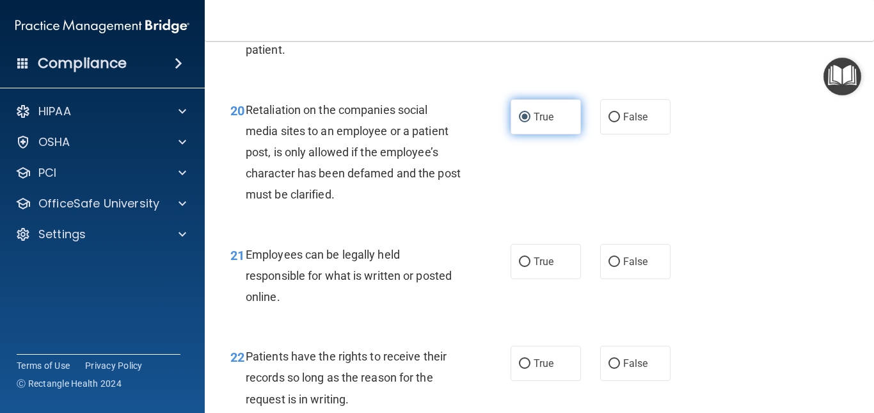
scroll to position [2712, 0]
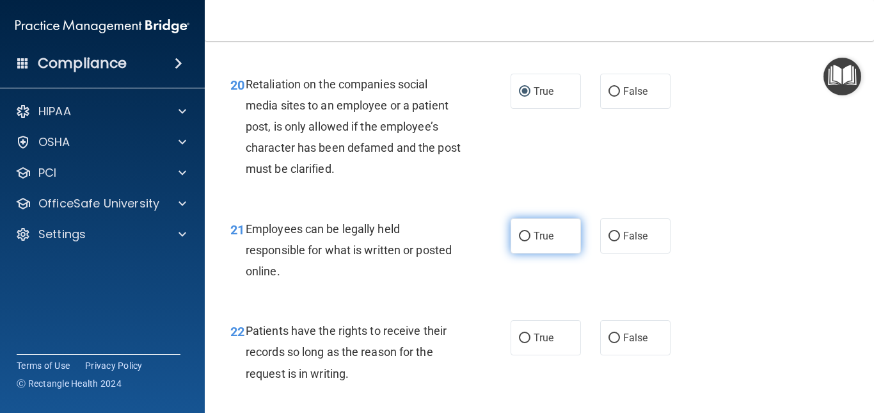
click at [519, 241] on input "True" at bounding box center [525, 237] width 12 height 10
radio input "true"
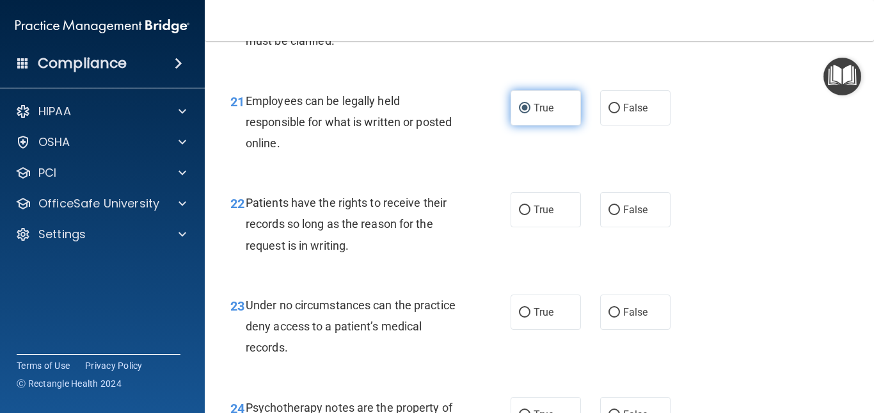
scroll to position [2865, 0]
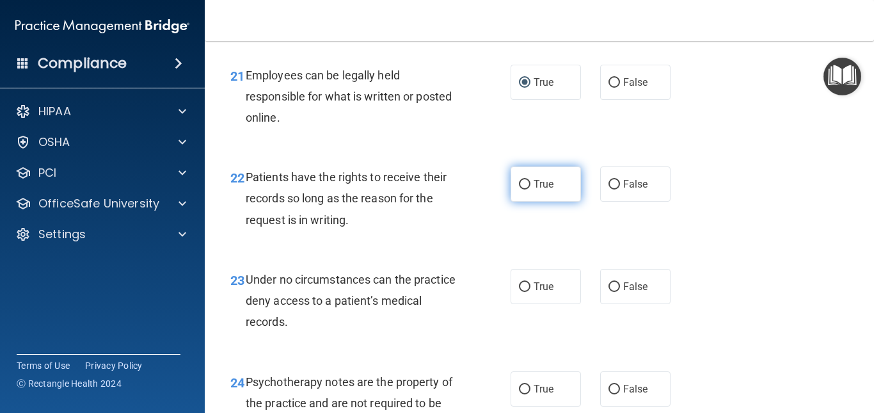
click at [519, 189] on input "True" at bounding box center [525, 185] width 12 height 10
radio input "true"
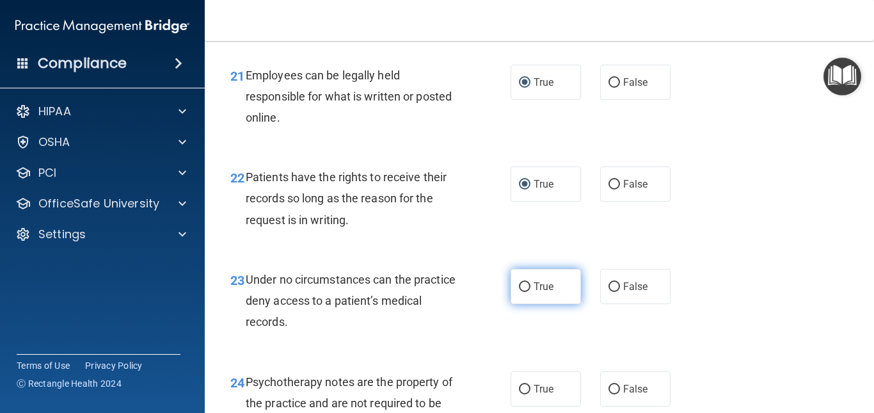
click at [521, 292] on input "True" at bounding box center [525, 287] width 12 height 10
radio input "true"
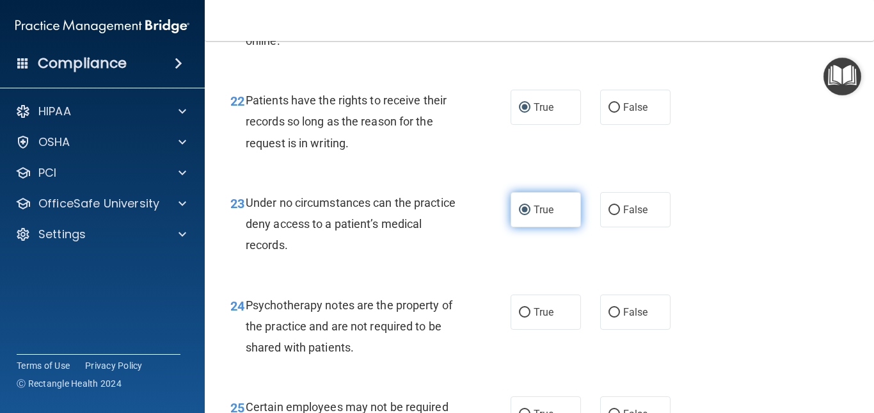
scroll to position [2968, 0]
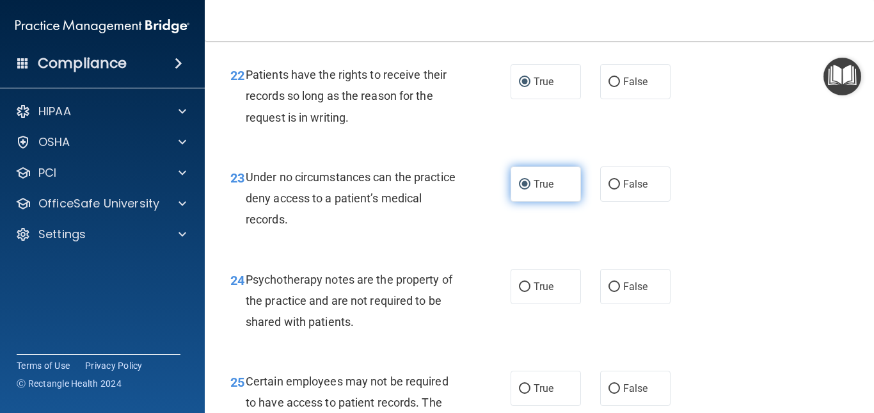
click at [521, 292] on input "True" at bounding box center [525, 287] width 12 height 10
radio input "true"
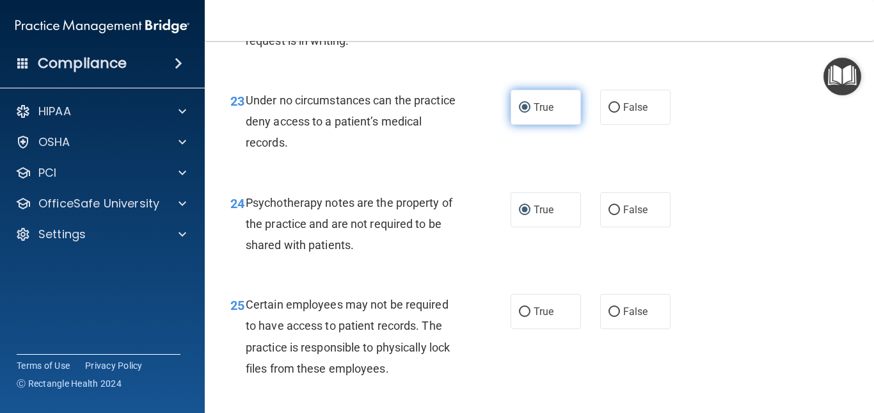
scroll to position [3070, 0]
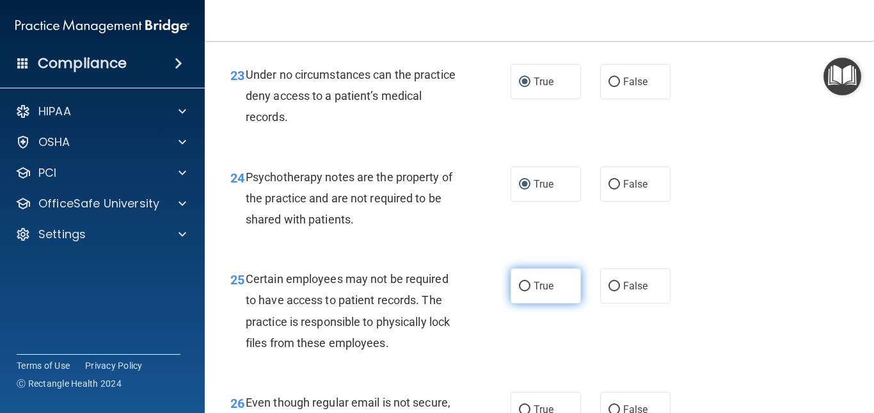
click at [521, 291] on input "True" at bounding box center [525, 286] width 12 height 10
radio input "true"
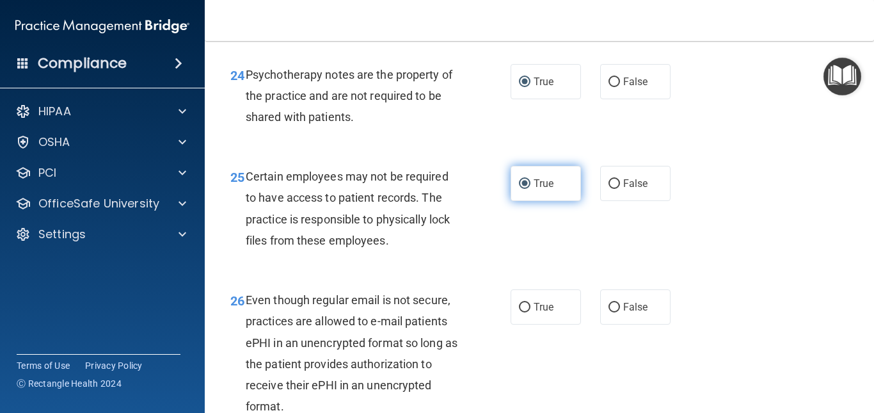
scroll to position [3198, 0]
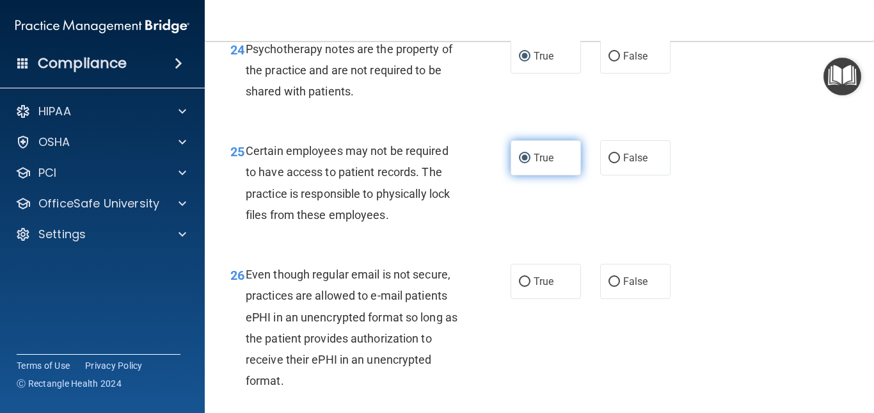
click at [521, 287] on input "True" at bounding box center [525, 282] width 12 height 10
radio input "true"
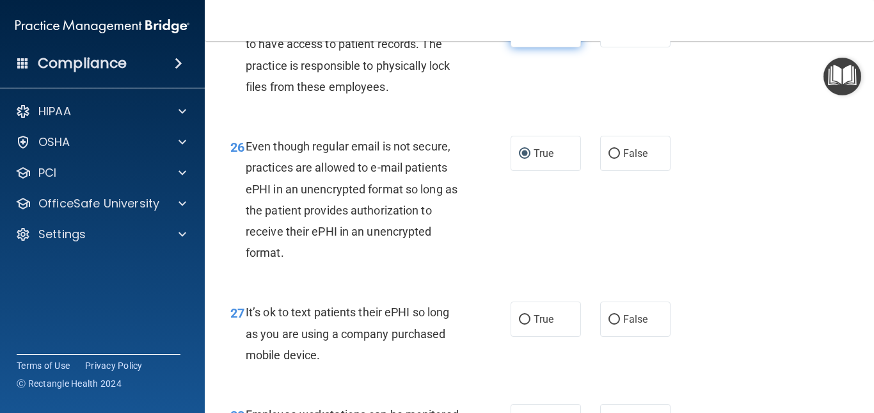
scroll to position [3352, 0]
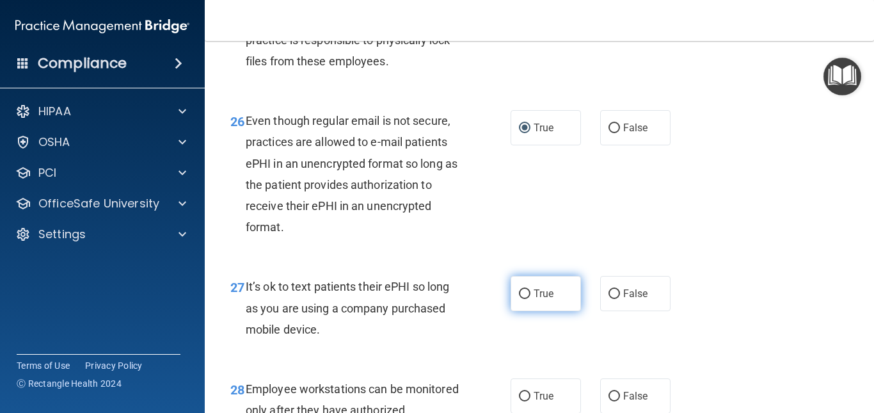
click at [520, 299] on input "True" at bounding box center [525, 294] width 12 height 10
radio input "true"
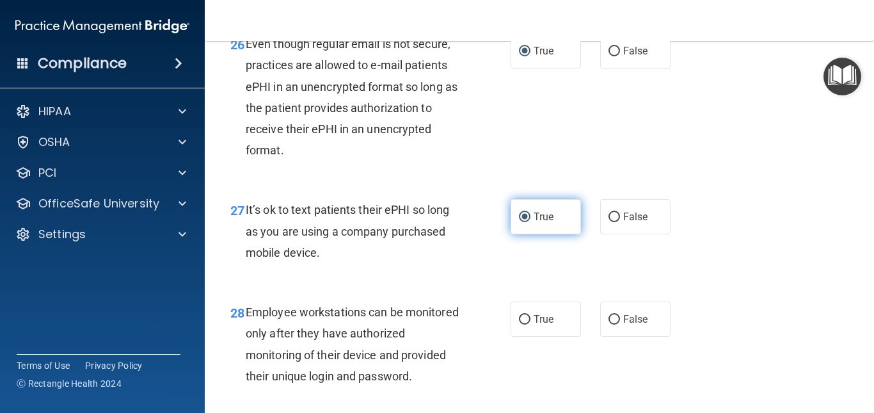
scroll to position [3454, 0]
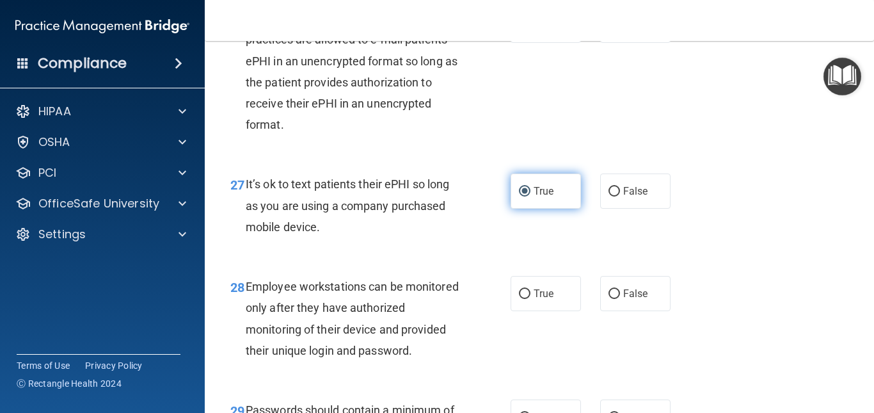
click at [520, 299] on input "True" at bounding box center [525, 294] width 12 height 10
radio input "true"
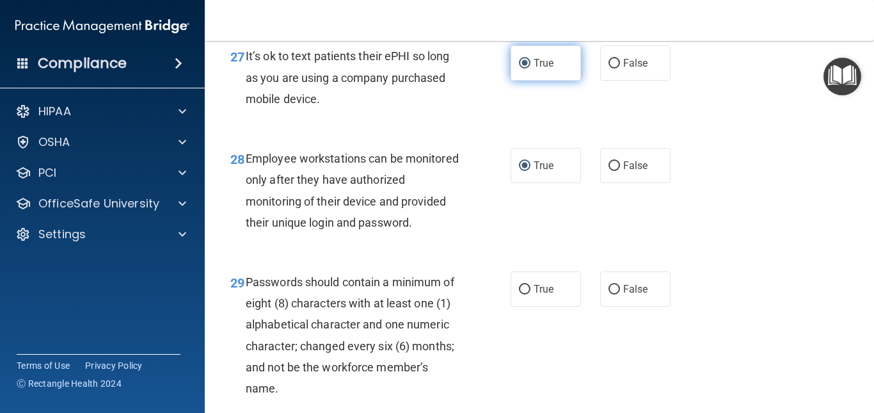
scroll to position [3607, 0]
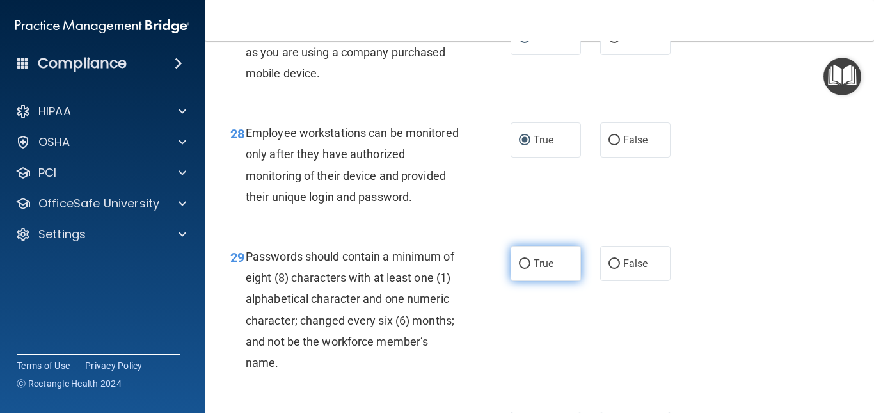
click at [519, 269] on input "True" at bounding box center [525, 264] width 12 height 10
radio input "true"
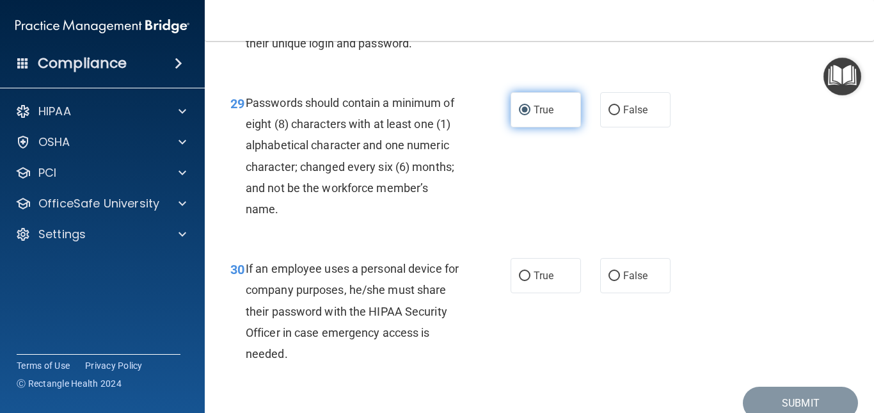
scroll to position [3786, 0]
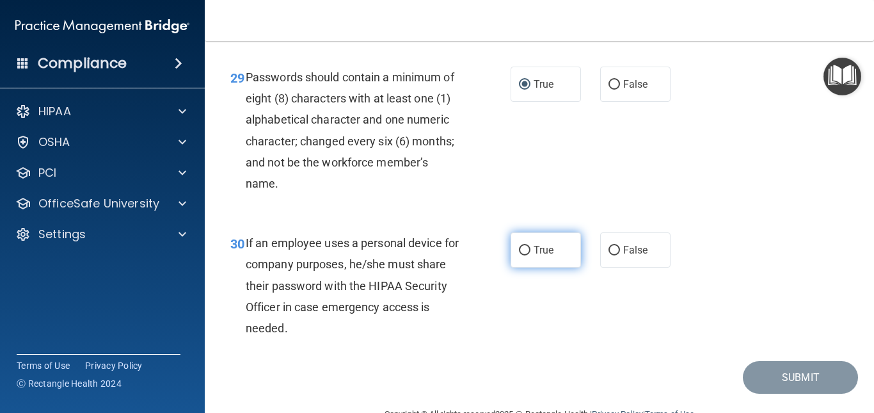
click at [520, 255] on input "True" at bounding box center [525, 251] width 12 height 10
radio input "true"
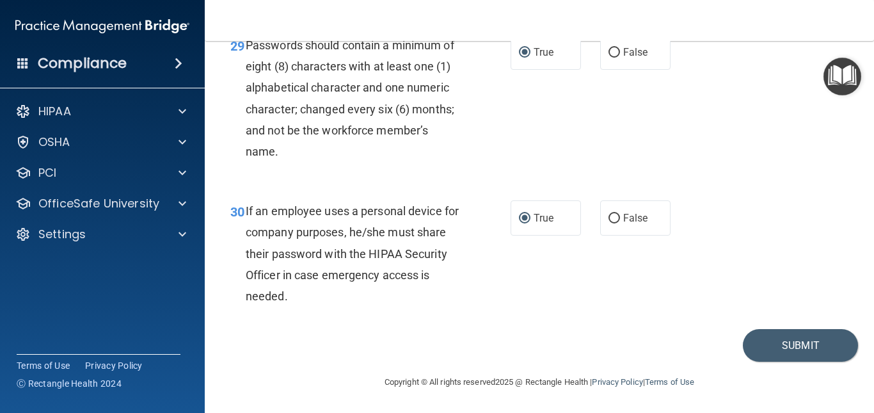
scroll to position [3861, 0]
click at [782, 342] on button "Submit" at bounding box center [800, 345] width 115 height 33
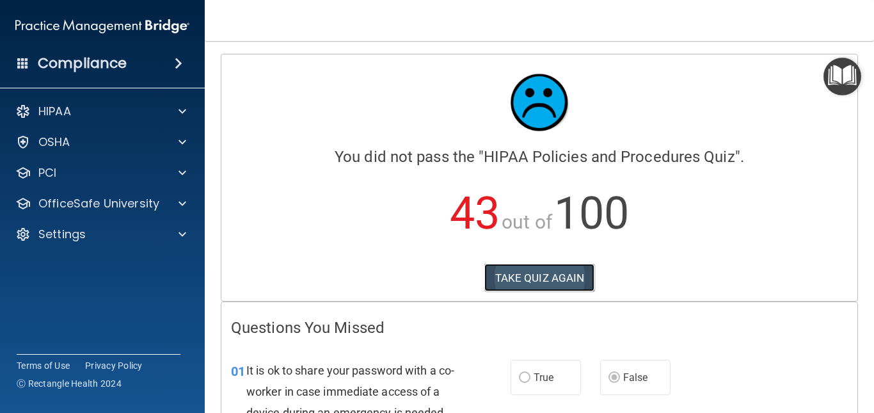
click at [556, 274] on button "TAKE QUIZ AGAIN" at bounding box center [539, 278] width 111 height 28
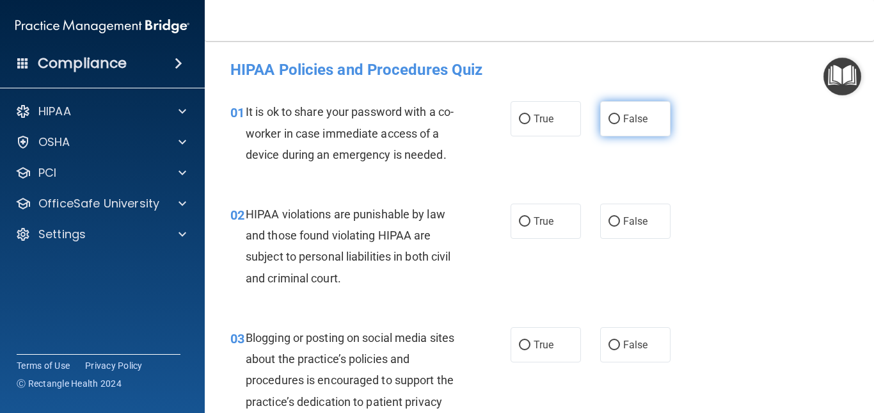
click at [608, 118] on input "False" at bounding box center [614, 119] width 12 height 10
radio input "true"
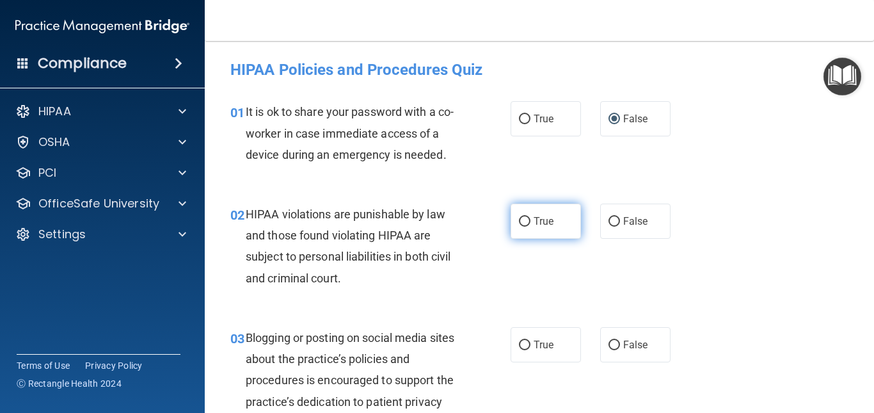
click at [520, 219] on input "True" at bounding box center [525, 222] width 12 height 10
radio input "true"
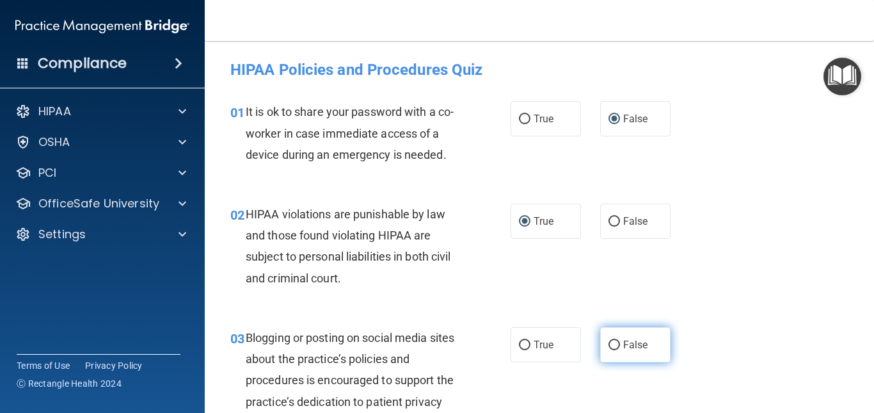
click at [608, 340] on input "False" at bounding box center [614, 345] width 12 height 10
radio input "true"
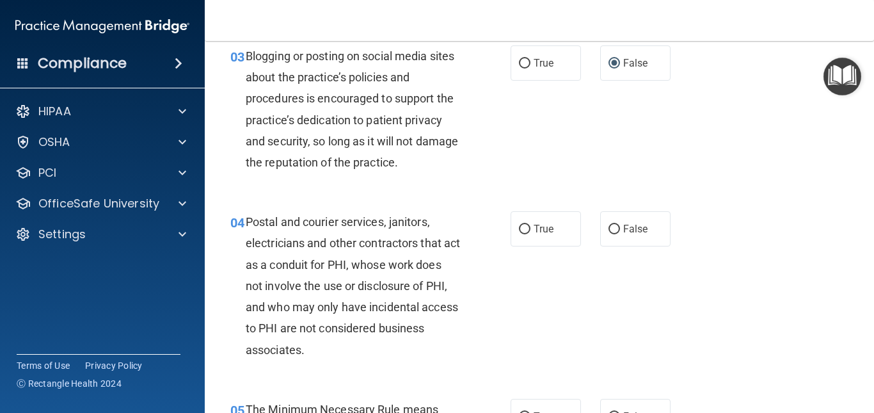
scroll to position [307, 0]
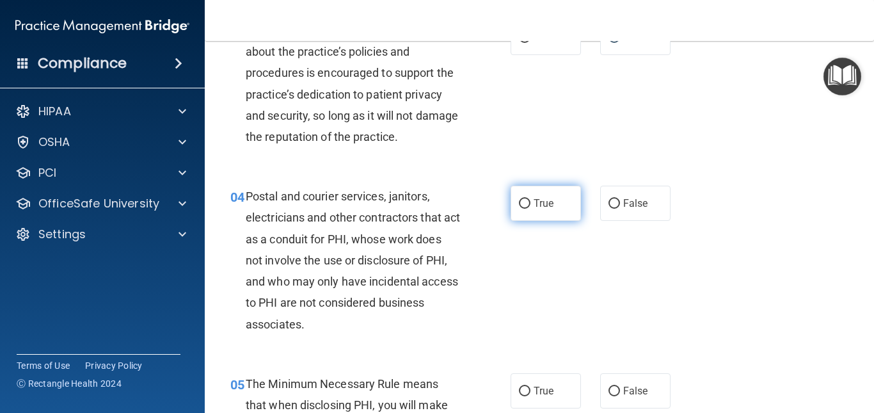
click at [520, 202] on input "True" at bounding box center [525, 204] width 12 height 10
radio input "true"
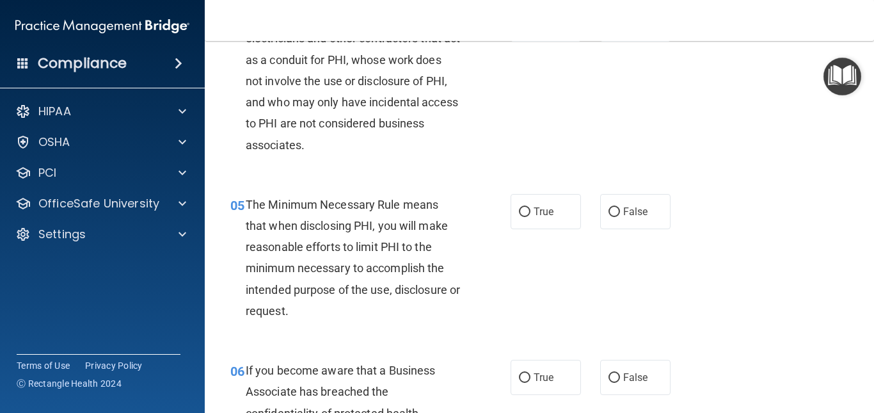
scroll to position [512, 0]
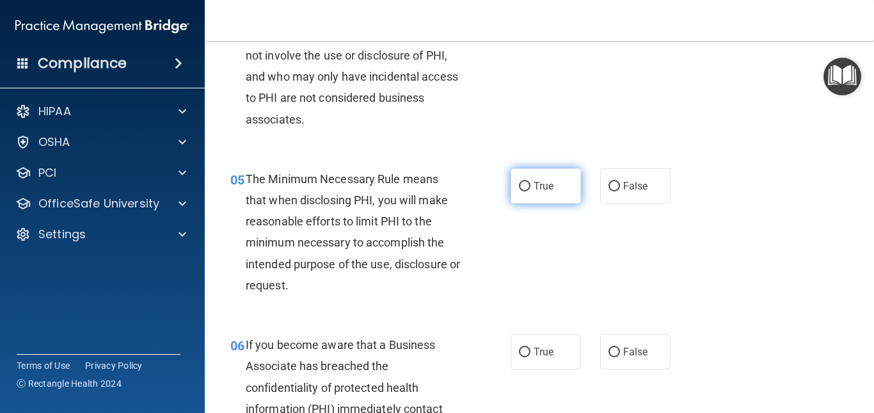
click at [519, 183] on input "True" at bounding box center [525, 187] width 12 height 10
radio input "true"
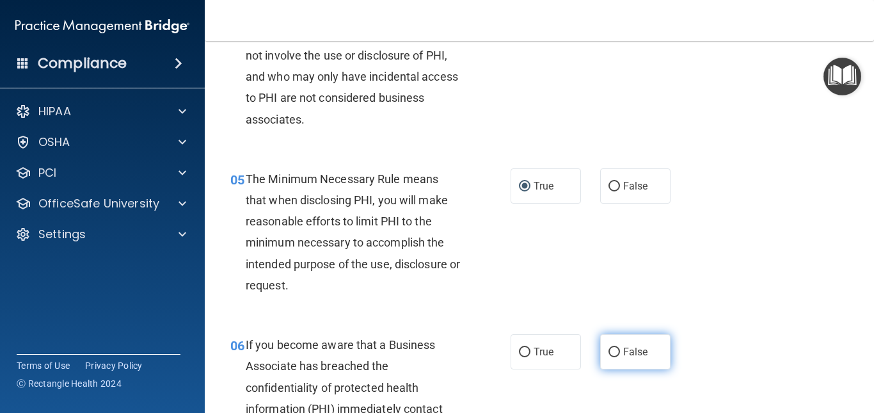
click at [608, 347] on input "False" at bounding box center [614, 352] width 12 height 10
radio input "true"
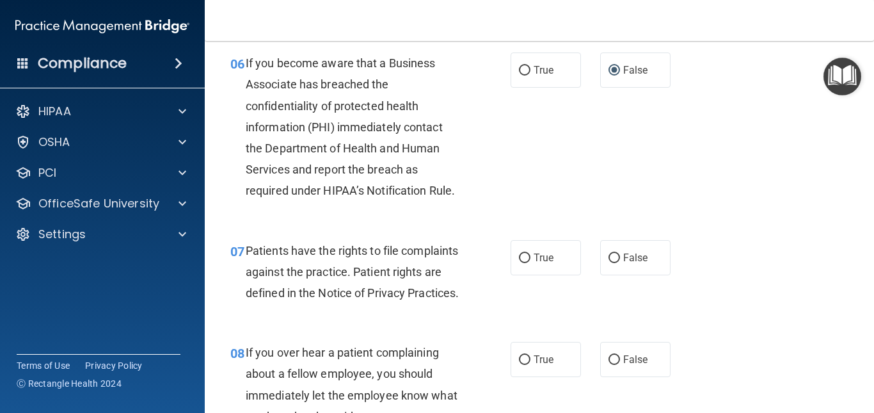
scroll to position [819, 0]
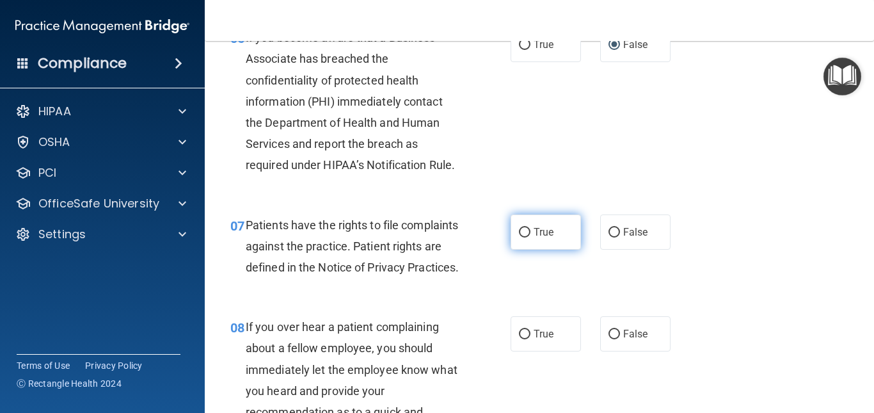
click at [519, 230] on input "True" at bounding box center [525, 233] width 12 height 10
radio input "true"
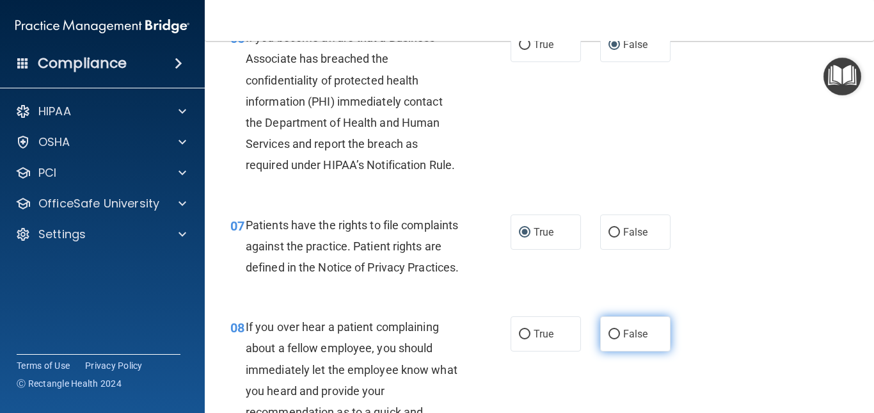
click at [610, 339] on input "False" at bounding box center [614, 334] width 12 height 10
radio input "true"
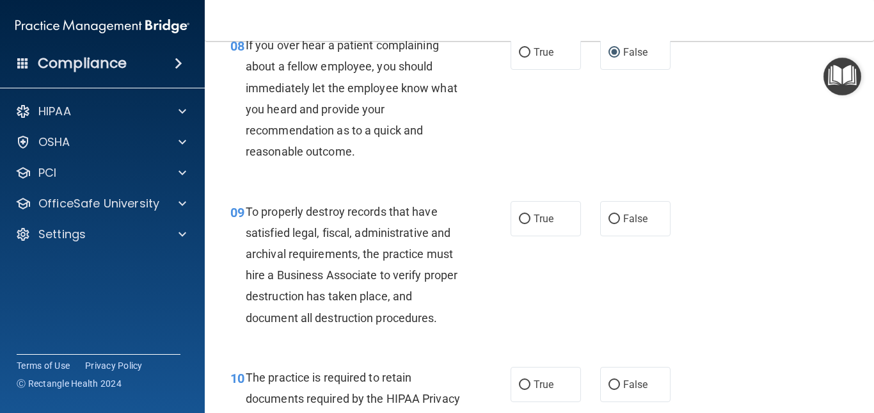
scroll to position [1126, 0]
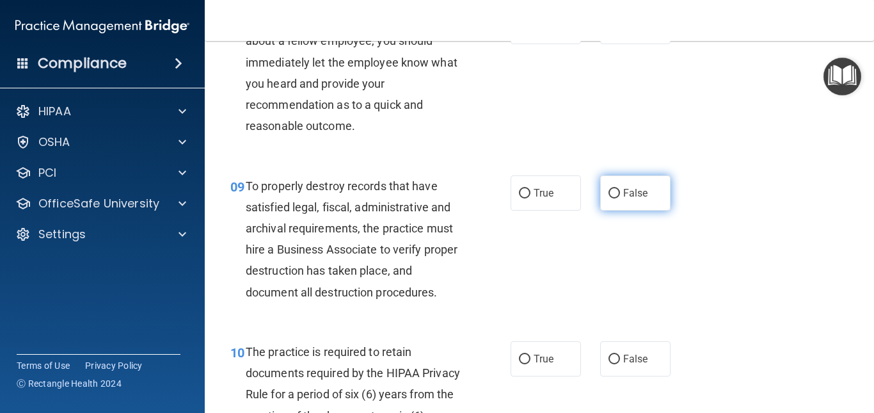
click at [608, 198] on input "False" at bounding box center [614, 194] width 12 height 10
radio input "true"
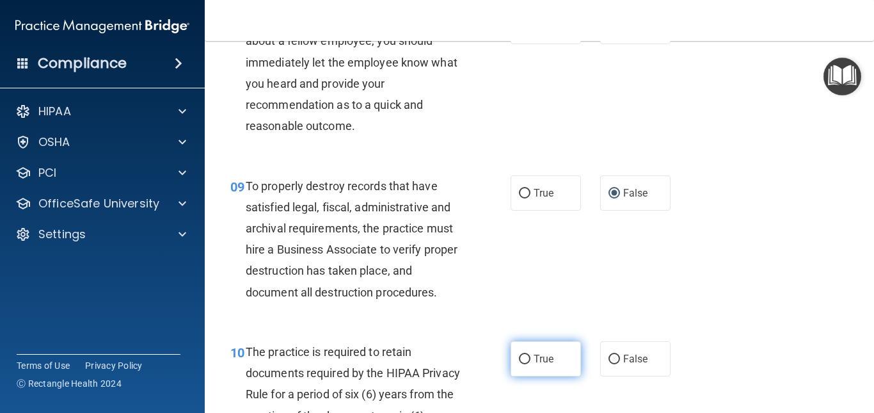
click at [519, 364] on input "True" at bounding box center [525, 359] width 12 height 10
radio input "true"
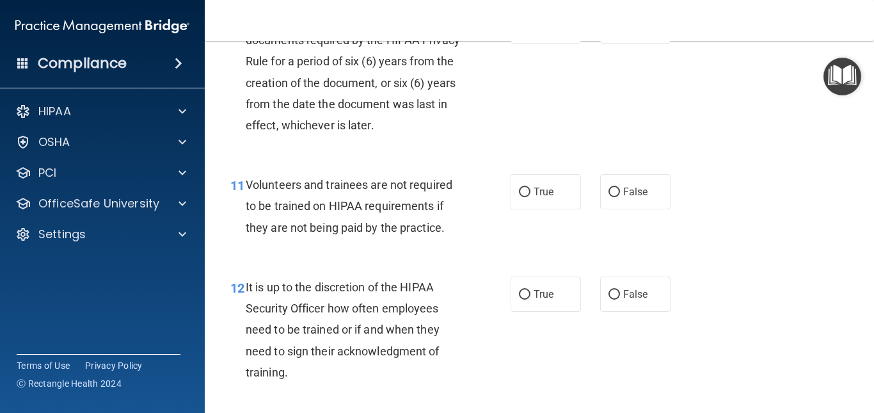
scroll to position [1484, 0]
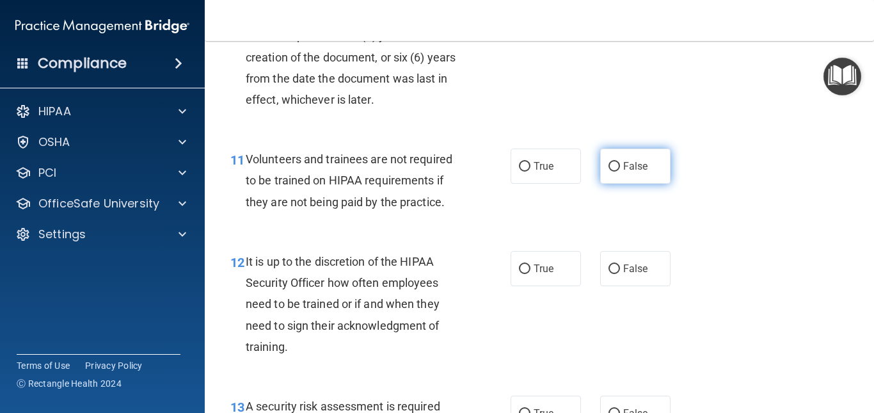
click at [610, 171] on input "False" at bounding box center [614, 167] width 12 height 10
radio input "true"
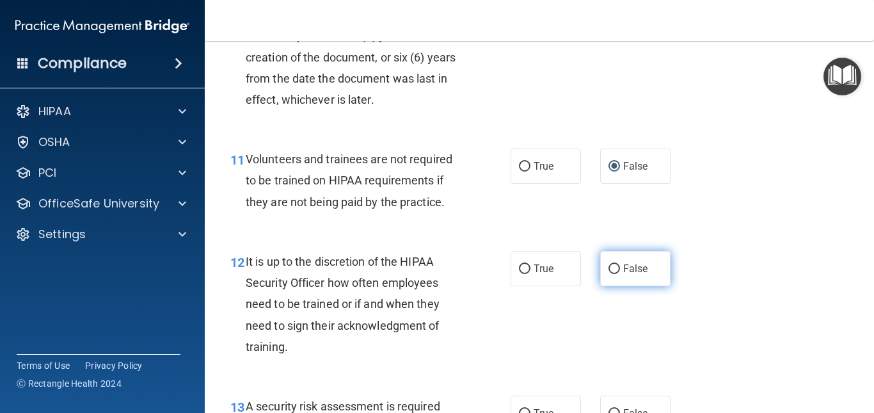
click at [608, 274] on input "False" at bounding box center [614, 269] width 12 height 10
radio input "true"
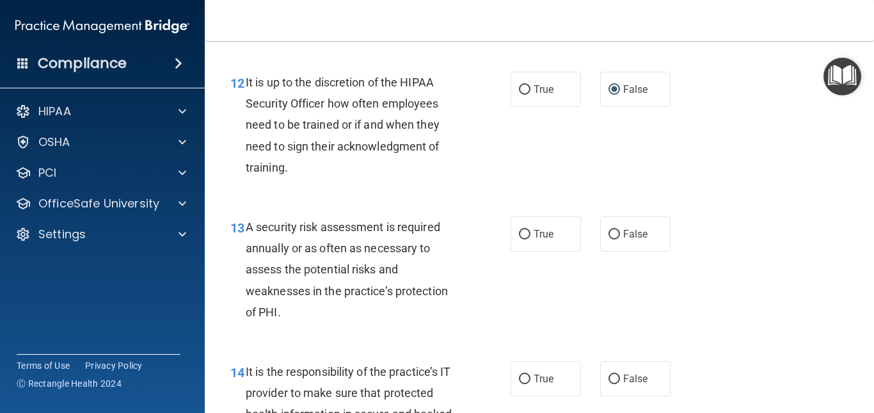
scroll to position [1689, 0]
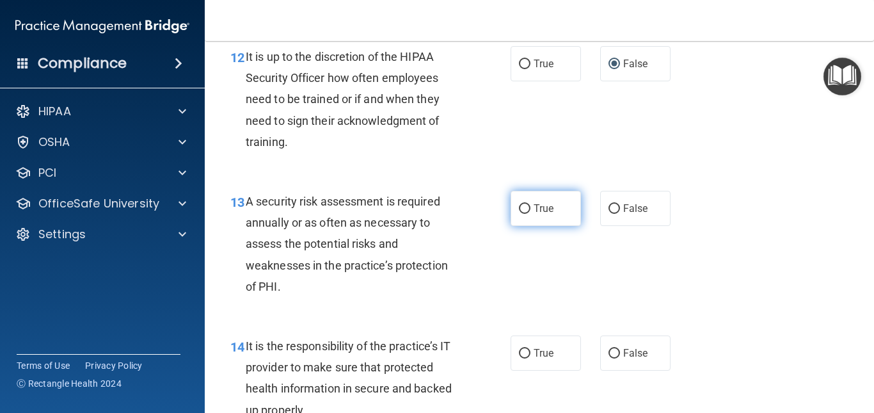
click at [521, 214] on input "True" at bounding box center [525, 209] width 12 height 10
radio input "true"
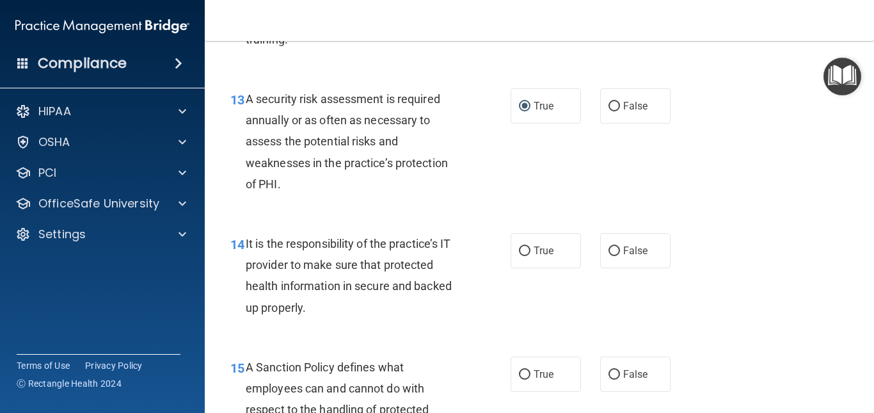
scroll to position [1816, 0]
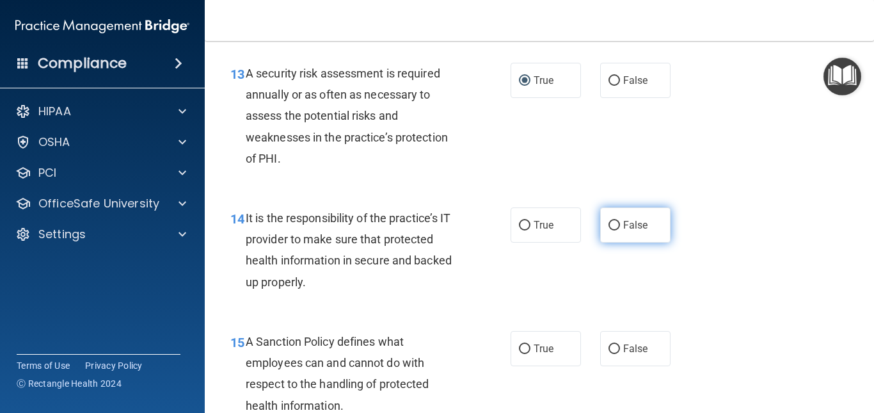
click at [609, 230] on input "False" at bounding box center [614, 226] width 12 height 10
radio input "true"
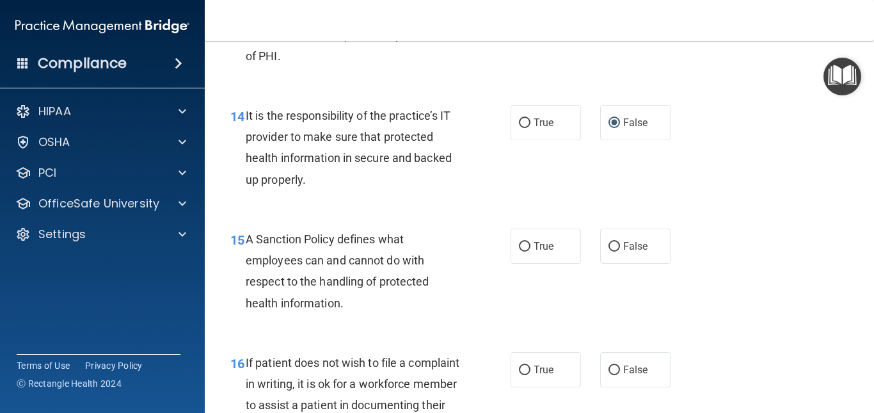
scroll to position [1944, 0]
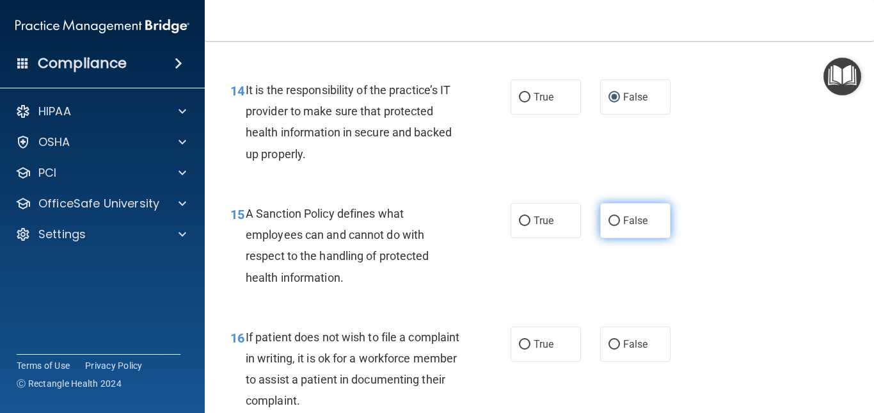
click at [608, 226] on input "False" at bounding box center [614, 221] width 12 height 10
radio input "true"
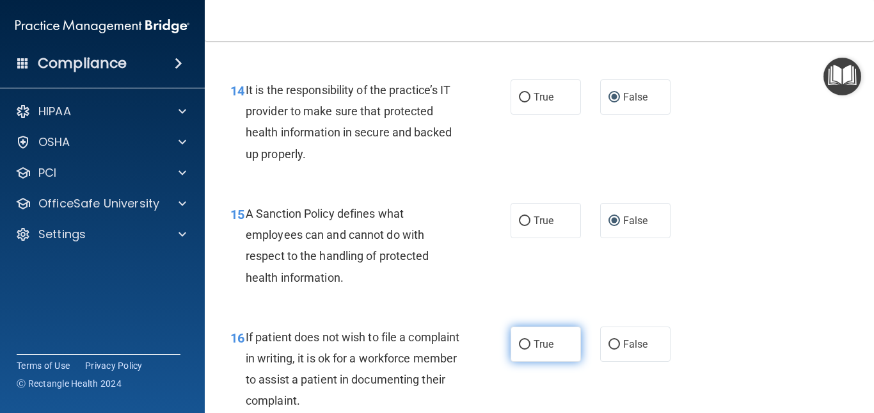
click at [522, 349] on input "True" at bounding box center [525, 345] width 12 height 10
radio input "true"
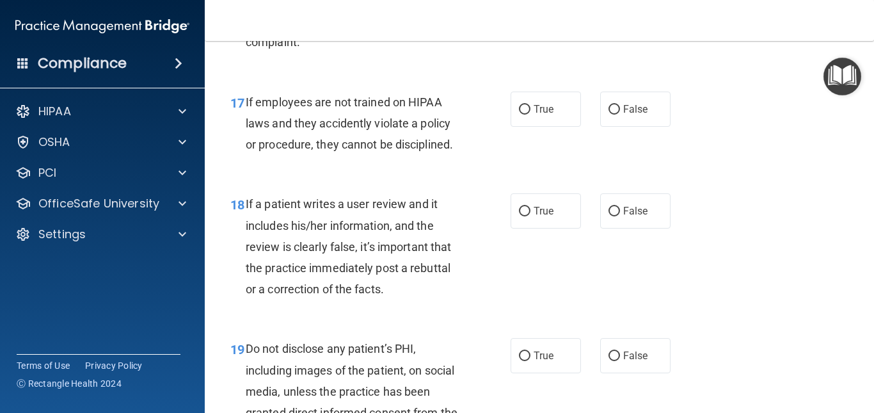
scroll to position [2328, 0]
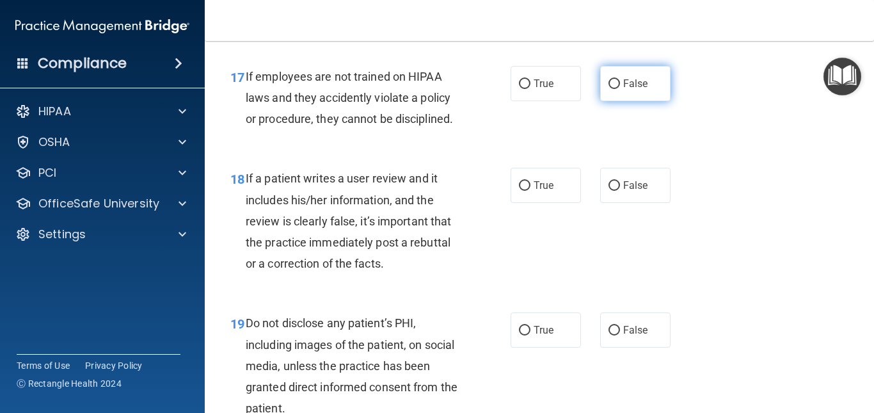
click at [608, 89] on input "False" at bounding box center [614, 84] width 12 height 10
radio input "true"
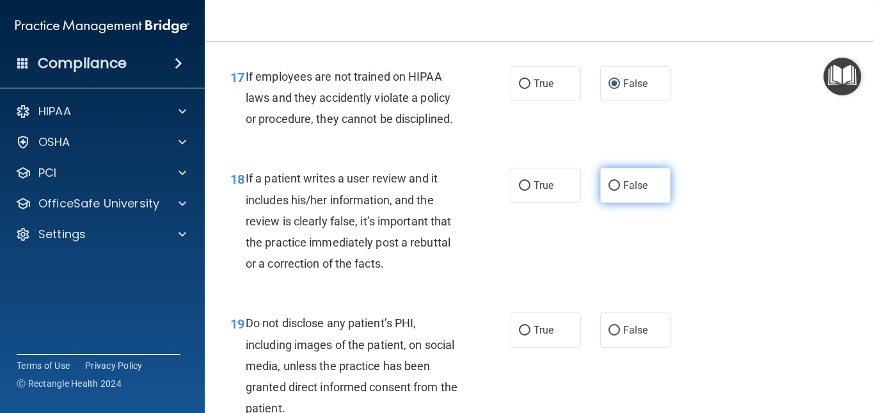
click at [608, 191] on input "False" at bounding box center [614, 186] width 12 height 10
radio input "true"
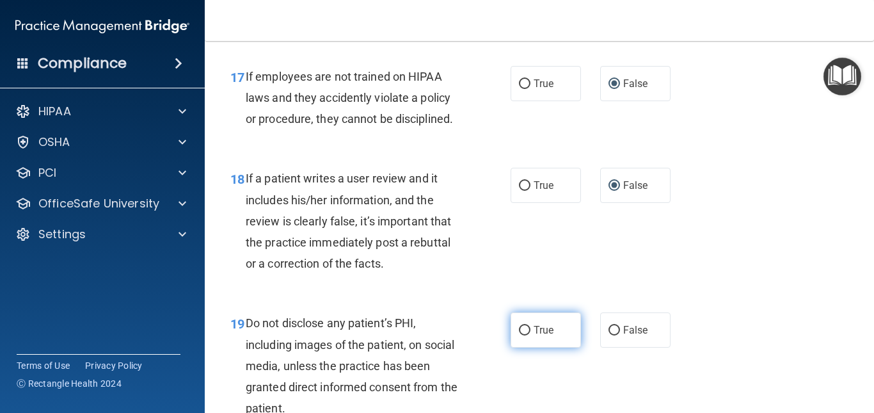
click at [519, 335] on input "True" at bounding box center [525, 331] width 12 height 10
radio input "true"
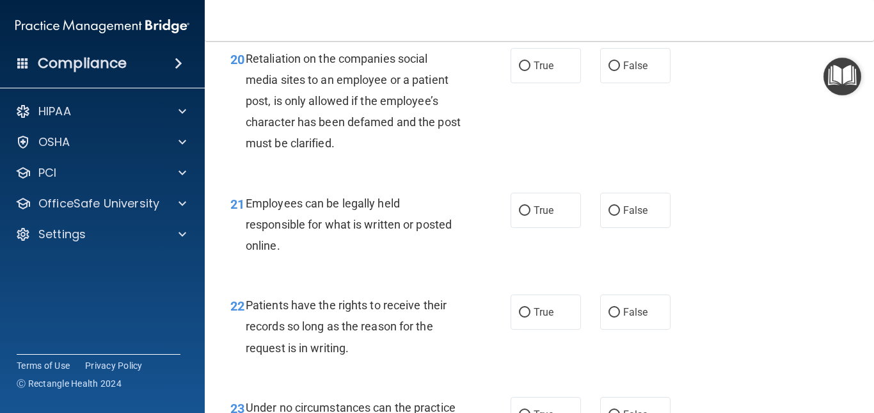
scroll to position [2763, 0]
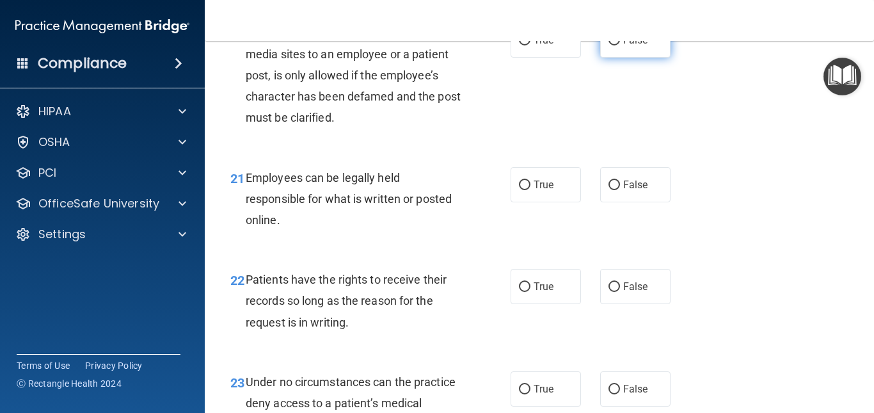
click at [609, 45] on input "False" at bounding box center [614, 41] width 12 height 10
radio input "true"
click at [519, 190] on input "True" at bounding box center [525, 185] width 12 height 10
radio input "true"
click at [608, 292] on input "False" at bounding box center [614, 287] width 12 height 10
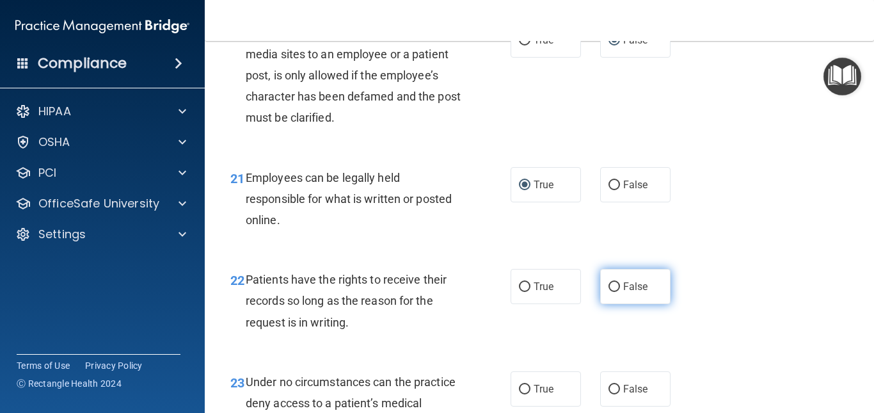
radio input "true"
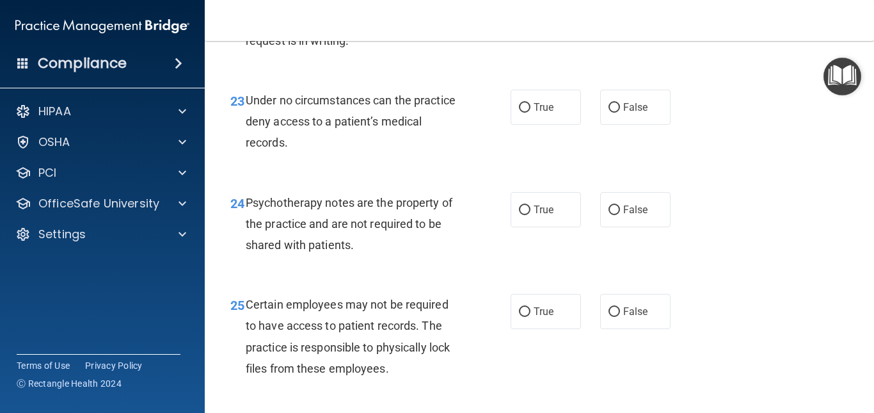
scroll to position [3070, 0]
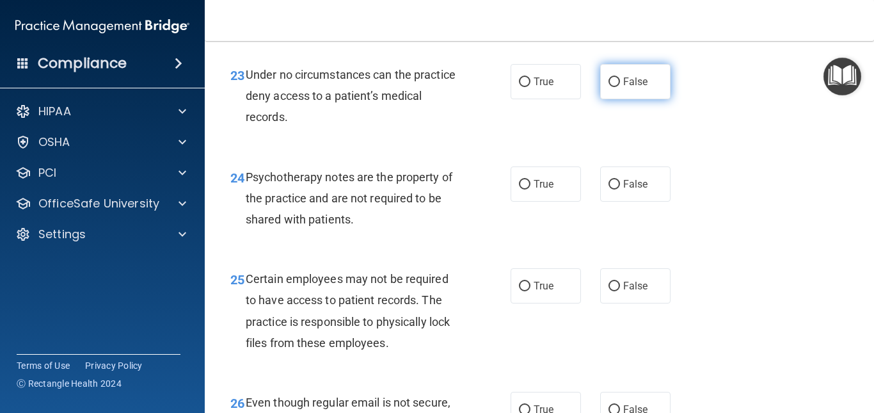
click at [608, 87] on input "False" at bounding box center [614, 82] width 12 height 10
radio input "true"
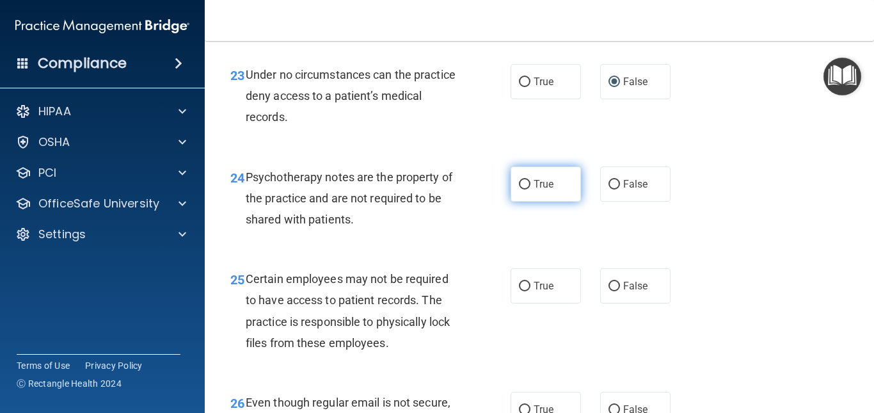
click at [521, 189] on input "True" at bounding box center [525, 185] width 12 height 10
radio input "true"
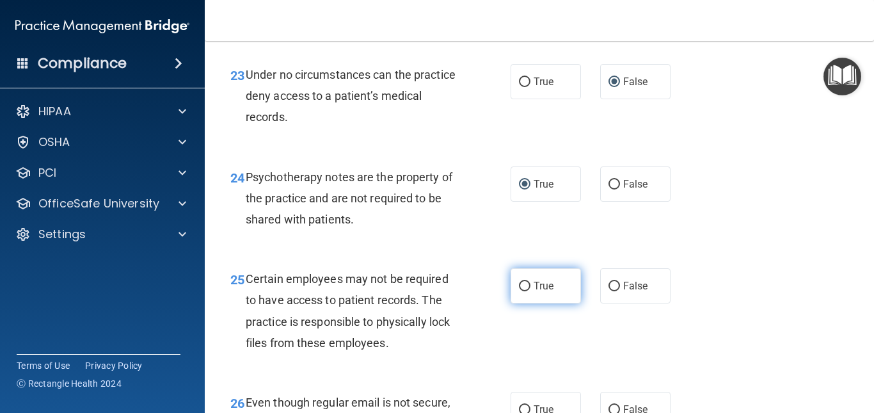
click at [523, 291] on input "True" at bounding box center [525, 286] width 12 height 10
radio input "true"
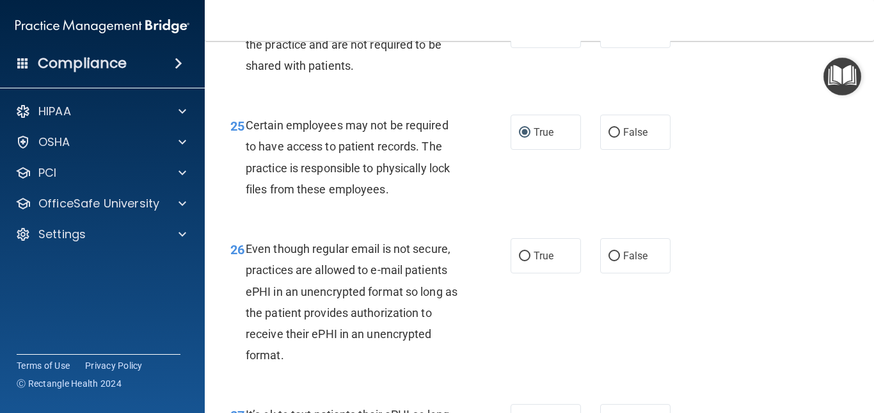
scroll to position [3249, 0]
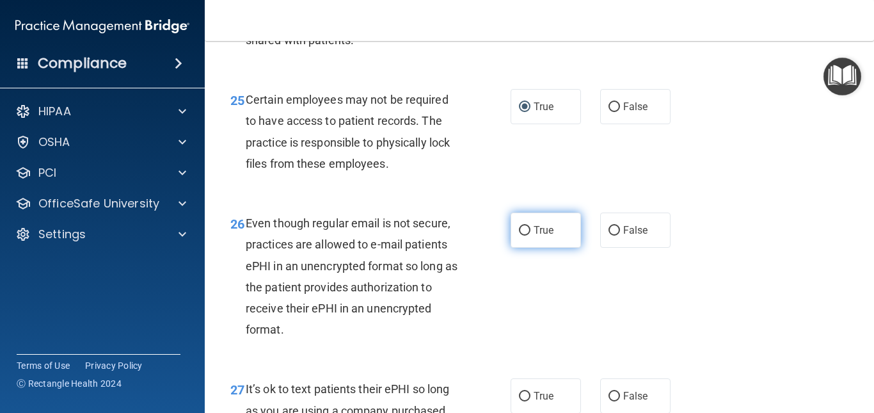
click at [521, 235] on input "True" at bounding box center [525, 231] width 12 height 10
radio input "true"
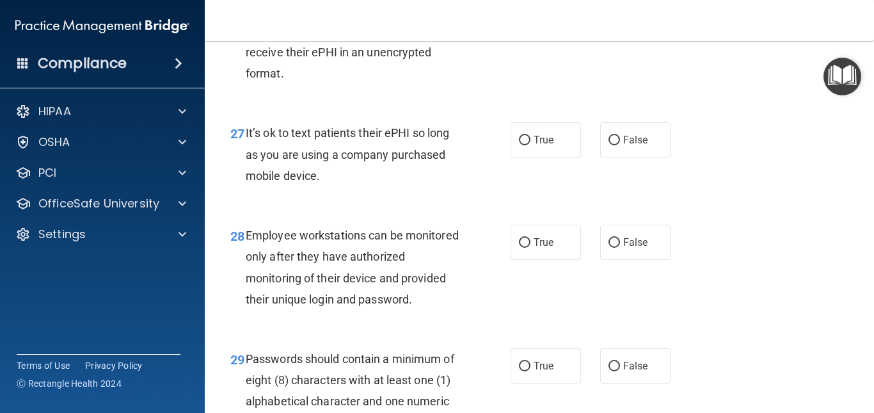
scroll to position [3531, 0]
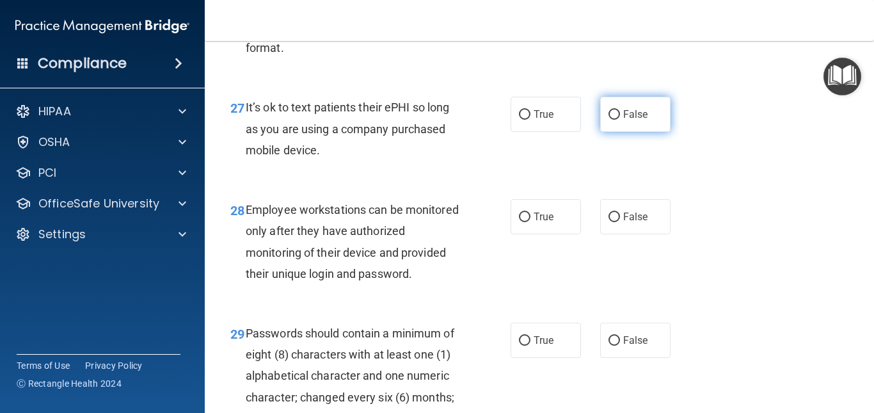
click at [610, 120] on input "False" at bounding box center [614, 115] width 12 height 10
radio input "true"
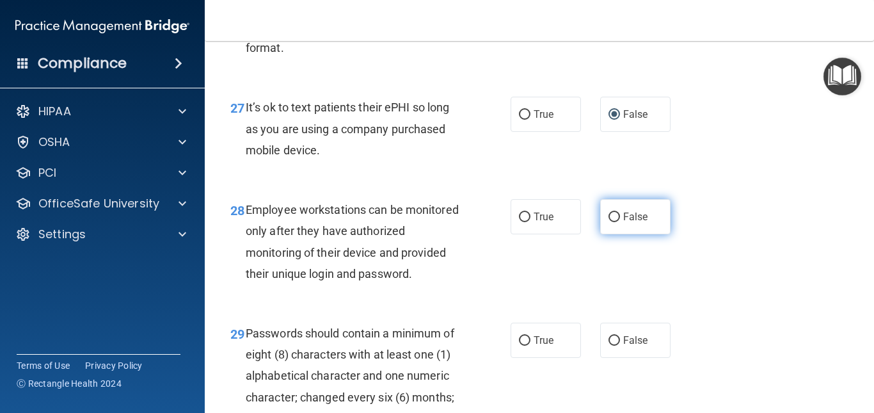
click at [608, 222] on input "False" at bounding box center [614, 217] width 12 height 10
radio input "true"
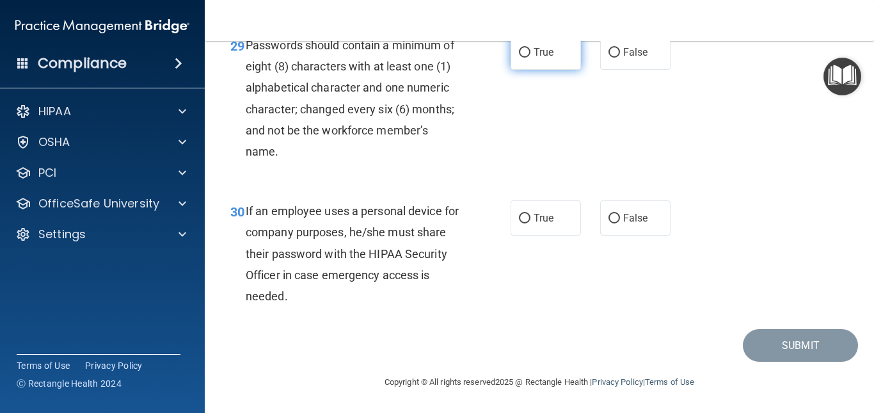
click at [521, 56] on input "True" at bounding box center [525, 53] width 12 height 10
radio input "true"
click at [608, 220] on input "False" at bounding box center [614, 219] width 12 height 10
radio input "true"
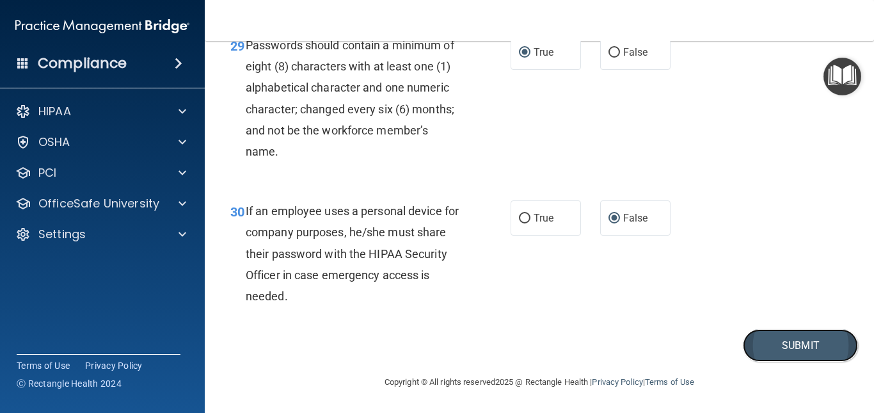
click at [775, 342] on button "Submit" at bounding box center [800, 345] width 115 height 33
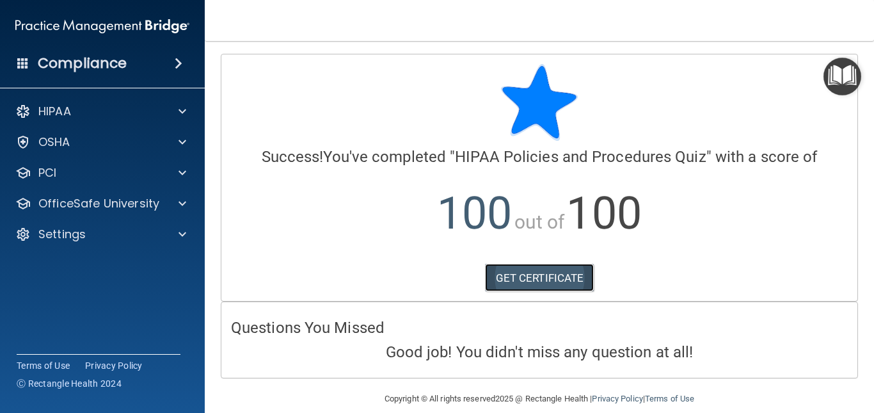
click at [567, 277] on link "GET CERTIFICATE" at bounding box center [539, 278] width 109 height 28
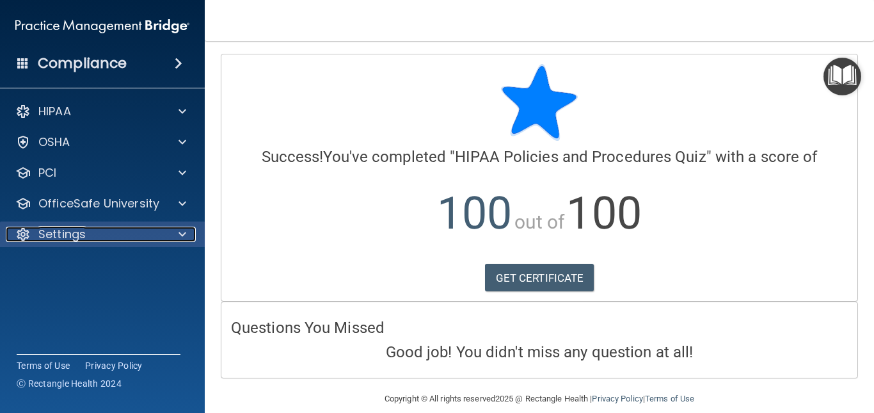
click at [184, 228] on span at bounding box center [182, 233] width 8 height 15
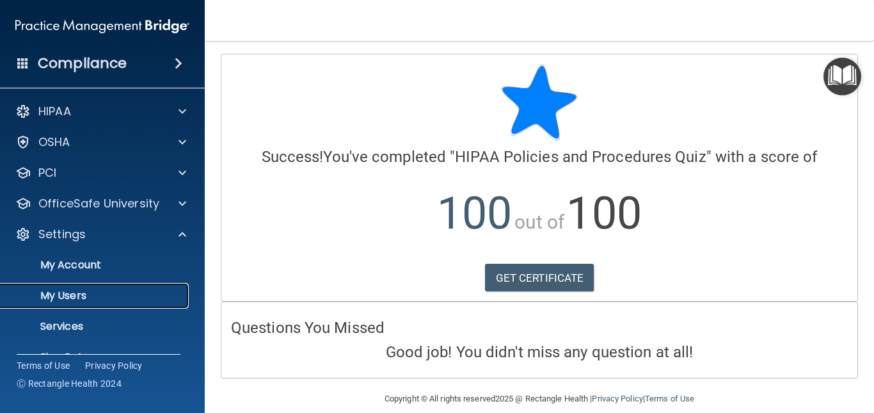
click at [86, 295] on p "My Users" at bounding box center [95, 295] width 175 height 13
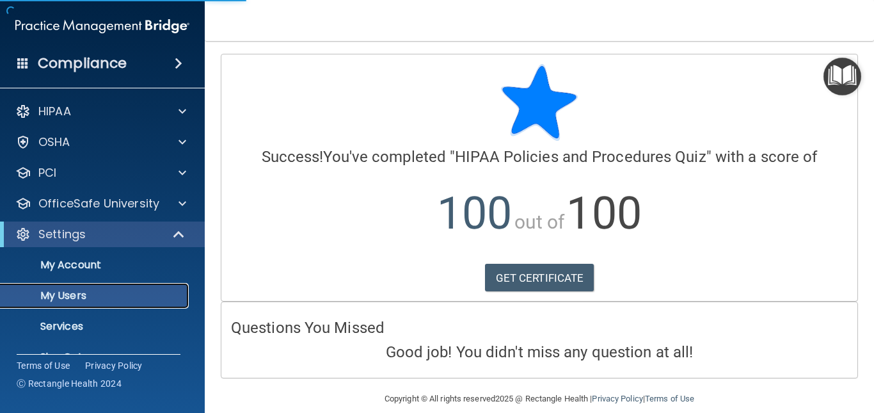
select select "20"
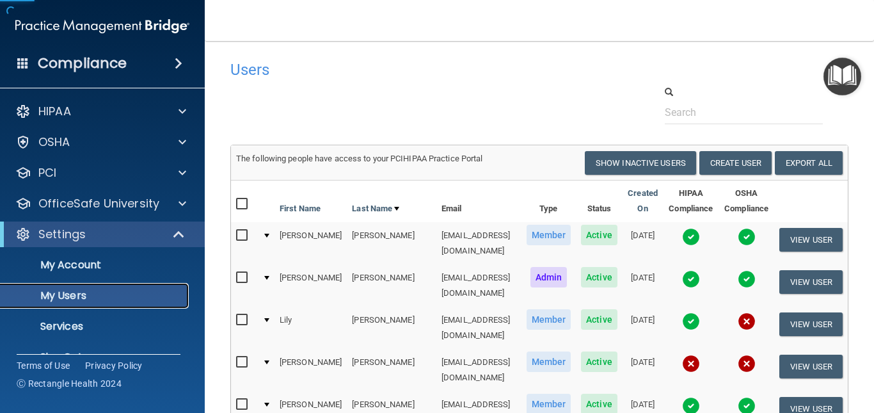
click at [86, 295] on p "My Users" at bounding box center [95, 295] width 175 height 13
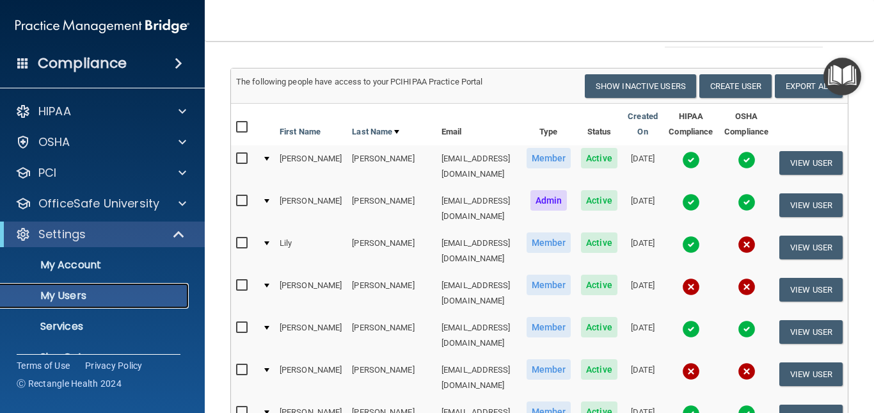
scroll to position [102, 0]
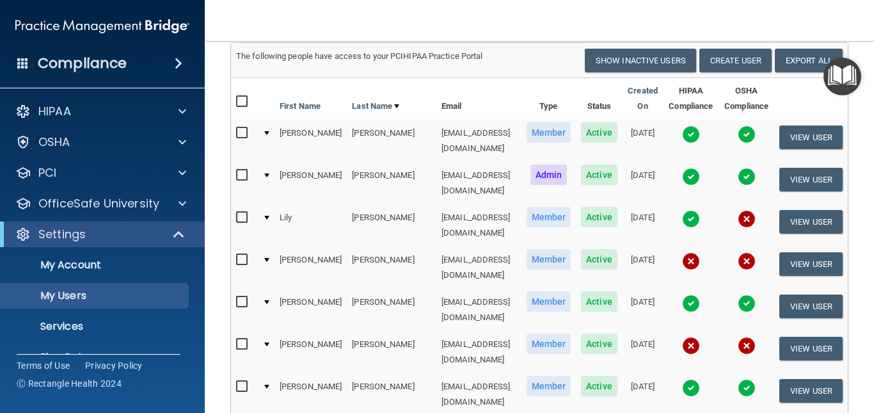
click at [682, 210] on img at bounding box center [691, 219] width 18 height 18
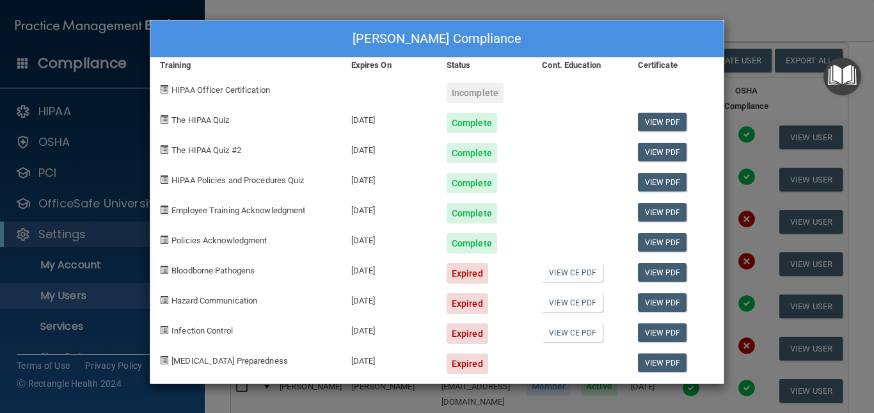
click at [760, 14] on div "Lily Gadberry's Compliance Training Expires On Status Cont. Education Certifica…" at bounding box center [437, 206] width 874 height 413
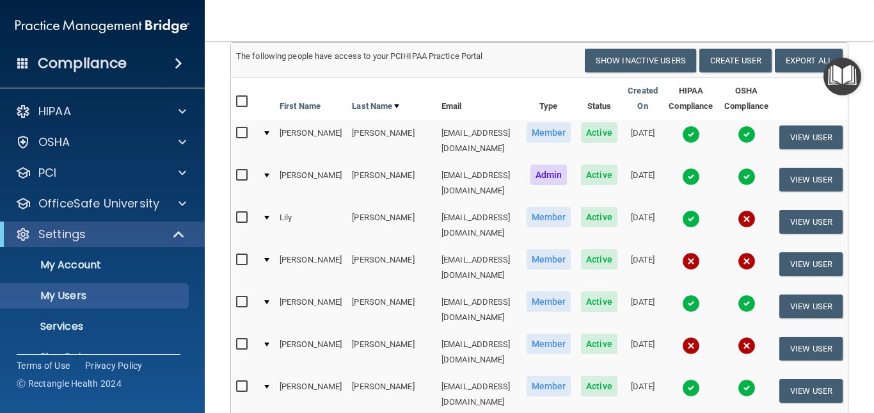
click at [682, 294] on img at bounding box center [691, 303] width 18 height 18
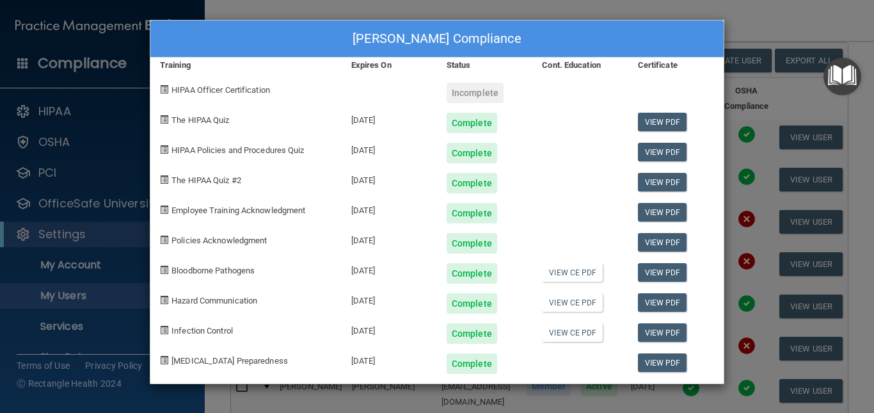
click at [752, 23] on div "Krista Padilla's Compliance Training Expires On Status Cont. Education Certific…" at bounding box center [437, 206] width 874 height 413
